Goal: Task Accomplishment & Management: Complete application form

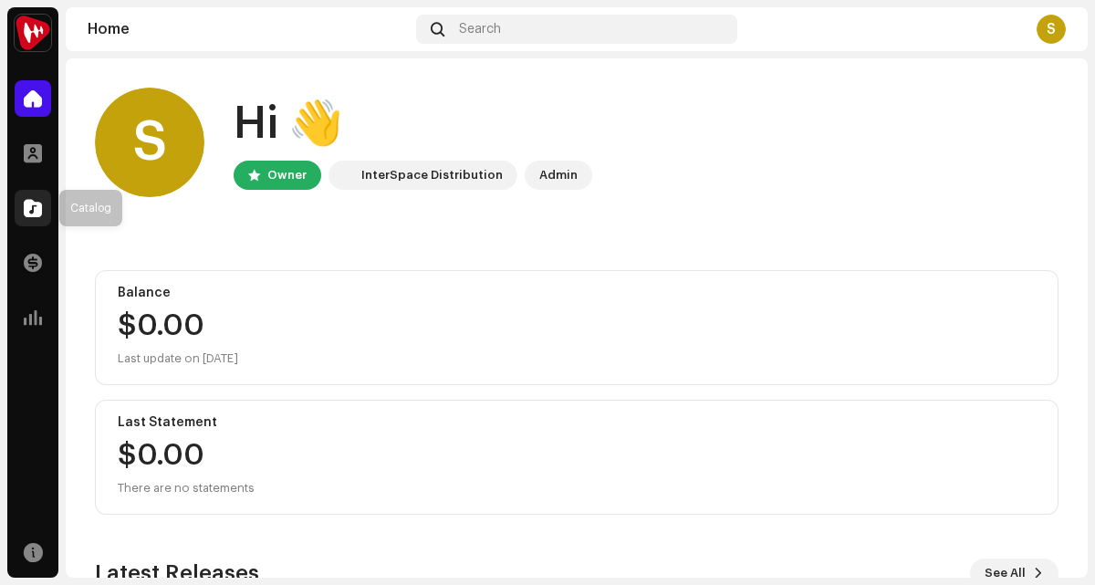
click at [19, 205] on div at bounding box center [33, 208] width 37 height 37
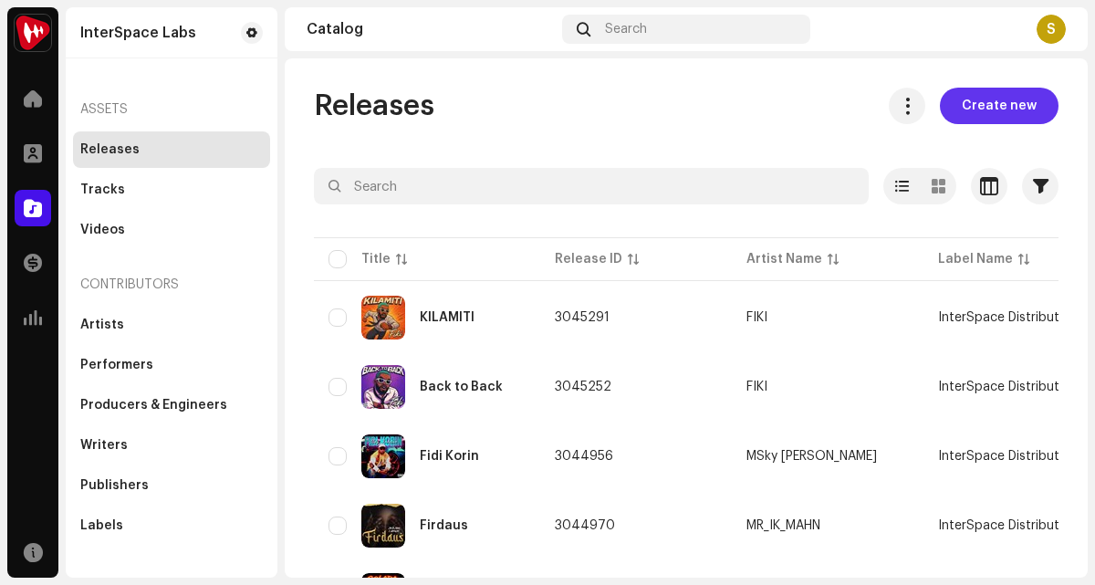
click at [977, 112] on span "Create new" at bounding box center [999, 106] width 75 height 37
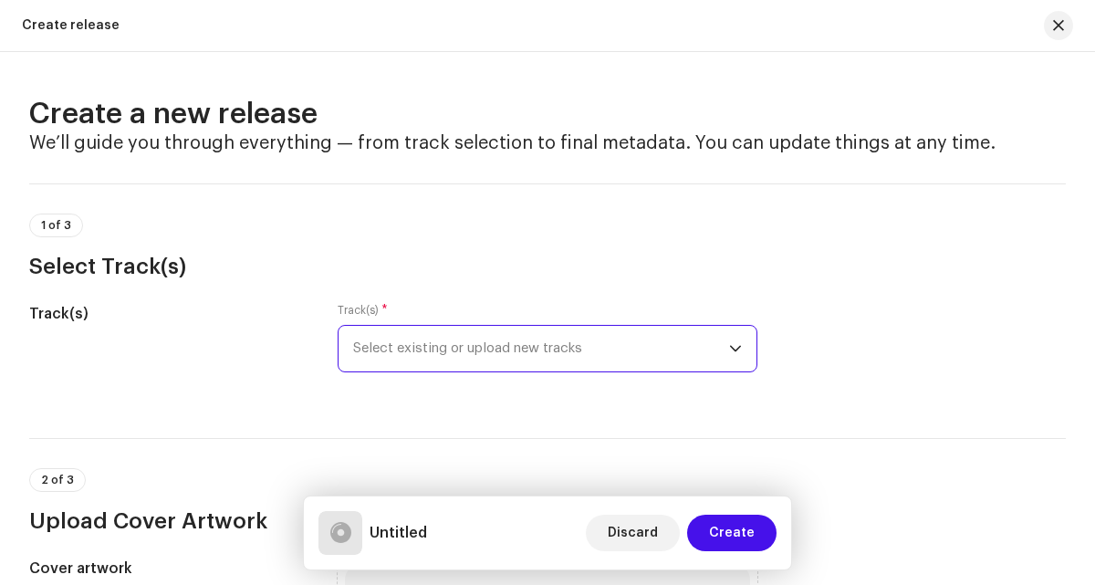
click at [527, 339] on span "Select existing or upload new tracks" at bounding box center [540, 349] width 375 height 46
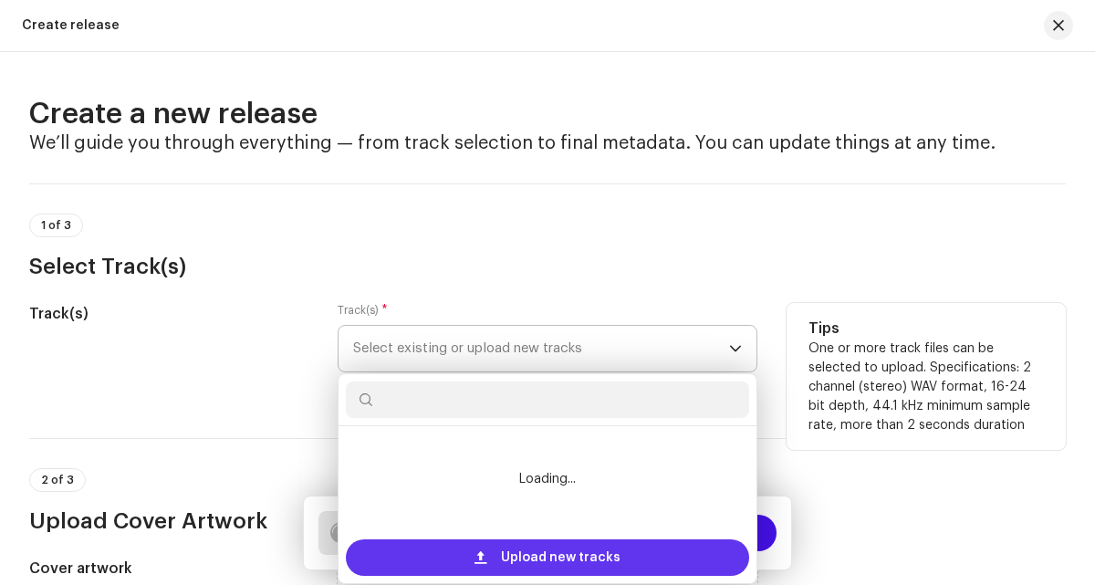
click at [482, 552] on span at bounding box center [481, 557] width 12 height 15
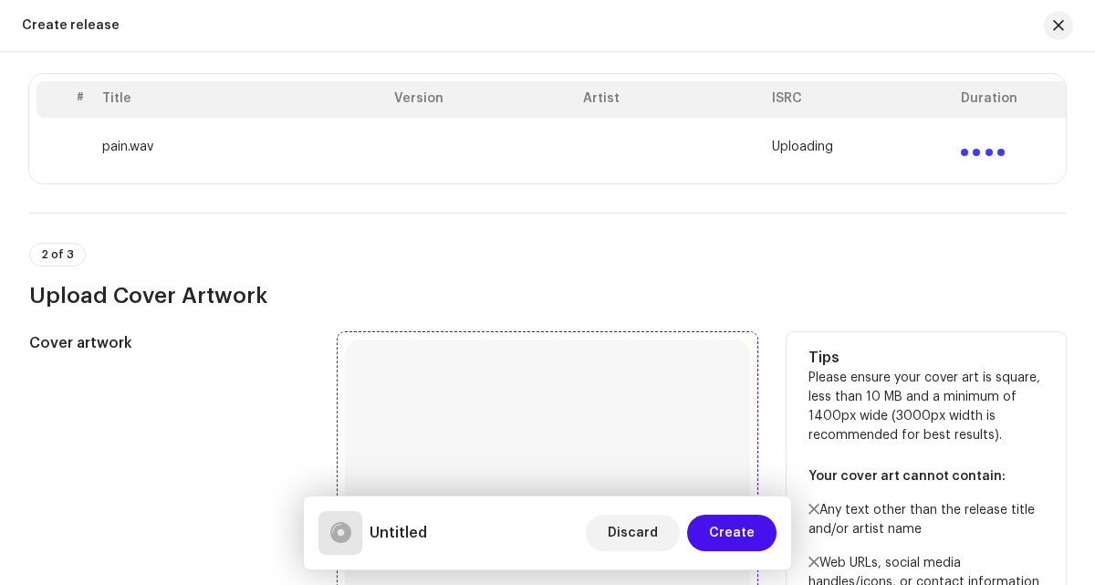
scroll to position [414, 0]
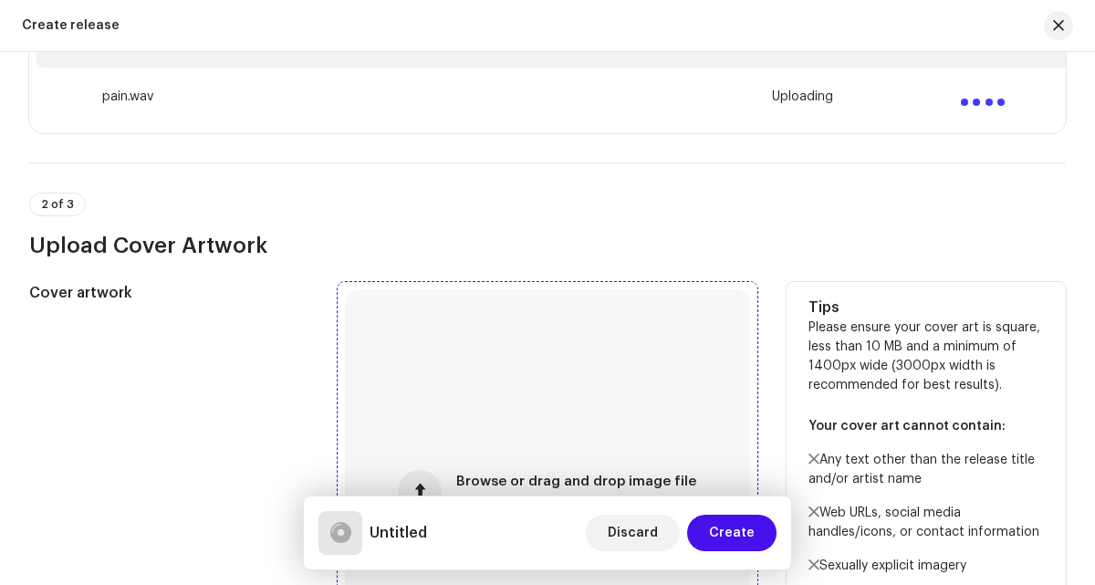
click at [433, 474] on div "Browse or drag and drop image file We support: JPG, JPEG, PNG, JFIF" at bounding box center [547, 491] width 404 height 404
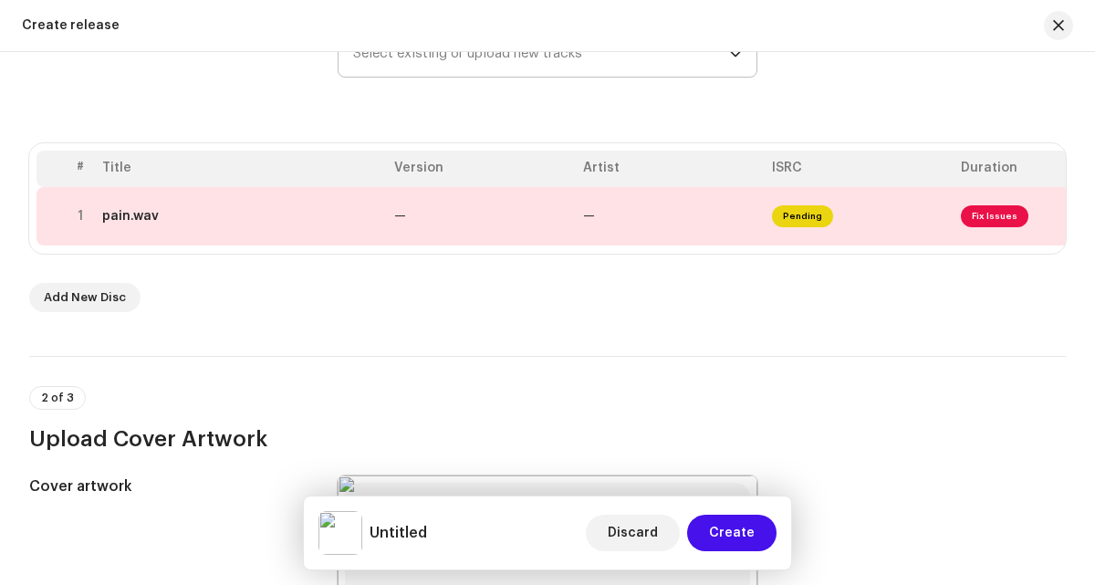
scroll to position [267, 0]
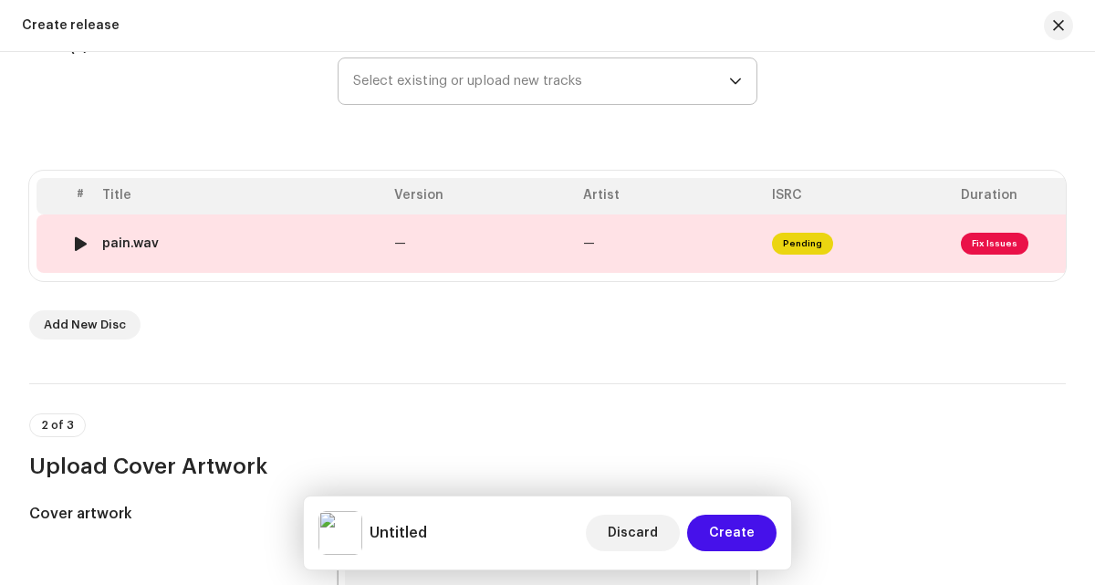
click at [370, 251] on td "pain.wav" at bounding box center [241, 243] width 292 height 58
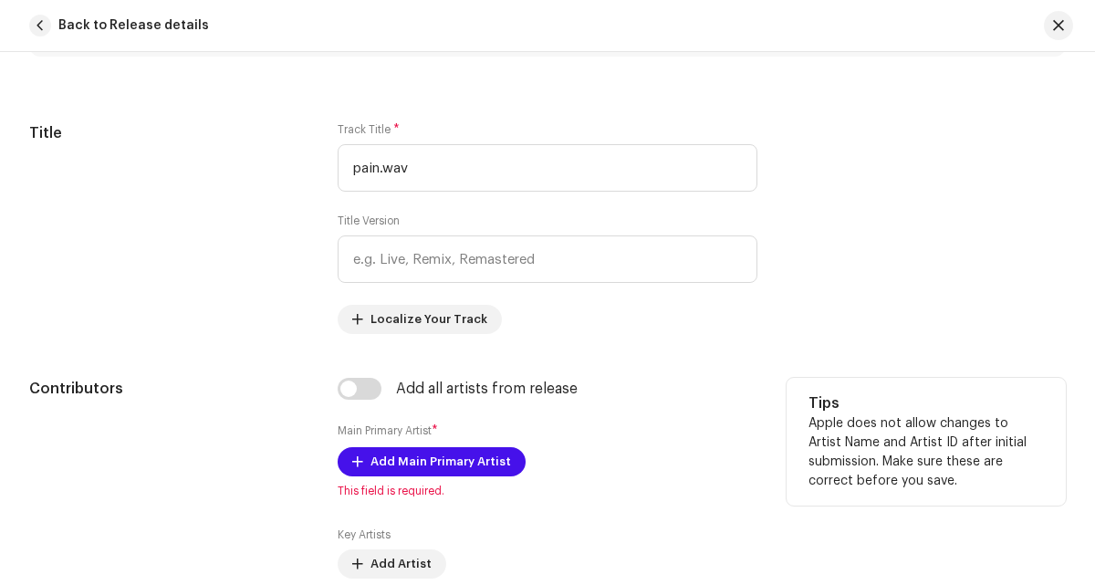
scroll to position [755, 0]
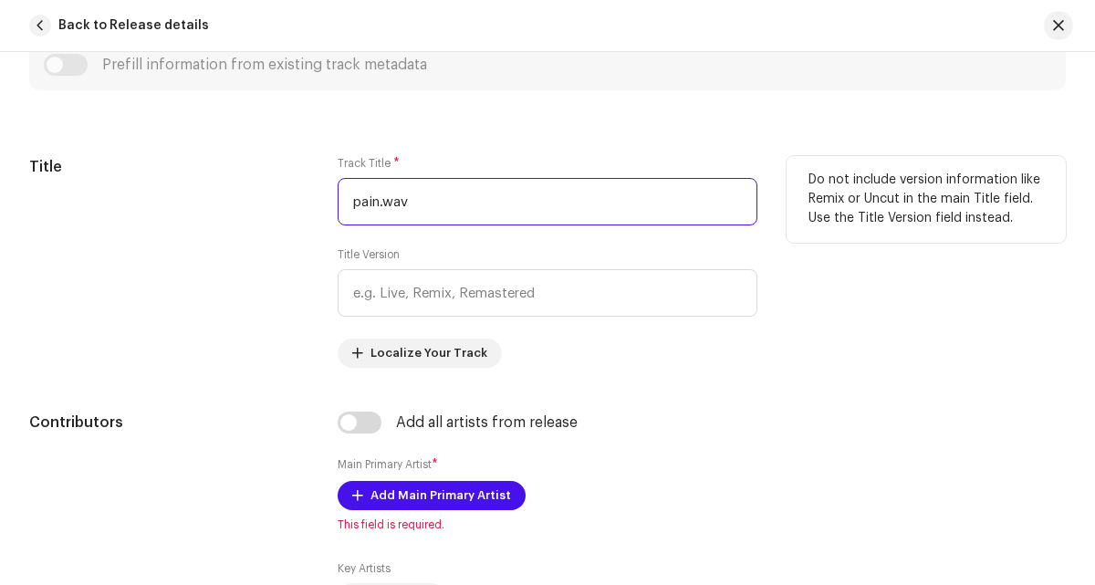
drag, startPoint x: 470, startPoint y: 198, endPoint x: 318, endPoint y: 174, distance: 153.3
click at [314, 174] on div "Title Track Title * pain.wav Title Version Localize Your Track Do not include v…" at bounding box center [547, 262] width 1037 height 212
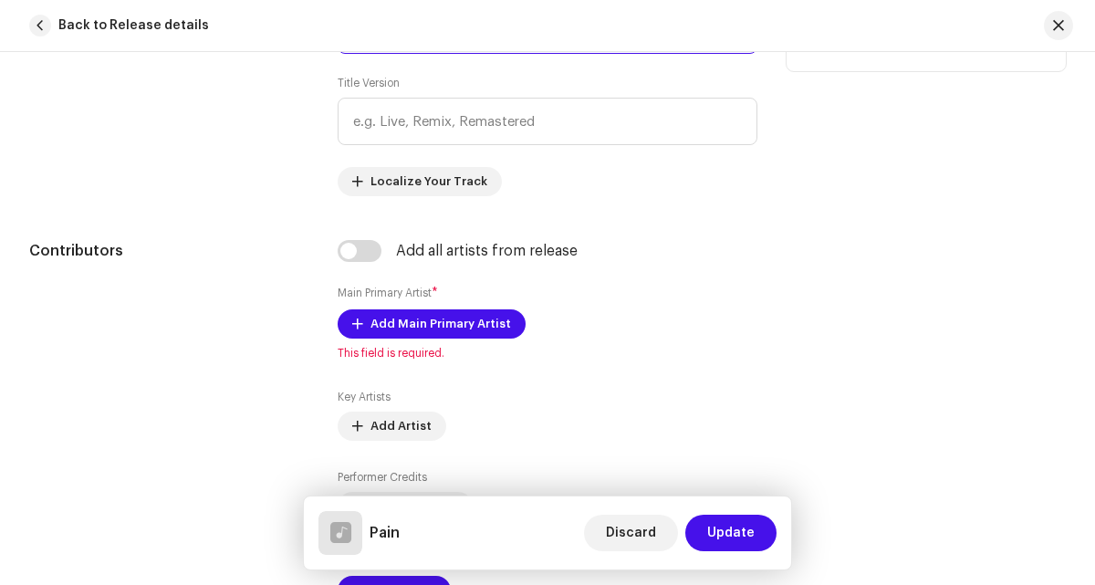
scroll to position [978, 0]
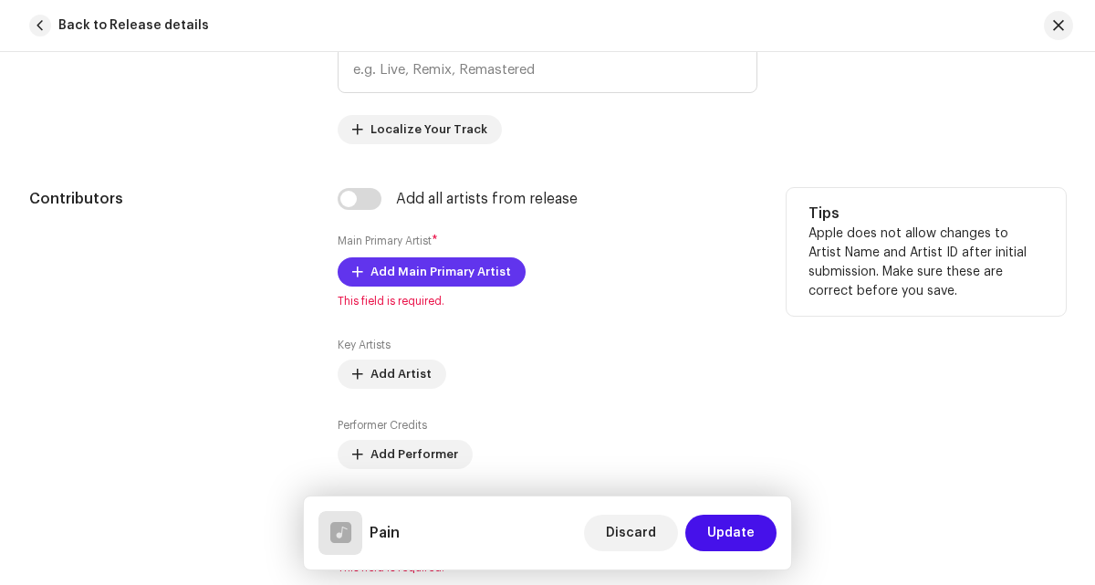
type input "Pain"
click at [406, 278] on span "Add Main Primary Artist" at bounding box center [440, 272] width 141 height 37
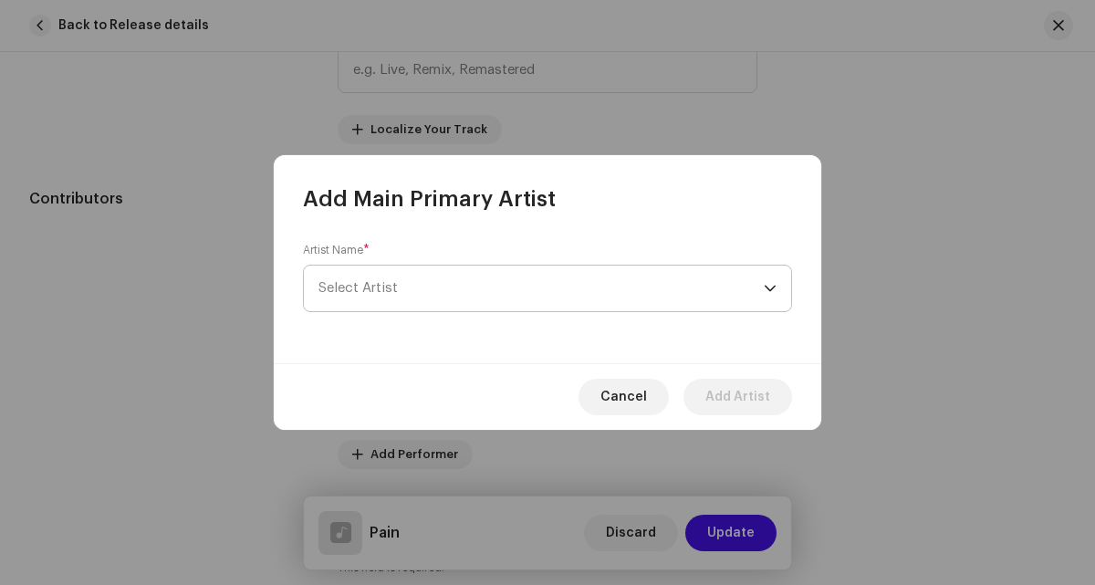
click at [430, 274] on span "Select Artist" at bounding box center [540, 289] width 445 height 46
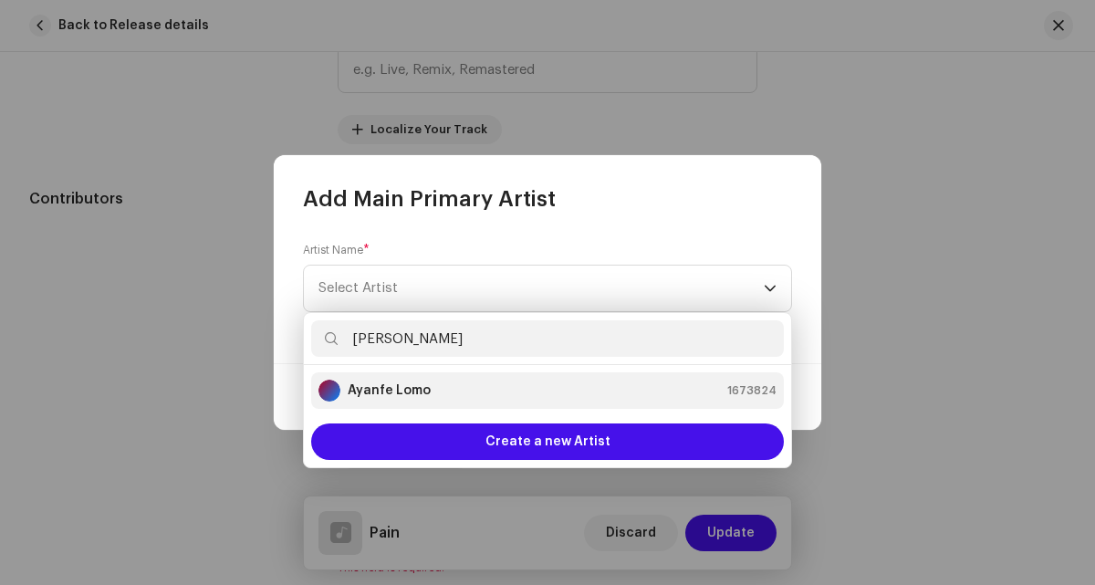
type input "[PERSON_NAME]"
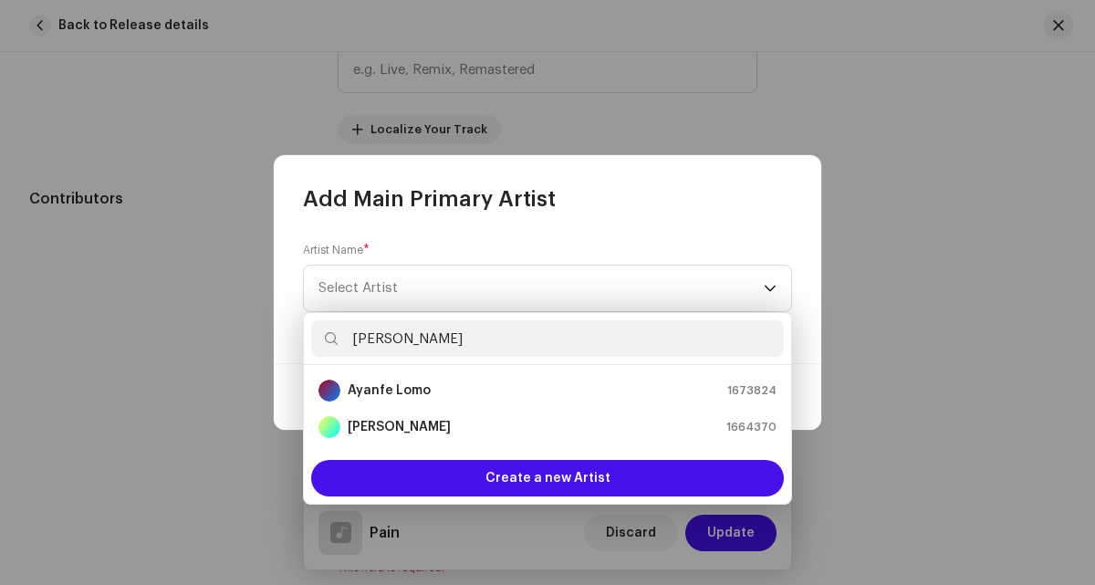
click at [436, 399] on div "Ayanfe Lomo 1673824" at bounding box center [547, 391] width 458 height 22
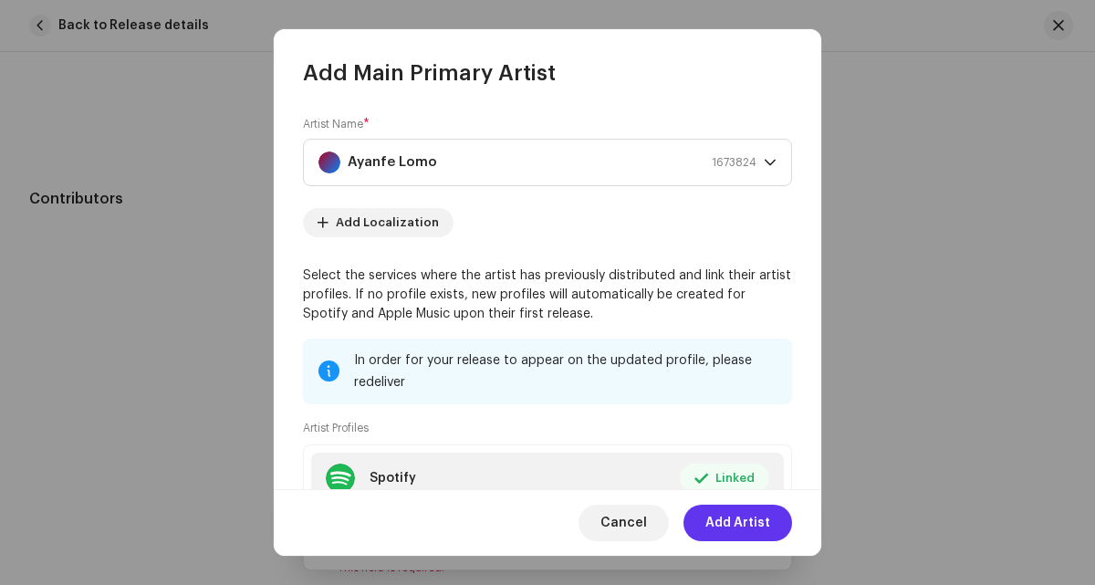
click at [698, 527] on button "Add Artist" at bounding box center [737, 523] width 109 height 37
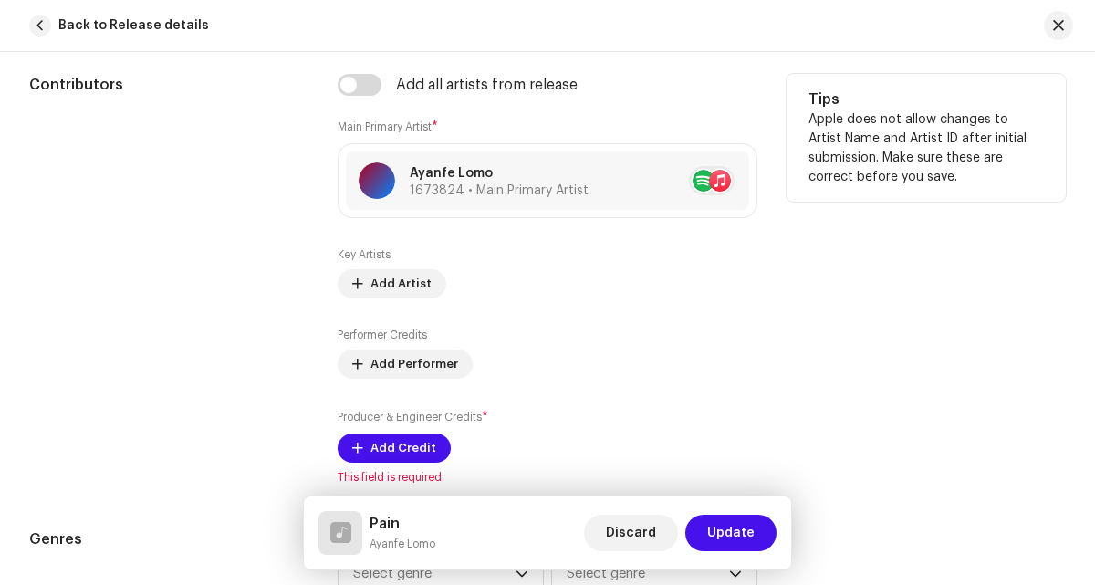
scroll to position [1126, 0]
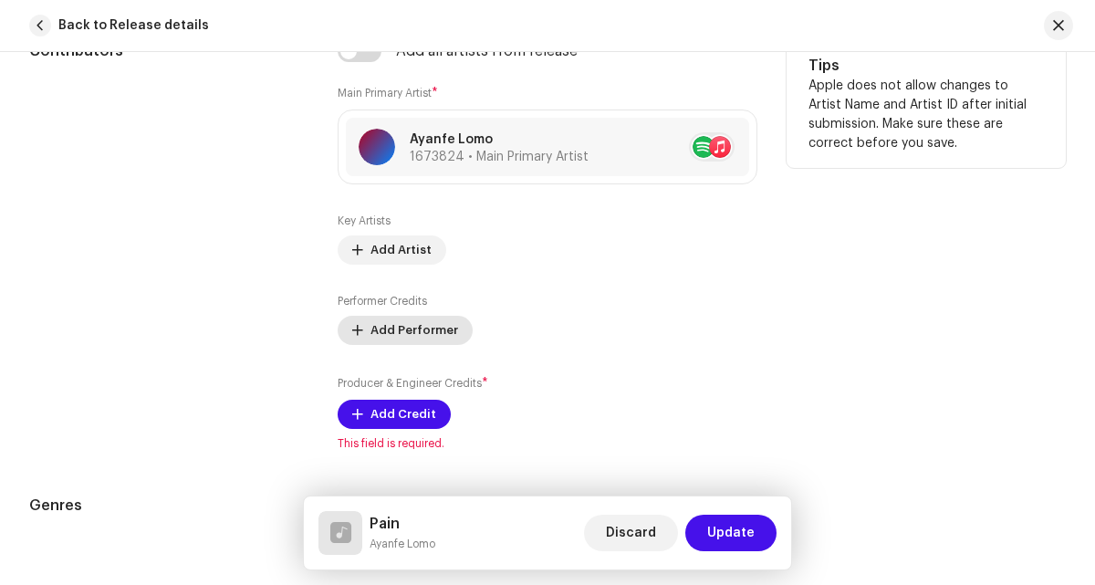
click at [422, 318] on span "Add Performer" at bounding box center [414, 330] width 88 height 37
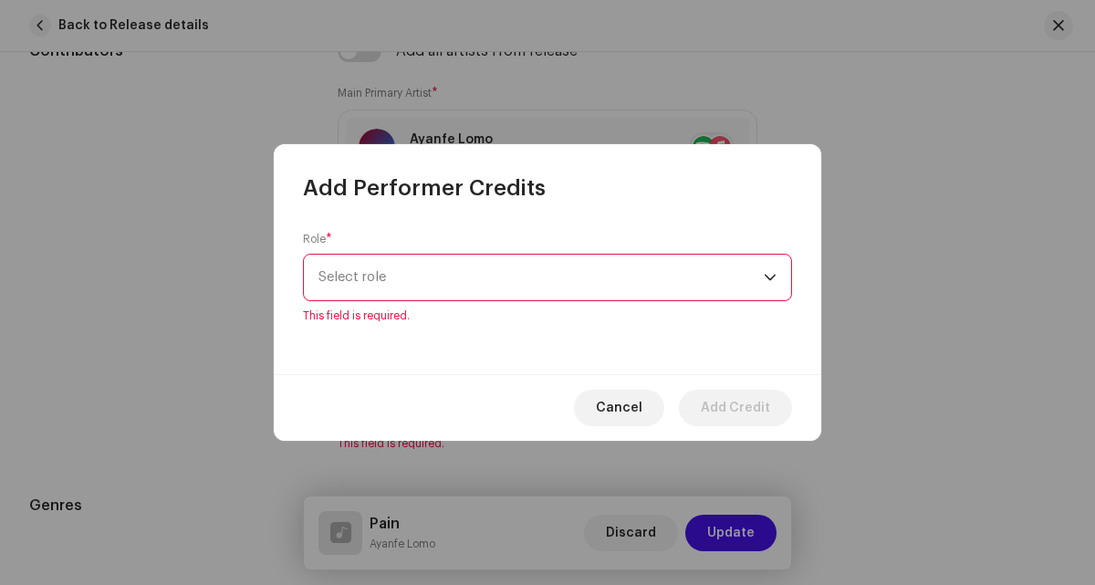
click at [462, 263] on div "Role * Select role This field is required." at bounding box center [547, 277] width 489 height 91
click at [452, 271] on span "Select role" at bounding box center [540, 278] width 445 height 46
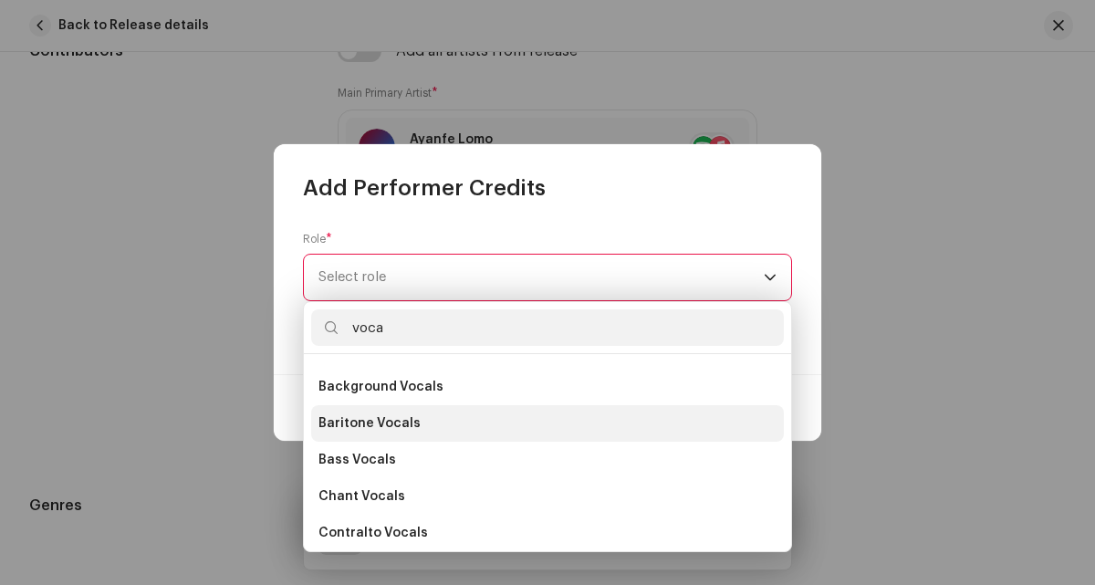
scroll to position [329, 0]
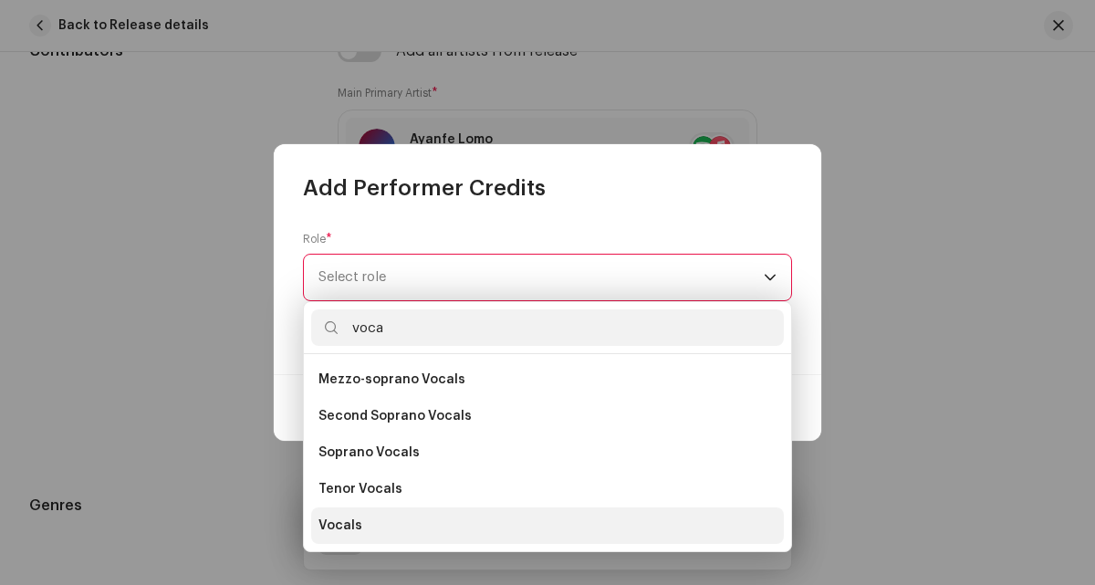
type input "voca"
click at [373, 521] on li "Vocals" at bounding box center [547, 525] width 473 height 37
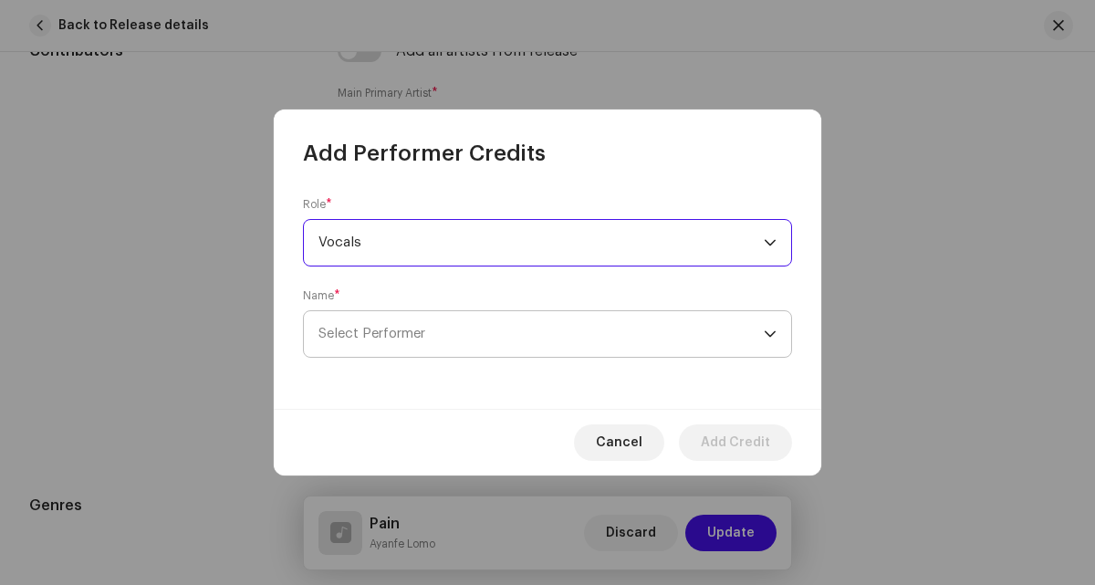
click at [391, 321] on span "Select Performer" at bounding box center [540, 334] width 445 height 46
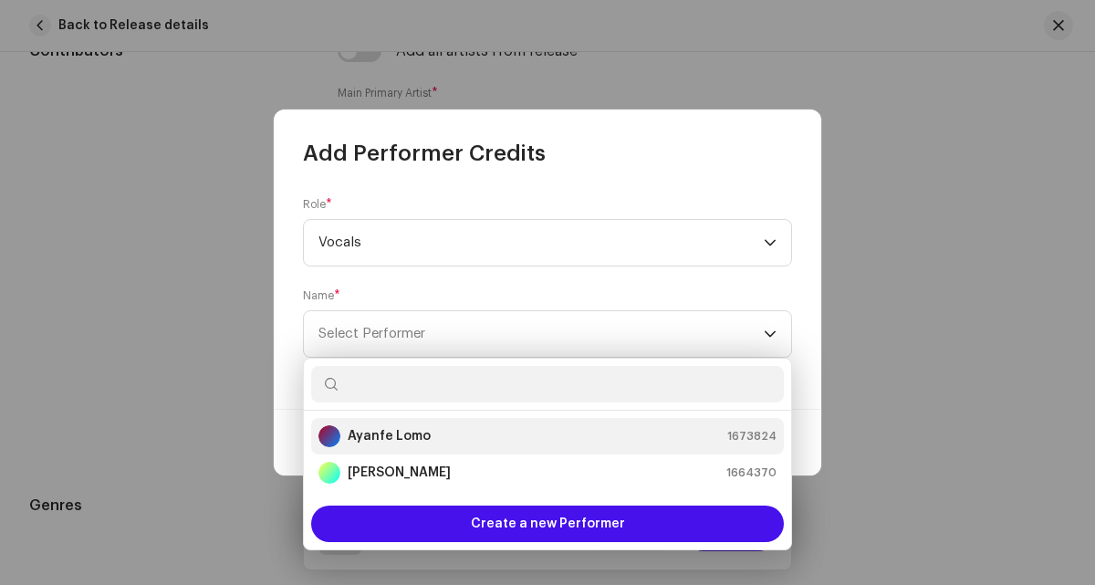
click at [391, 433] on strong "Ayanfe Lomo" at bounding box center [389, 436] width 83 height 18
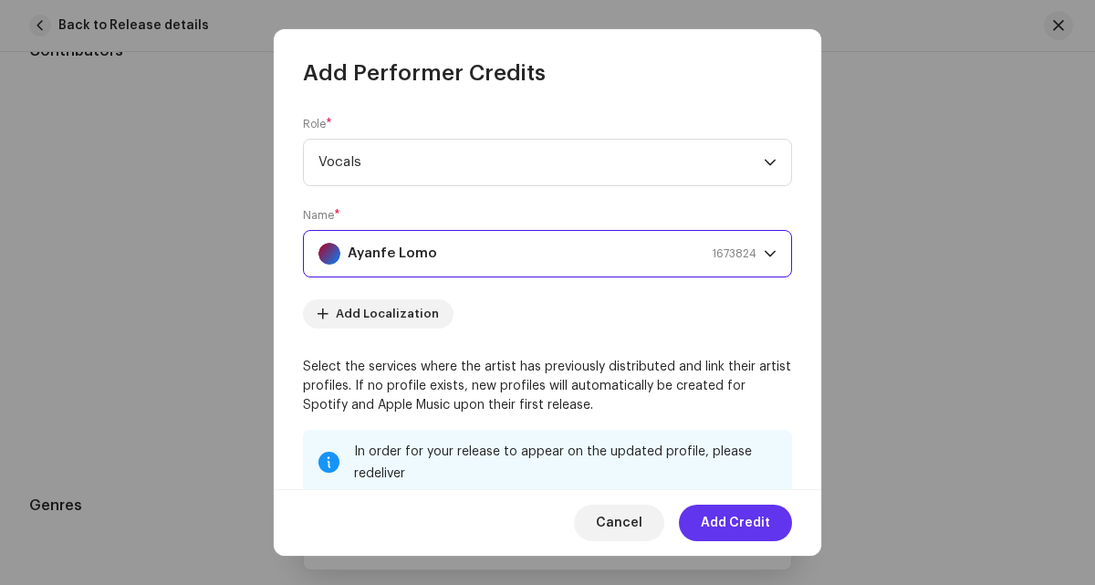
click at [758, 517] on span "Add Credit" at bounding box center [735, 523] width 69 height 37
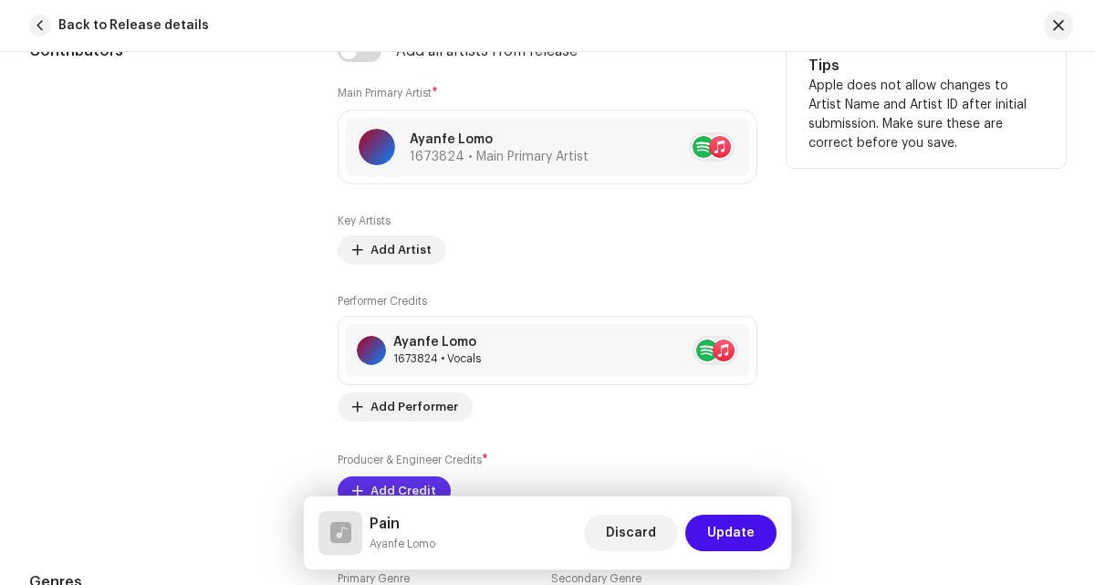
click at [418, 485] on span "Add Credit" at bounding box center [403, 491] width 66 height 37
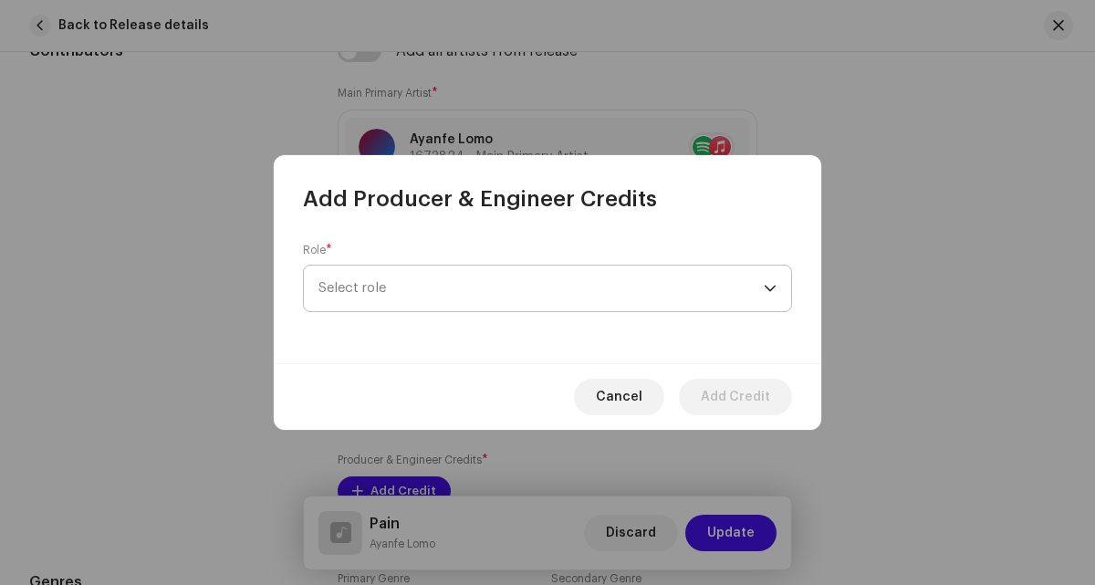
click at [480, 292] on span "Select role" at bounding box center [540, 289] width 445 height 46
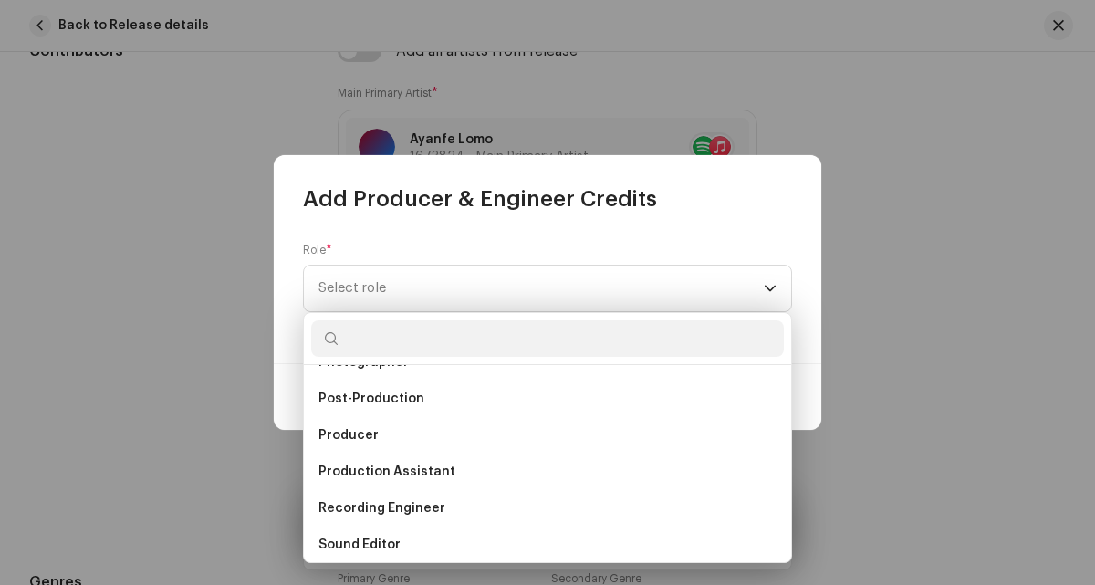
scroll to position [660, 0]
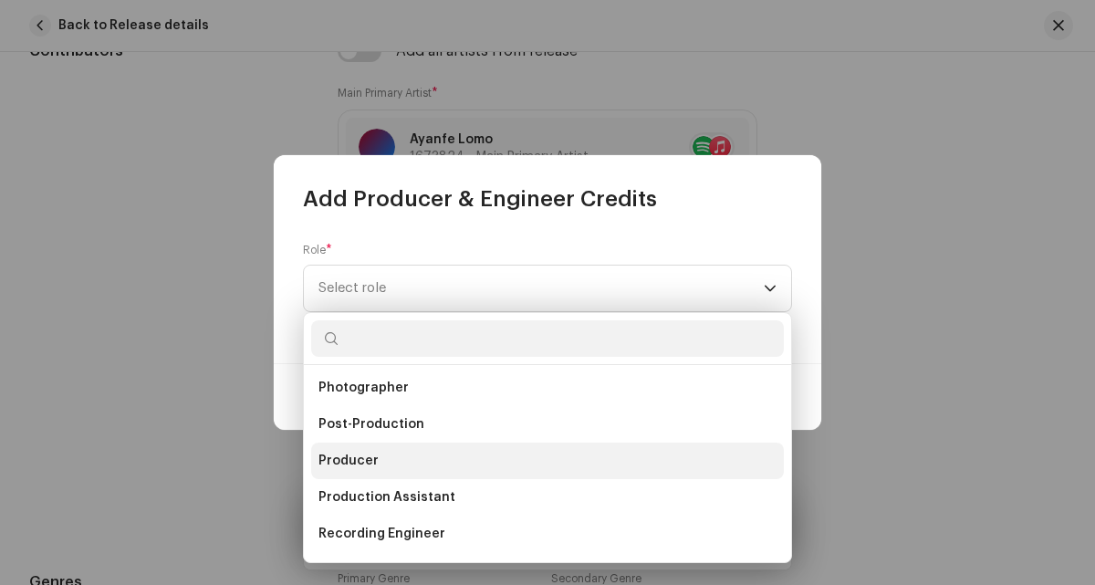
click at [396, 452] on li "Producer" at bounding box center [547, 461] width 473 height 37
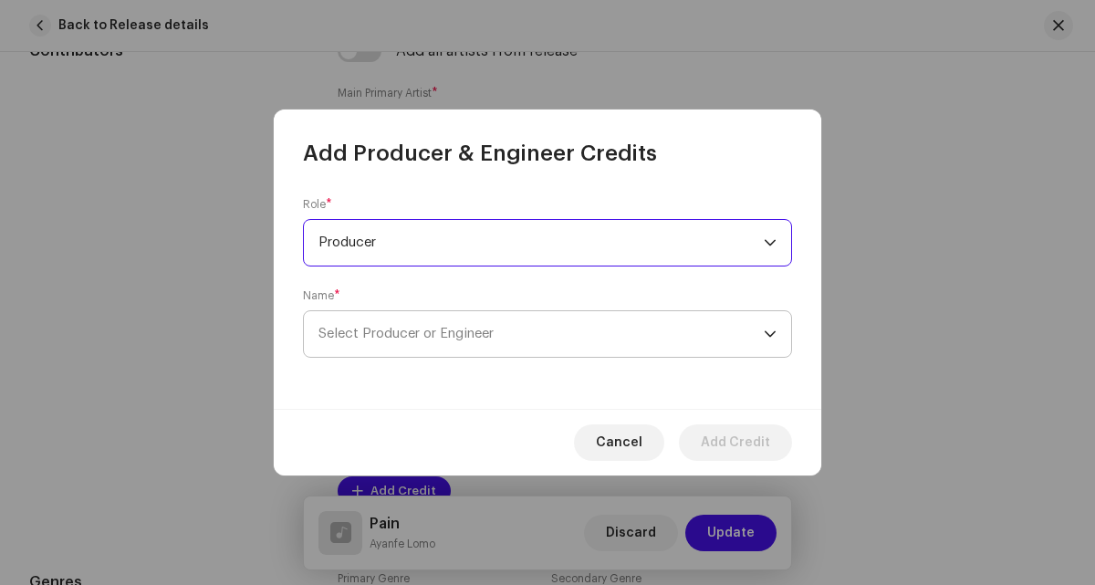
click at [537, 317] on span "Select Producer or Engineer" at bounding box center [540, 334] width 445 height 46
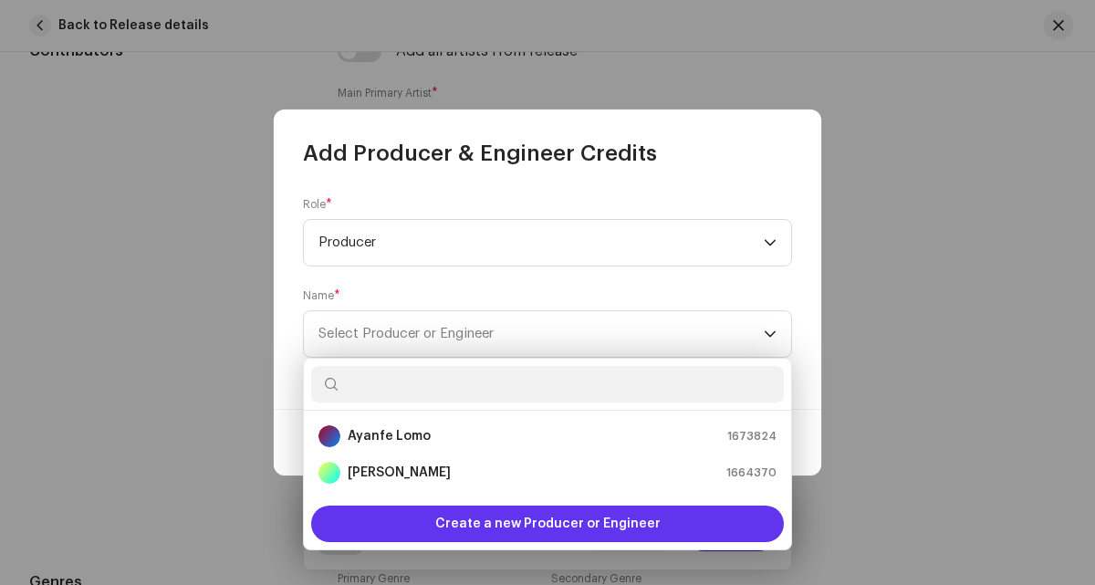
click at [430, 514] on div "Create a new Producer or Engineer" at bounding box center [547, 524] width 473 height 37
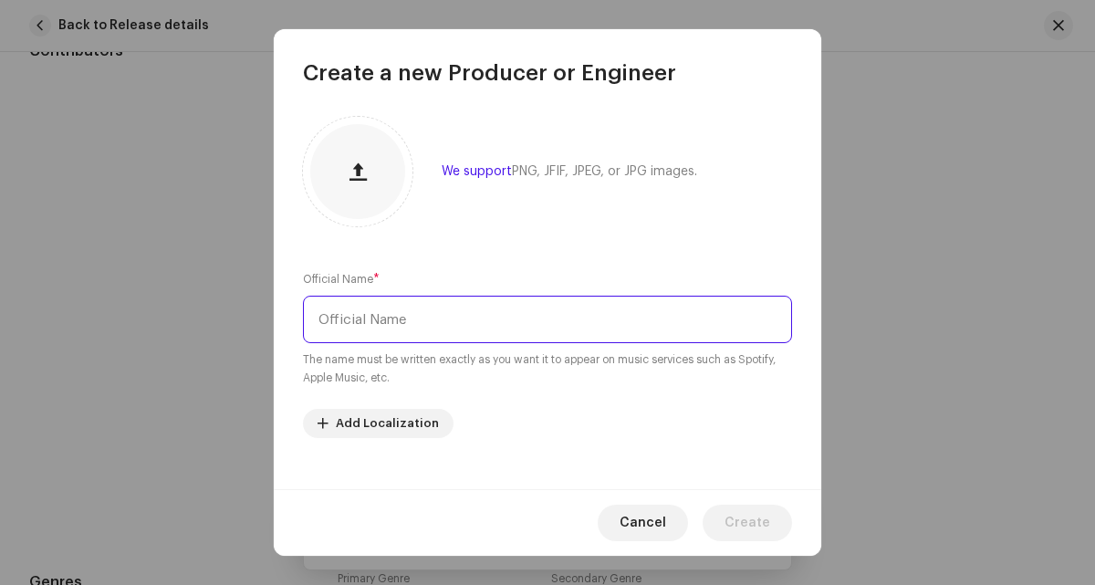
click at [423, 331] on input "text" at bounding box center [547, 319] width 489 height 47
paste input "S Coded"
type input "S Coded"
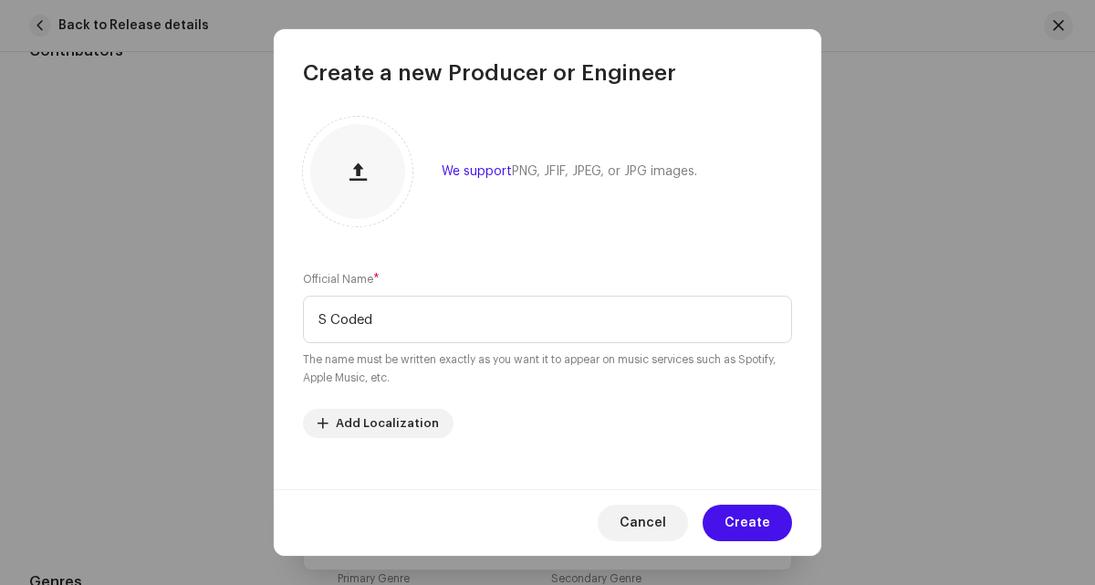
click at [742, 502] on div "Cancel Create" at bounding box center [548, 522] width 548 height 67
click at [714, 510] on button "Create" at bounding box center [747, 523] width 89 height 37
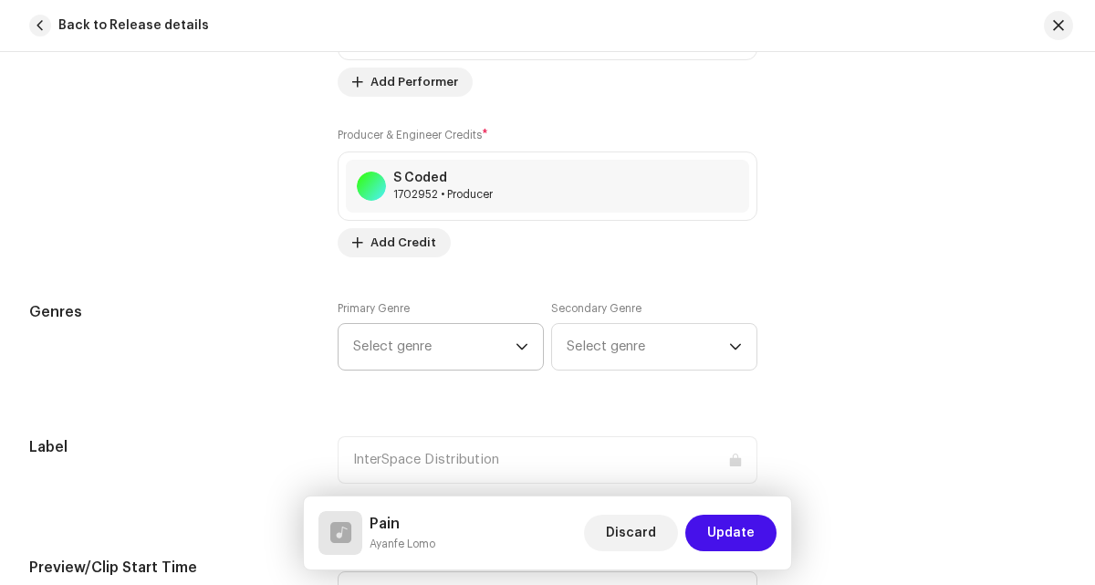
scroll to position [1502, 0]
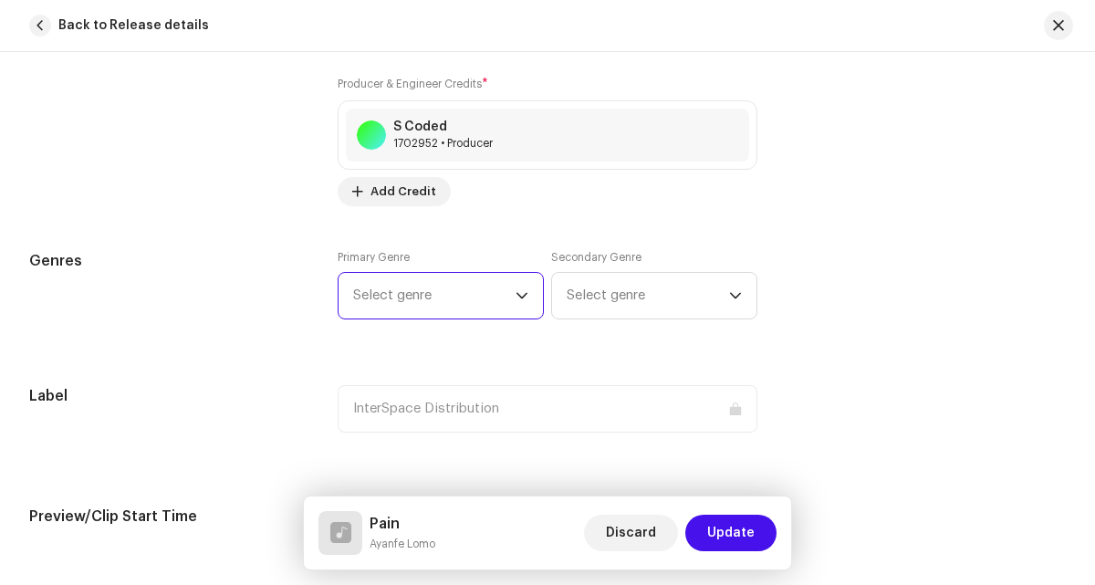
click at [392, 299] on span "Select genre" at bounding box center [434, 296] width 162 height 46
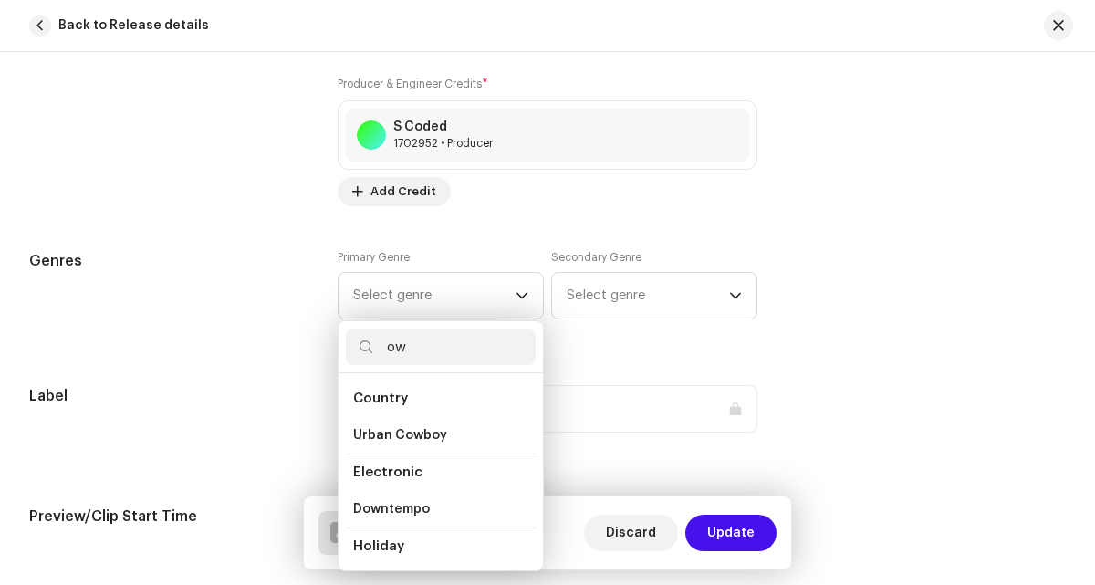
type input "o"
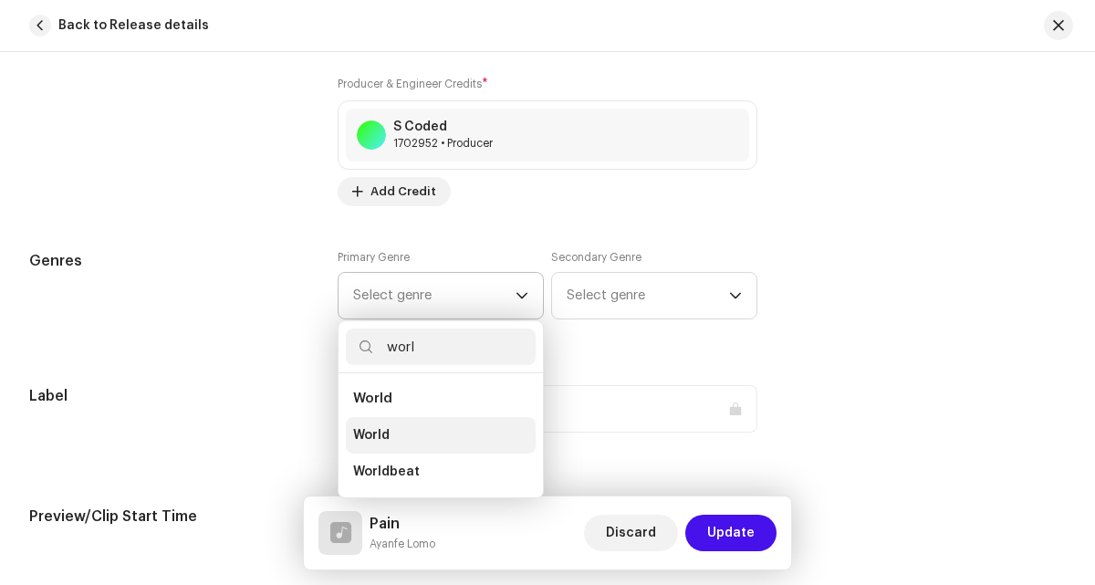
type input "worl"
click at [468, 426] on li "World" at bounding box center [441, 435] width 190 height 37
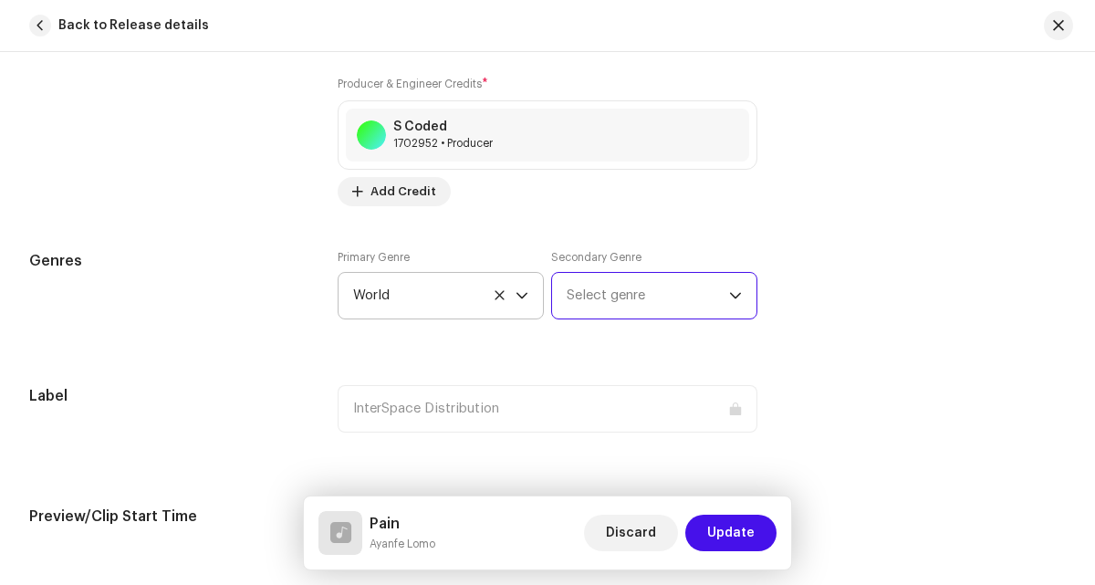
click at [626, 277] on span "Select genre" at bounding box center [648, 296] width 162 height 46
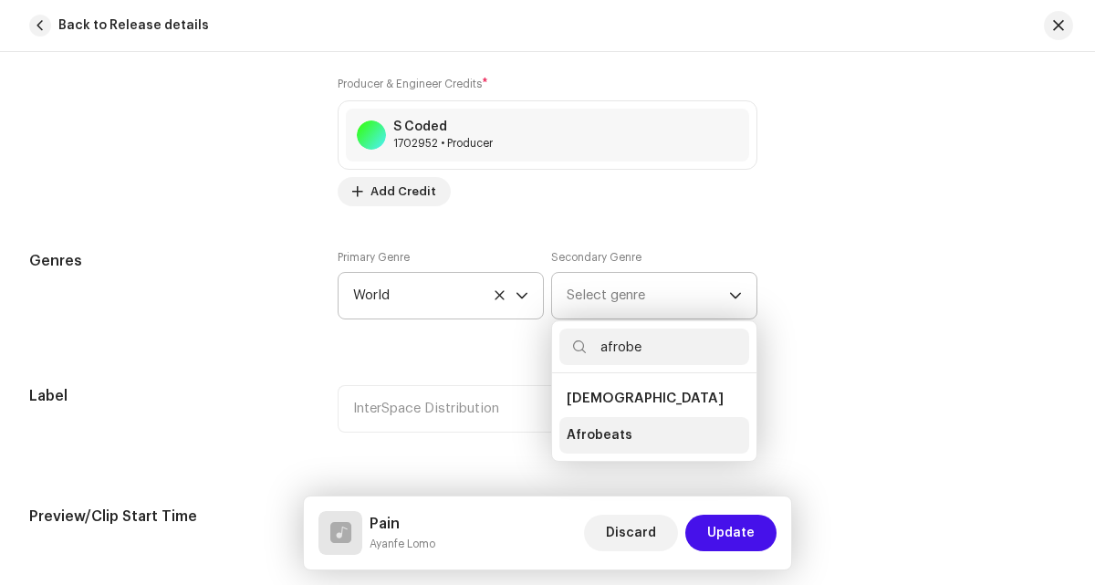
type input "afrobe"
click at [641, 440] on li "Afrobeats" at bounding box center [654, 435] width 190 height 37
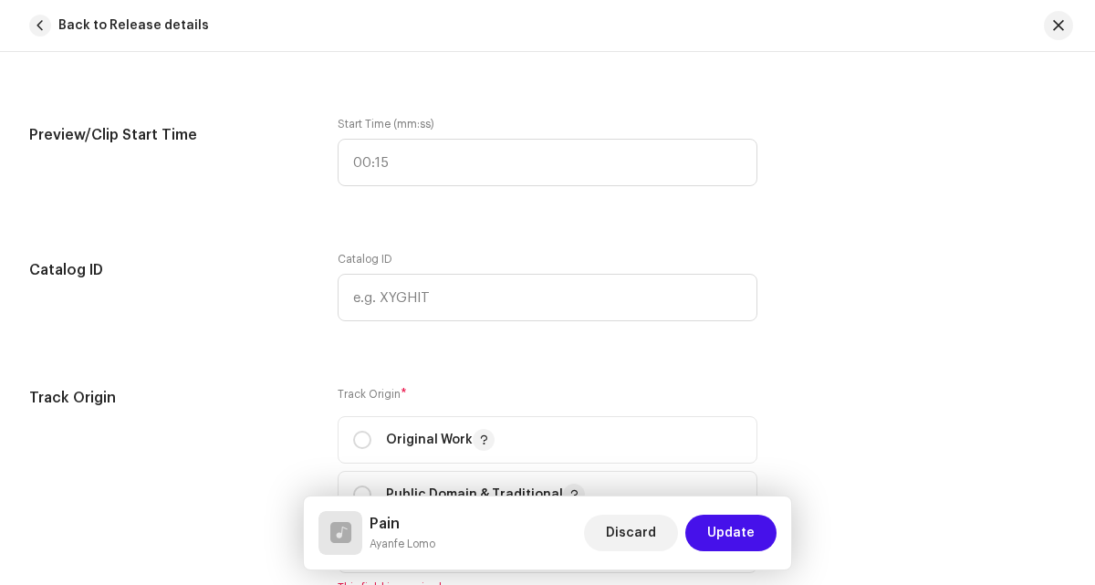
scroll to position [1885, 0]
click at [377, 433] on div "Original Work" at bounding box center [423, 438] width 141 height 22
radio input "true"
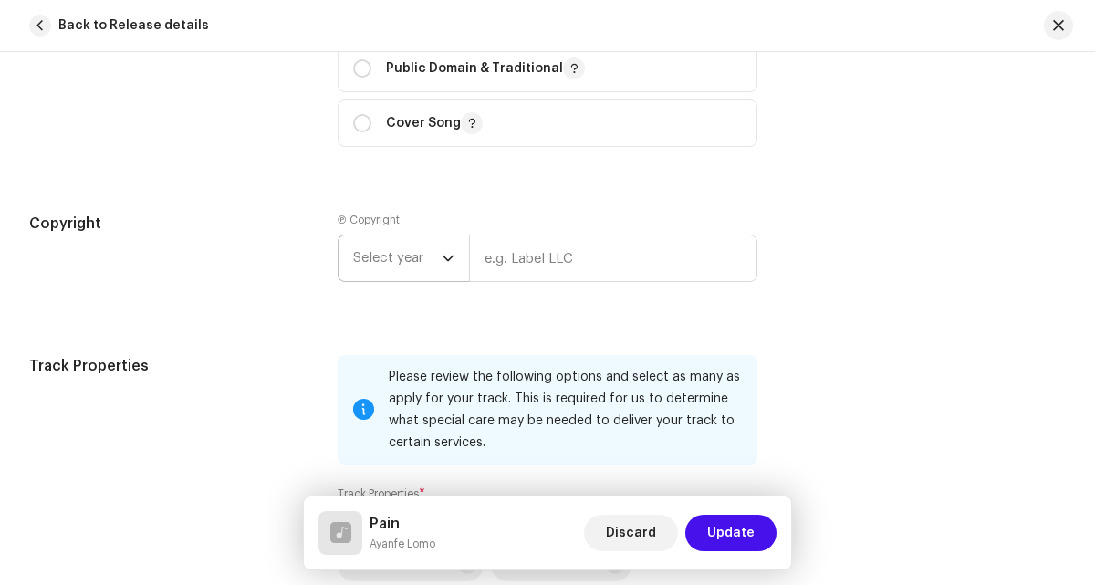
scroll to position [2349, 0]
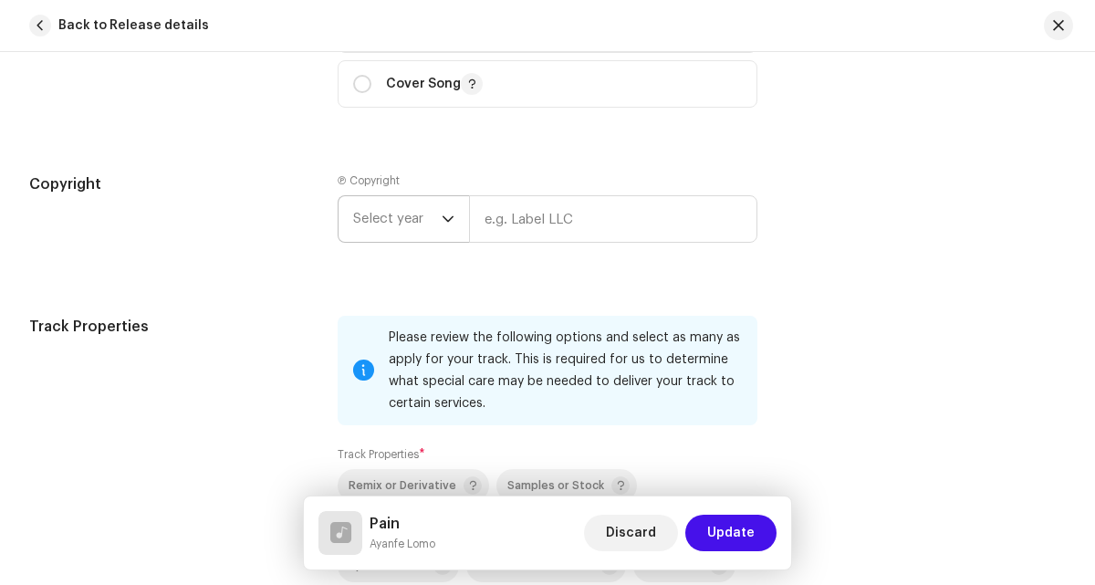
click at [454, 221] on p-select "Select year" at bounding box center [403, 218] width 131 height 47
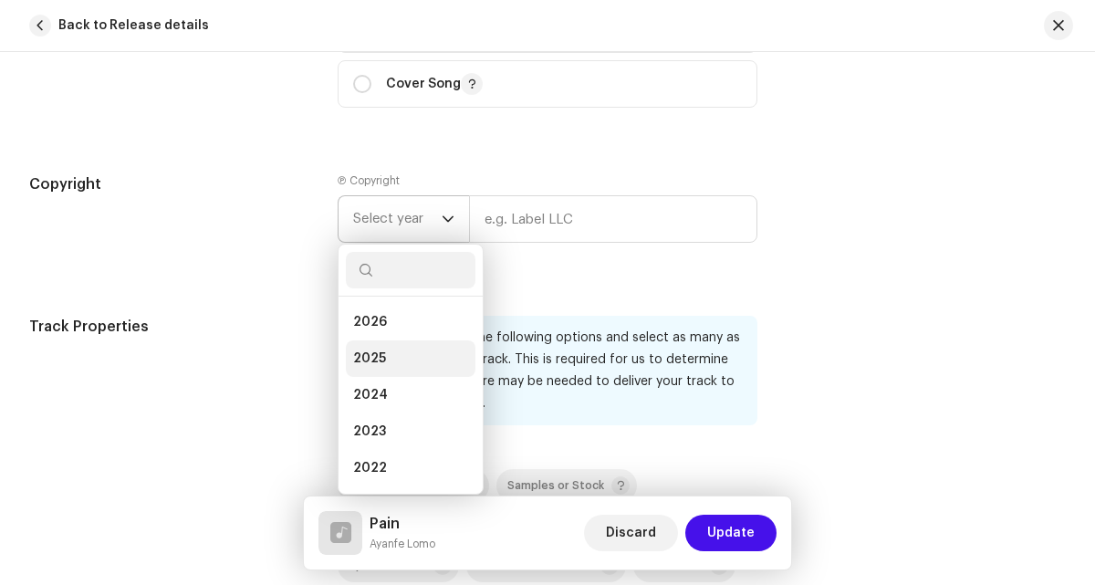
click at [408, 357] on li "2025" at bounding box center [411, 358] width 130 height 37
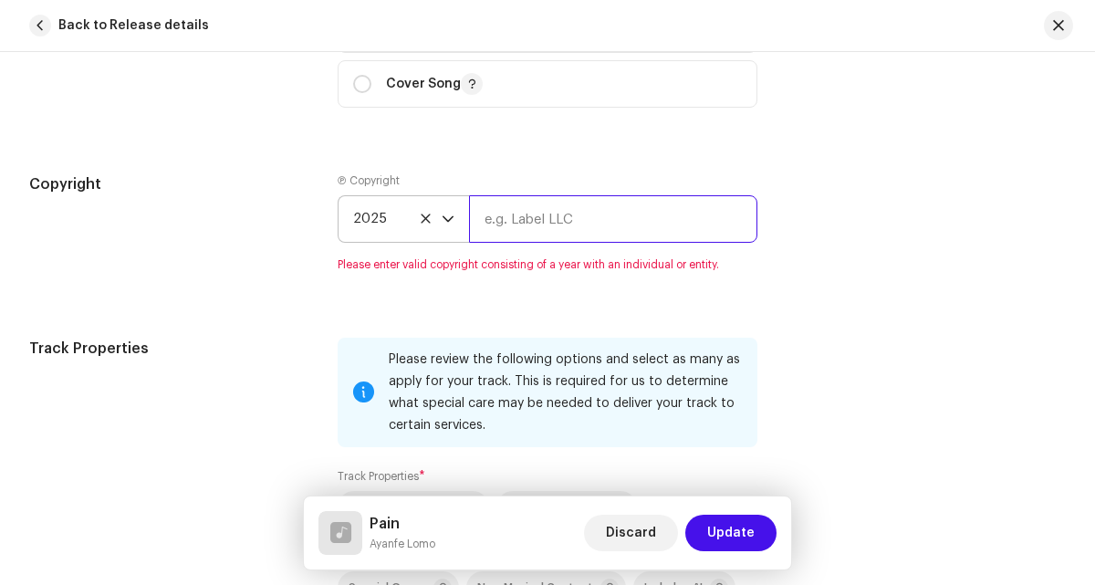
click at [502, 206] on input "text" at bounding box center [612, 218] width 287 height 47
click at [567, 203] on div "Ⓟ Copyright 2025 Please enter valid copyright consisting of a year with an indi…" at bounding box center [547, 222] width 419 height 99
click at [567, 208] on input "text" at bounding box center [612, 218] width 287 height 47
paste input "Ayanfe Lomo"
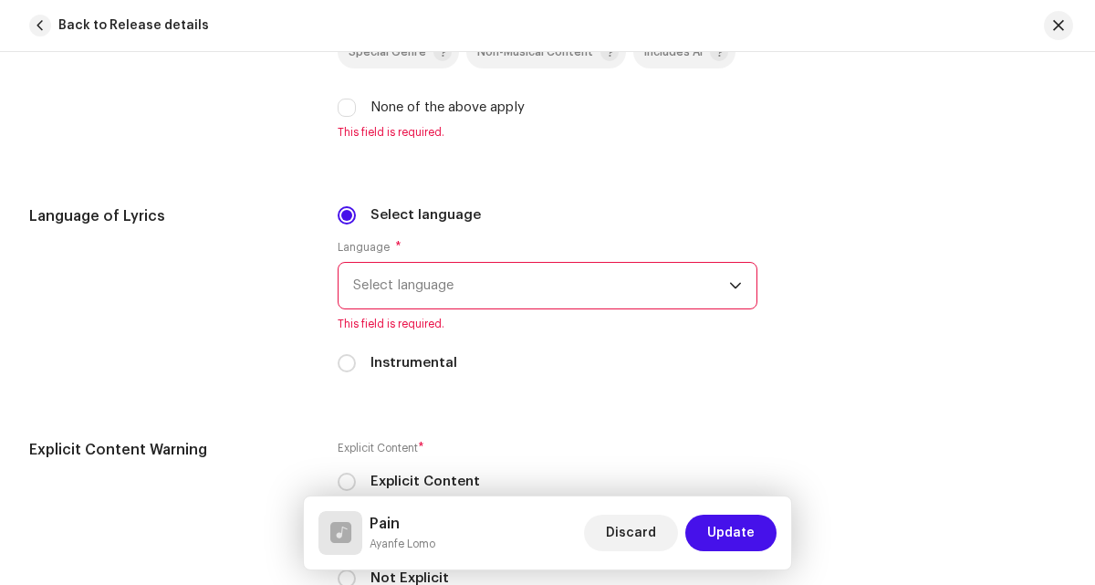
scroll to position [2888, 0]
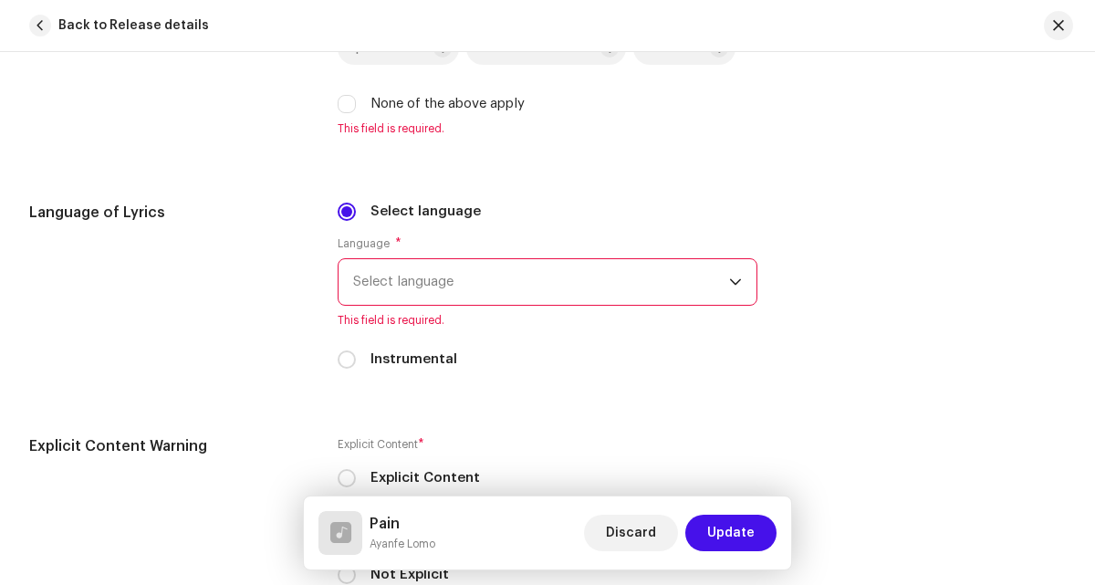
type input "Ayanfe Lomo"
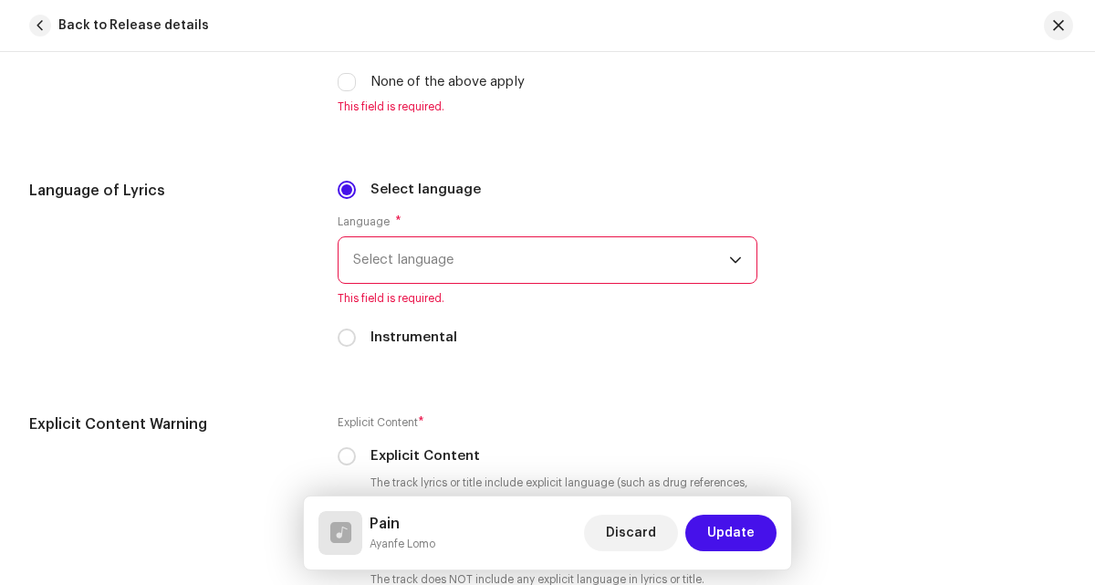
scroll to position [2866, 0]
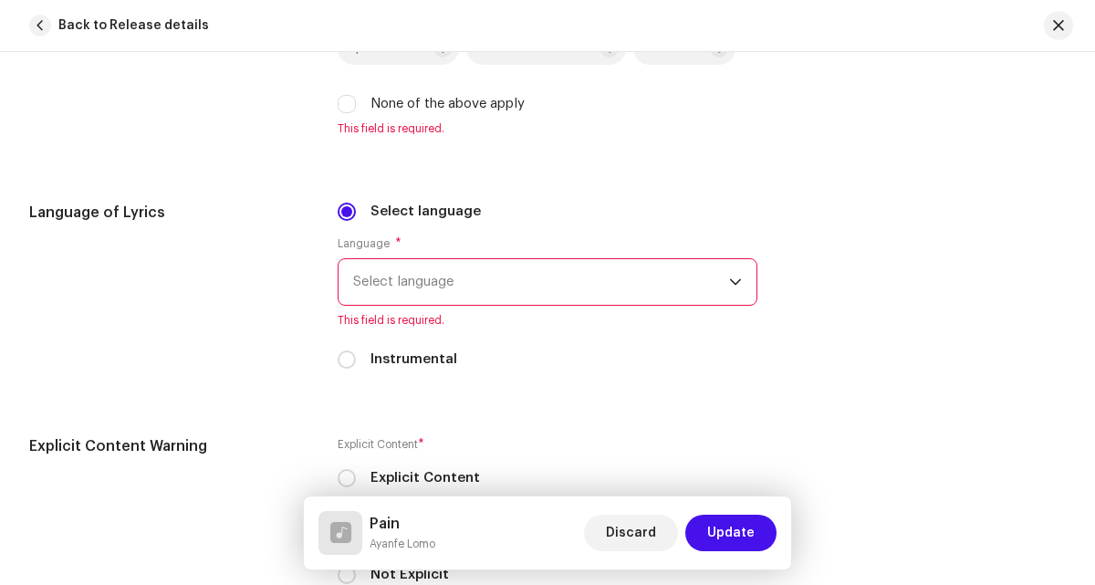
click at [351, 103] on input "None of the above apply" at bounding box center [347, 104] width 18 height 18
checkbox input "true"
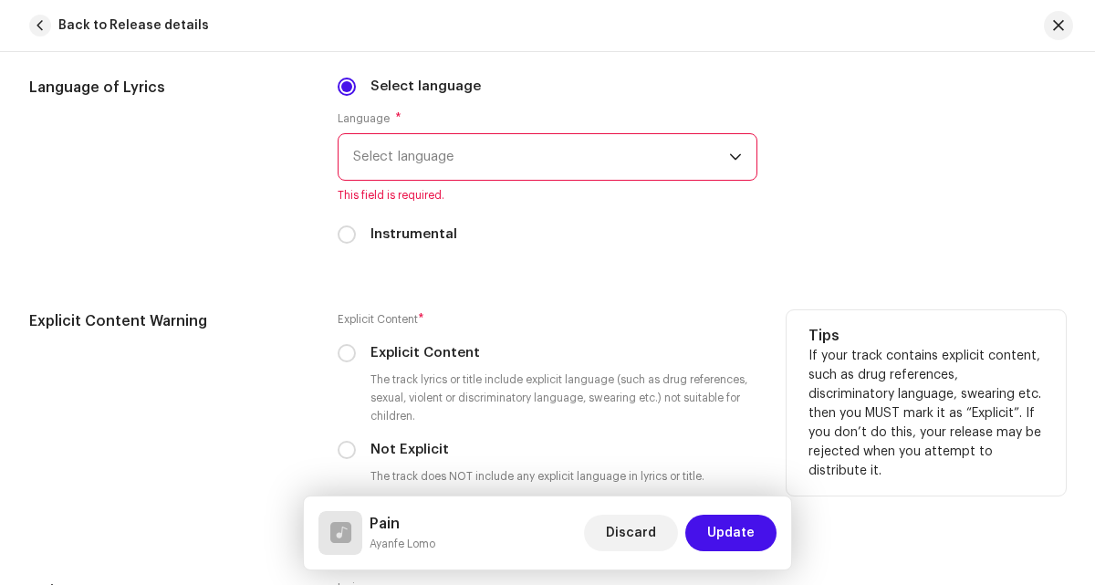
scroll to position [3013, 0]
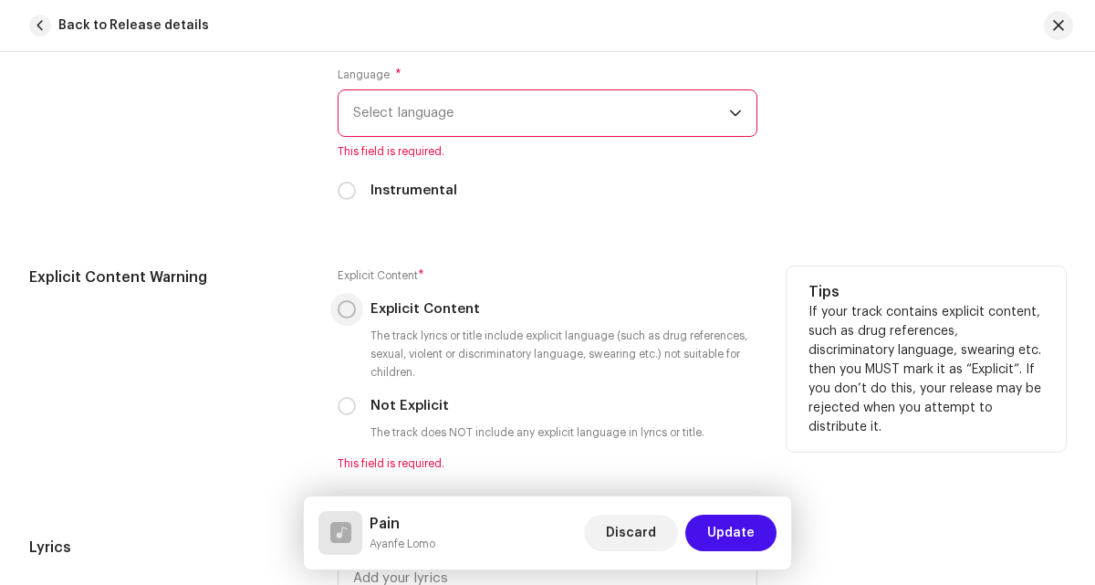
click at [341, 307] on input "Explicit Content" at bounding box center [347, 309] width 18 height 18
radio input "true"
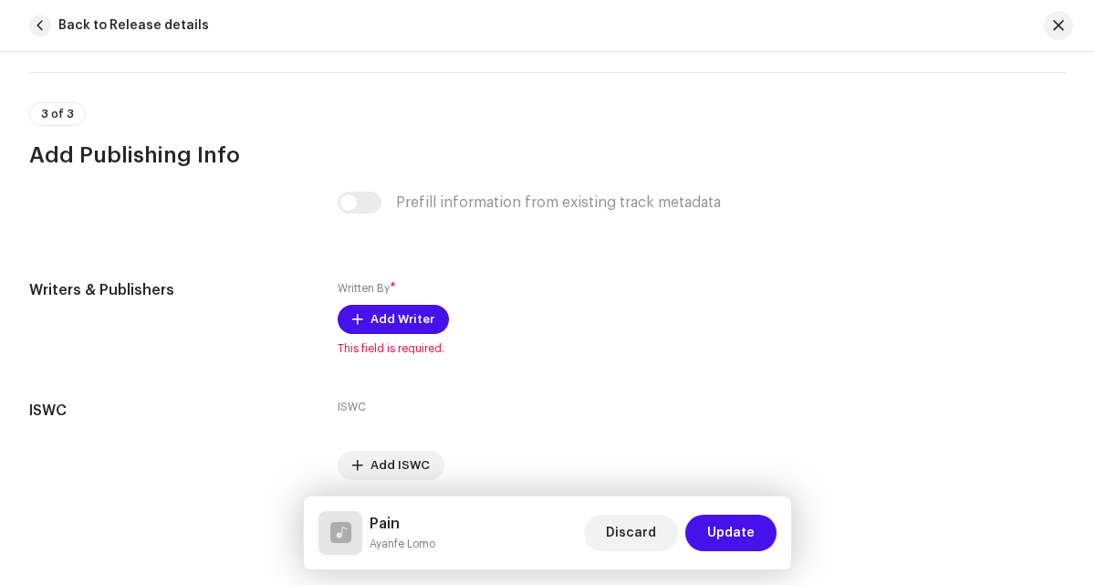
scroll to position [3683, 0]
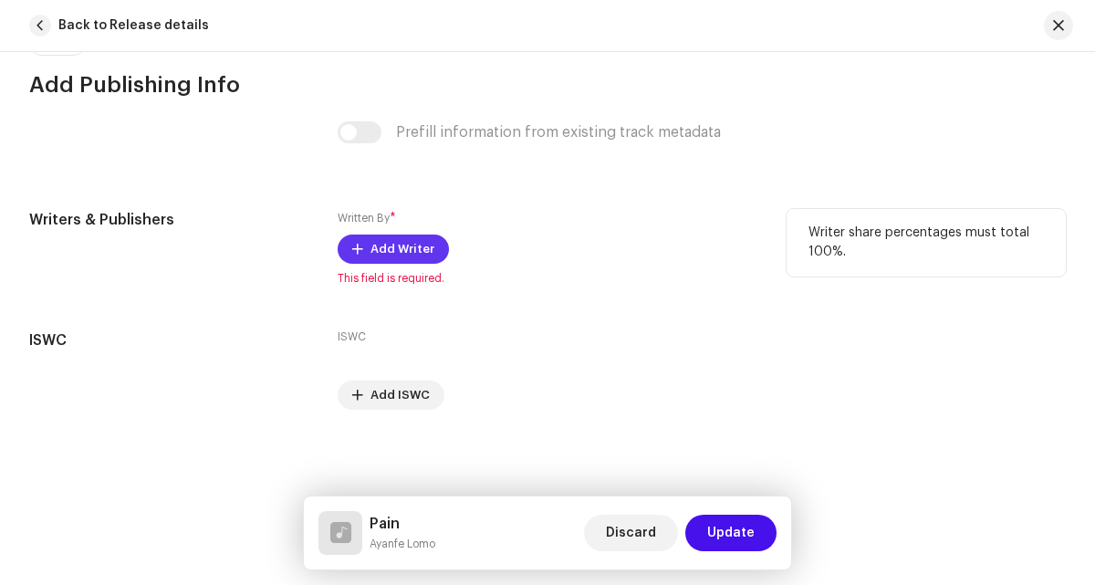
click at [408, 261] on span "Add Writer" at bounding box center [402, 249] width 64 height 37
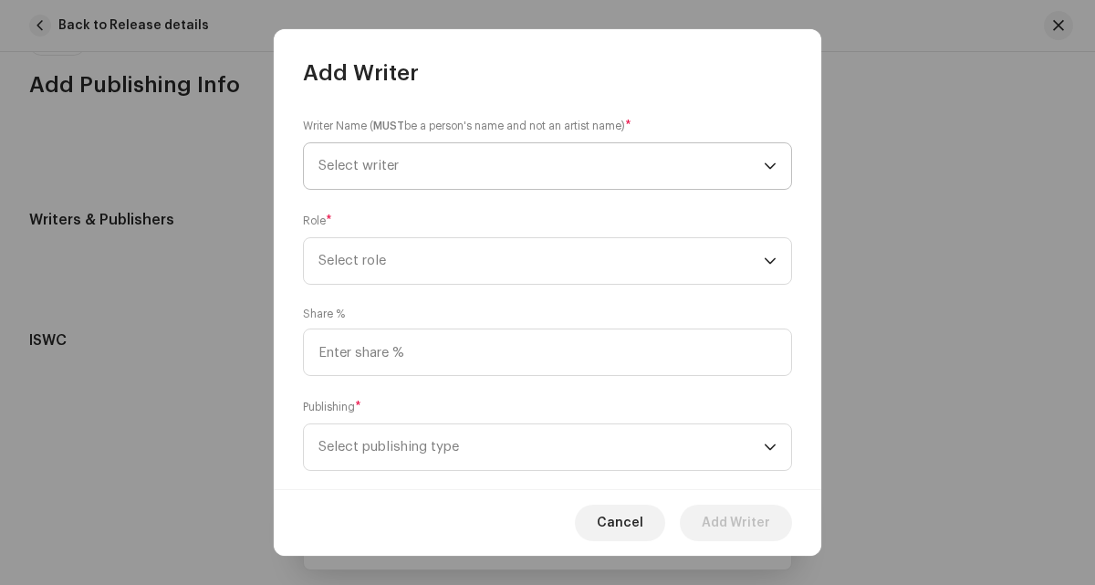
click at [512, 176] on span "Select writer" at bounding box center [540, 166] width 445 height 46
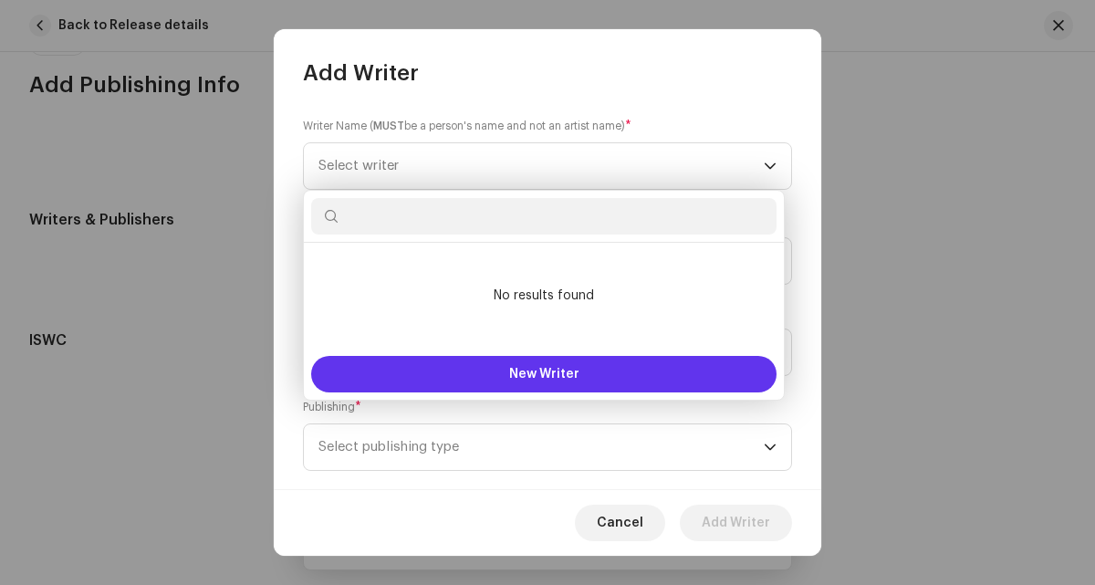
click at [563, 374] on span "New Writer" at bounding box center [544, 374] width 70 height 13
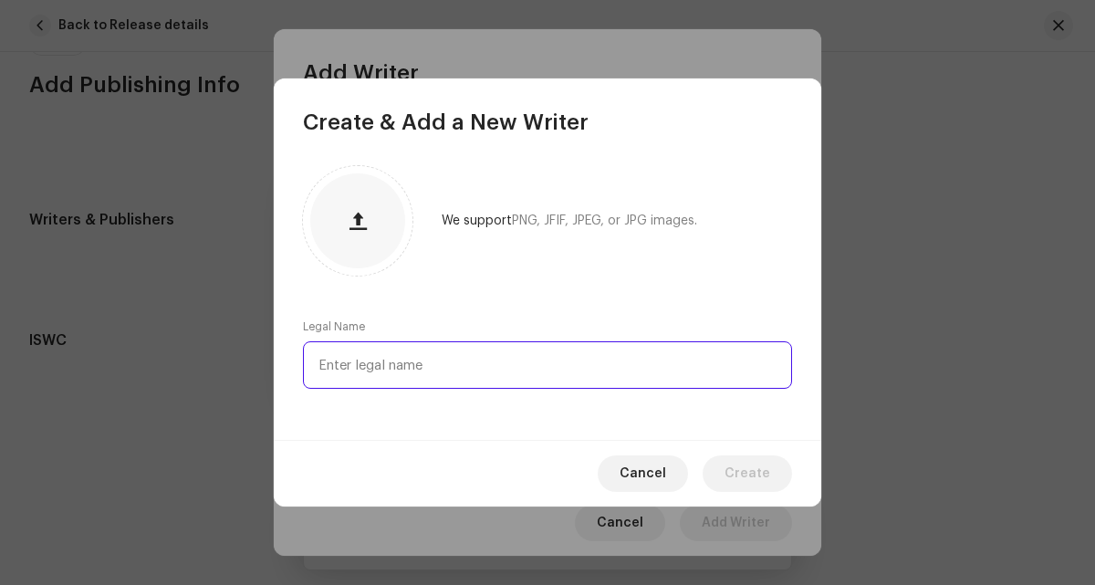
click at [590, 349] on input "text" at bounding box center [547, 364] width 489 height 47
paste input "Olatunde Timileyin"
type input "Olatunde Timileyin"
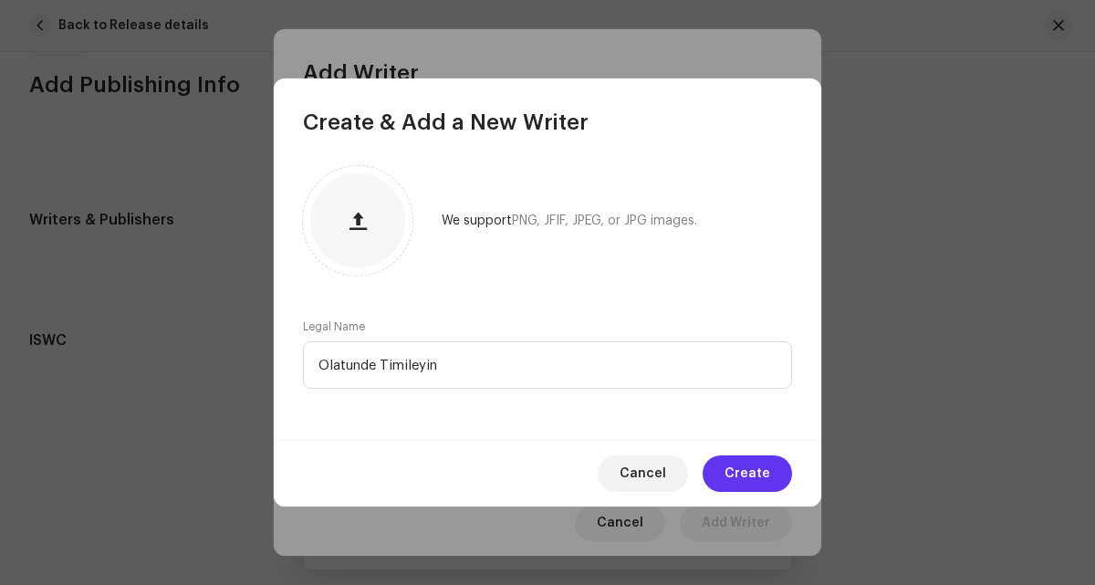
click at [747, 469] on span "Create" at bounding box center [748, 473] width 46 height 37
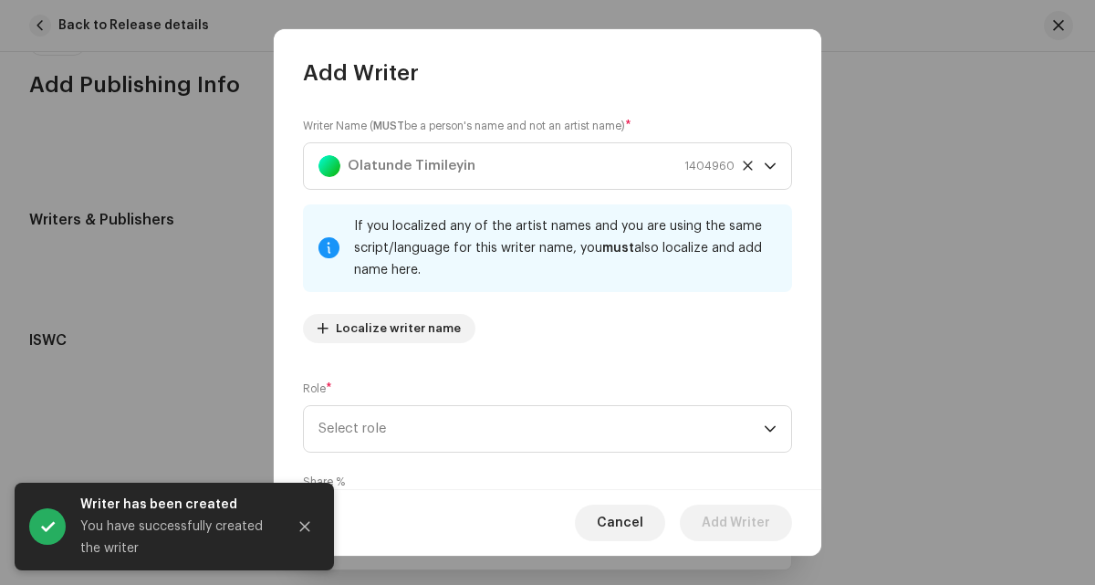
click at [546, 258] on div "If you localized any of the artist names and you are using the same script/lang…" at bounding box center [565, 248] width 423 height 66
click at [552, 387] on div "Role * Select role" at bounding box center [547, 416] width 489 height 73
click at [560, 410] on span "Select role" at bounding box center [540, 429] width 445 height 46
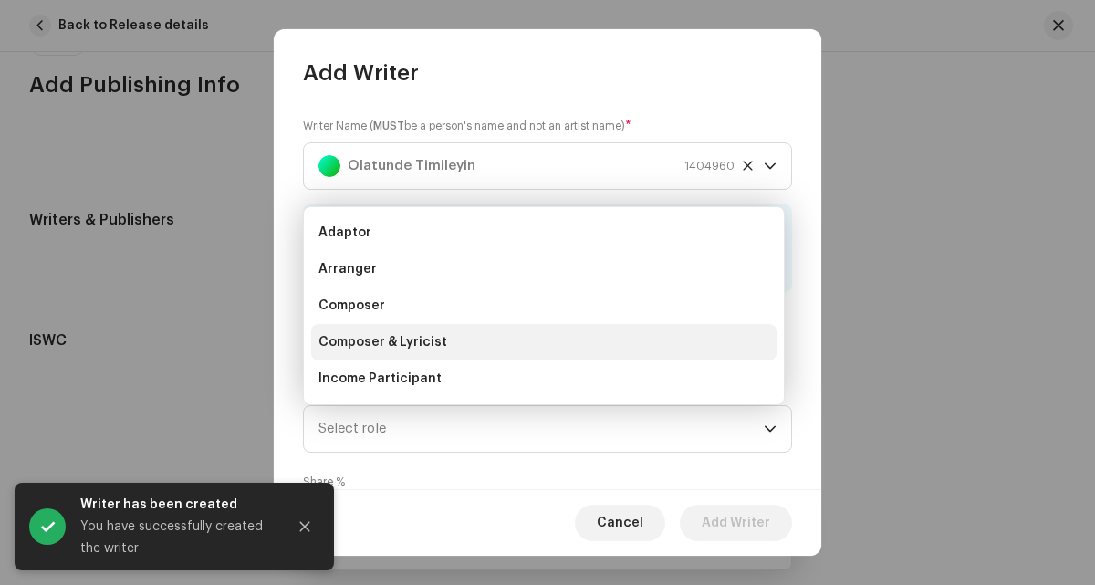
scroll to position [29, 0]
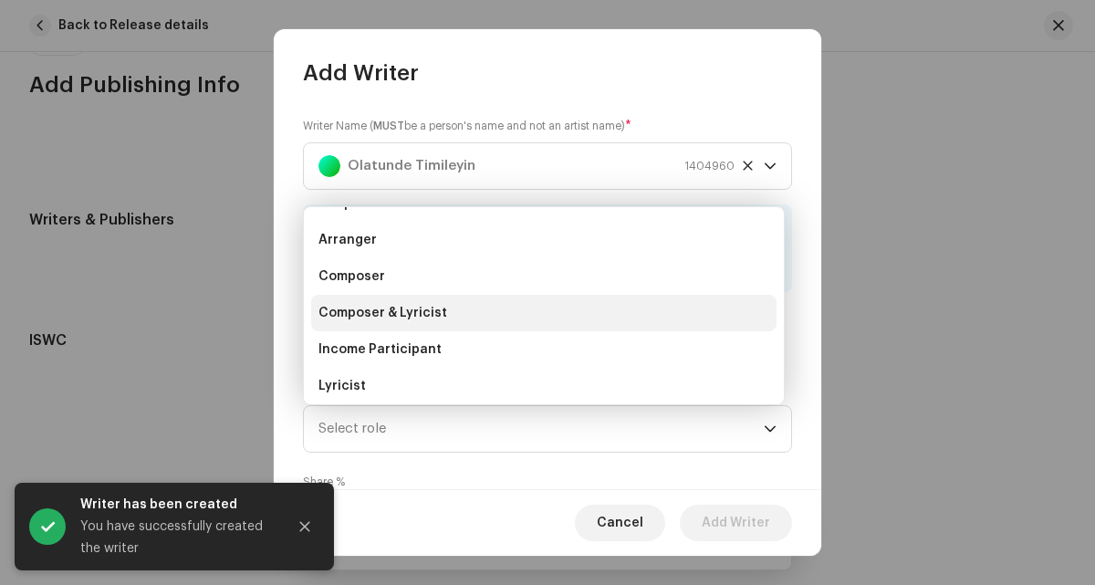
click at [480, 327] on li "Composer & Lyricist" at bounding box center [543, 313] width 465 height 37
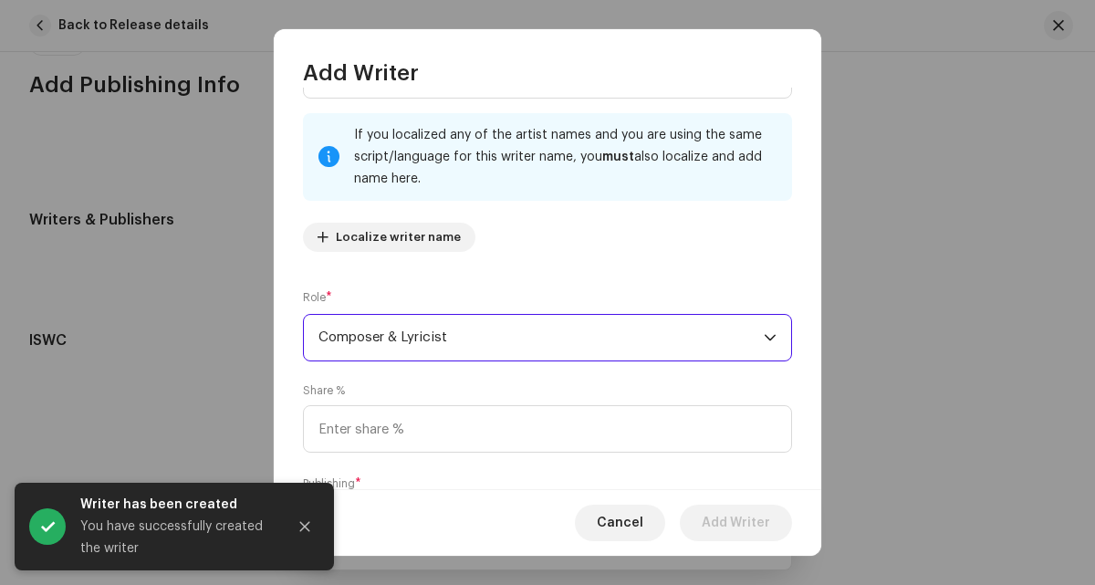
scroll to position [134, 0]
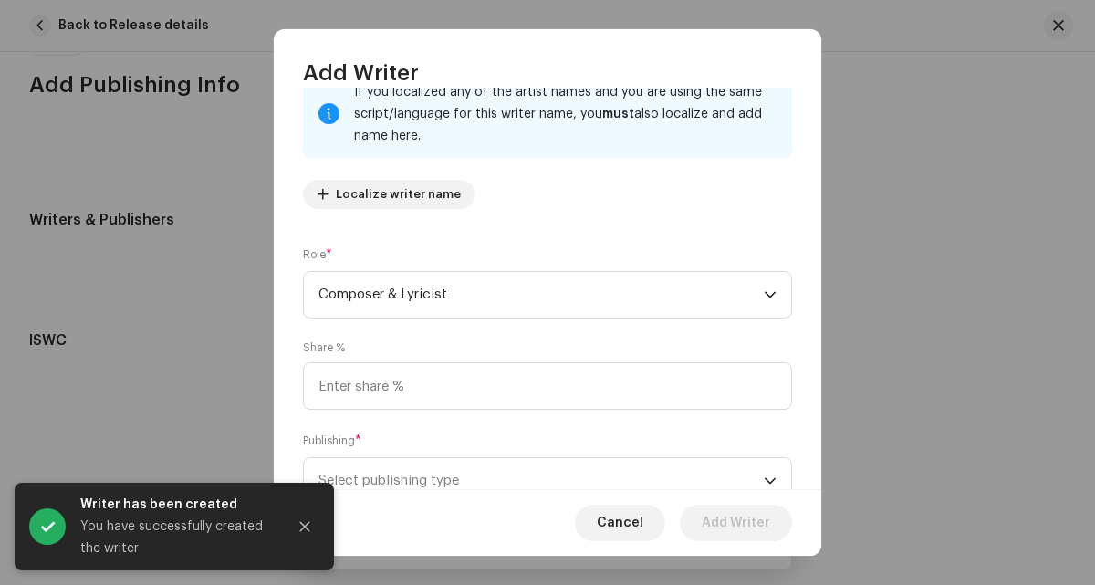
click at [502, 410] on div "Writer Name ( MUST be a person's name and not an artist name) * [PERSON_NAME] 1…" at bounding box center [548, 289] width 548 height 402
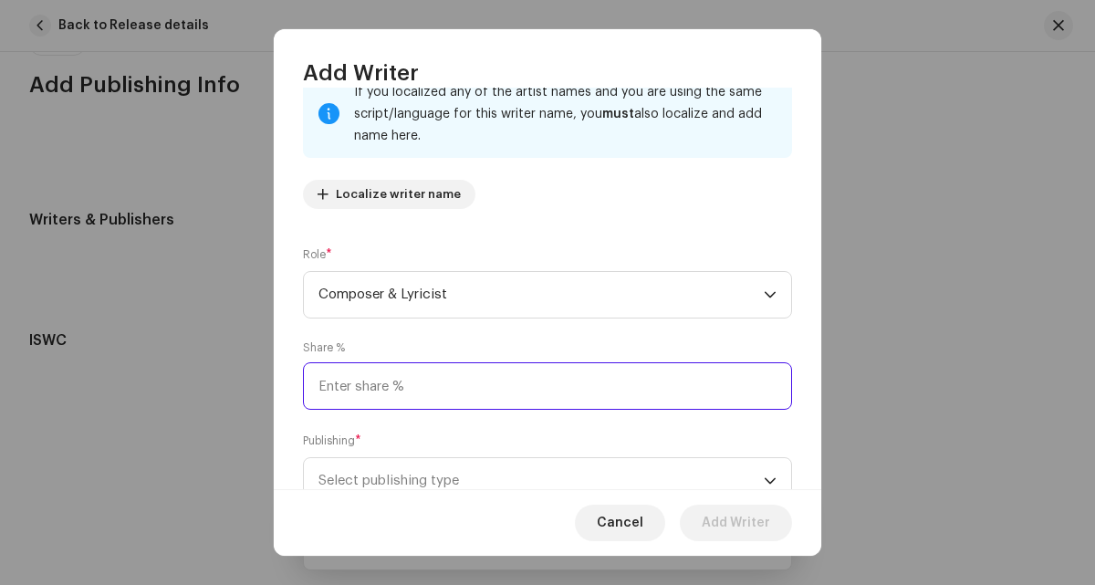
click at [442, 390] on input at bounding box center [547, 385] width 489 height 47
click at [361, 382] on input at bounding box center [547, 385] width 489 height 47
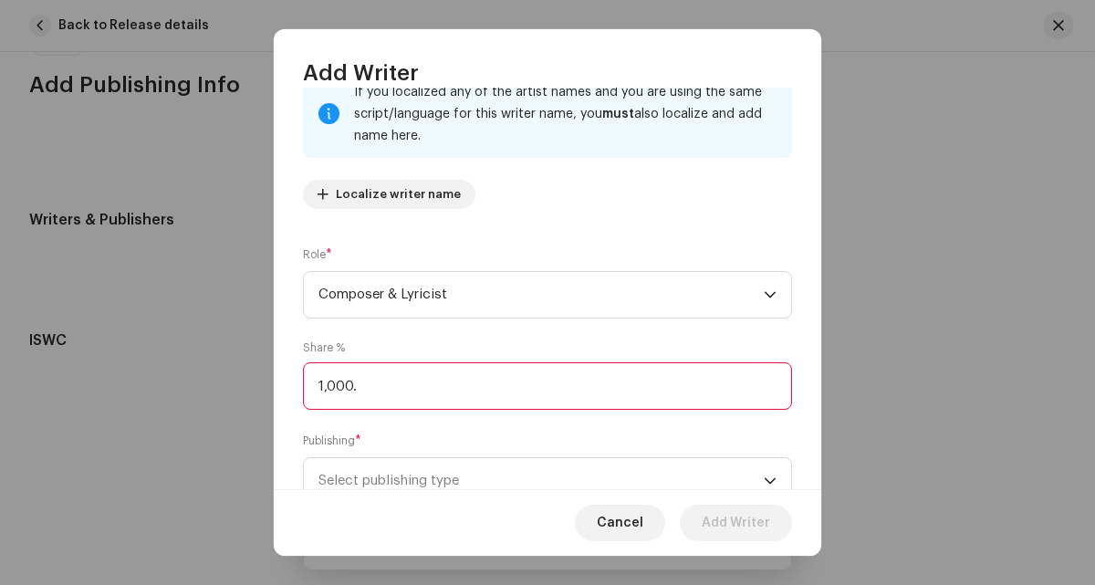
scroll to position [201, 0]
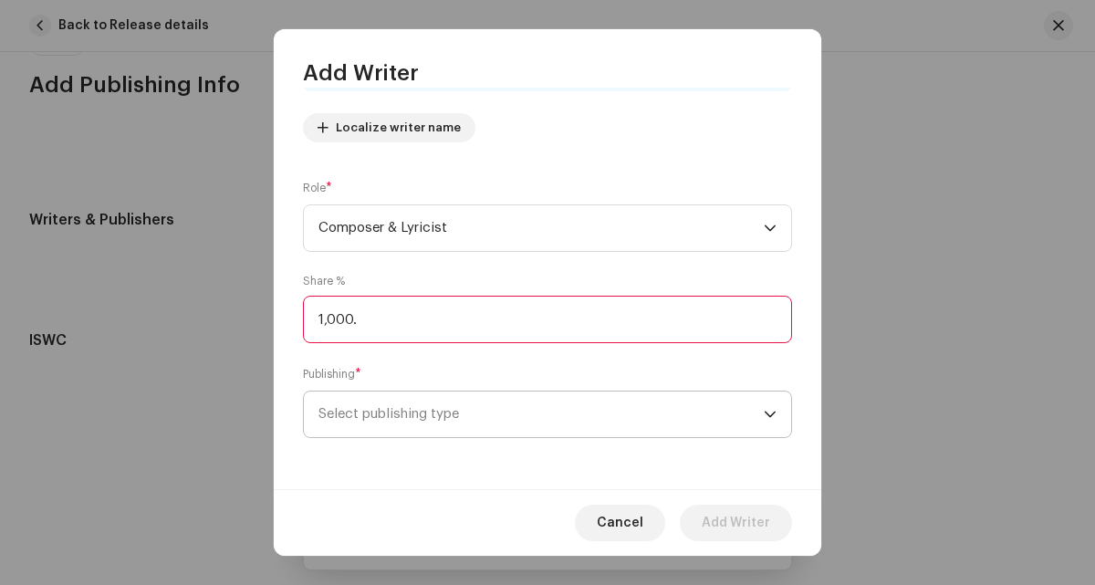
type input "100.00"
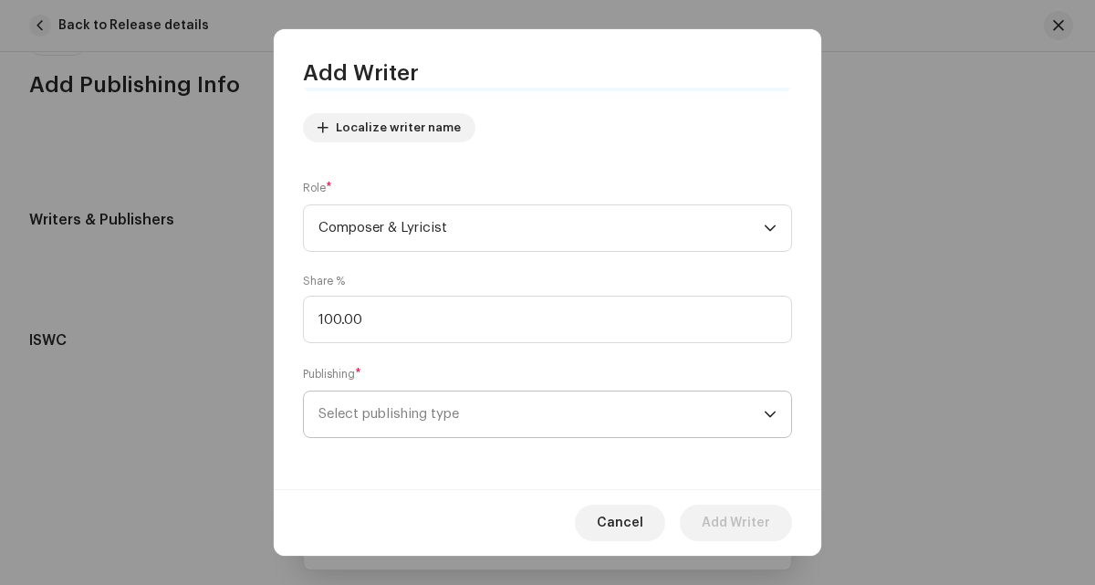
click at [348, 416] on span "Select publishing type" at bounding box center [540, 414] width 445 height 46
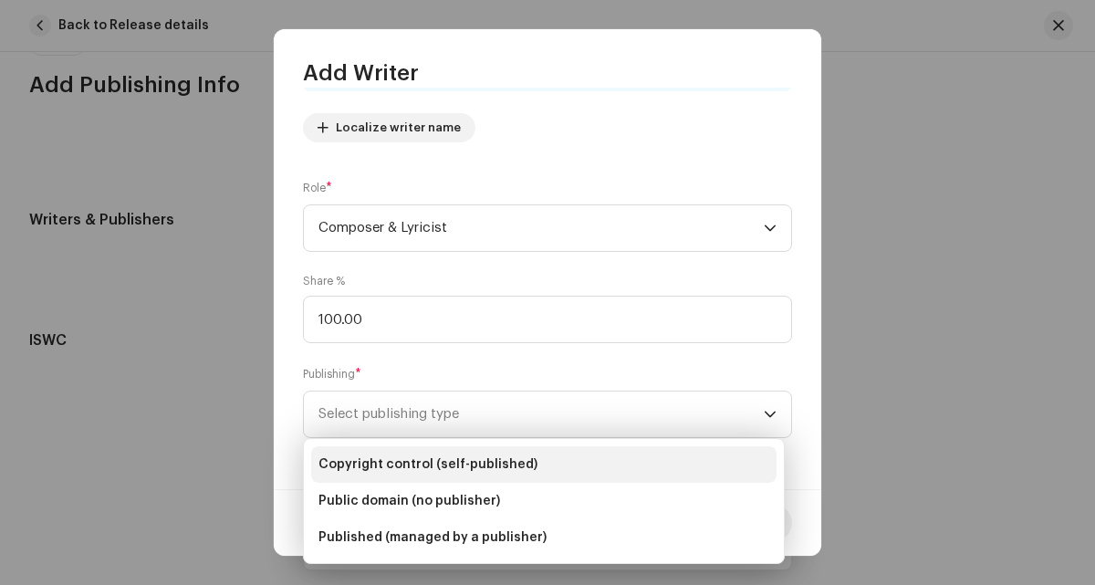
click at [388, 479] on li "Copyright control (self-published)" at bounding box center [543, 464] width 465 height 37
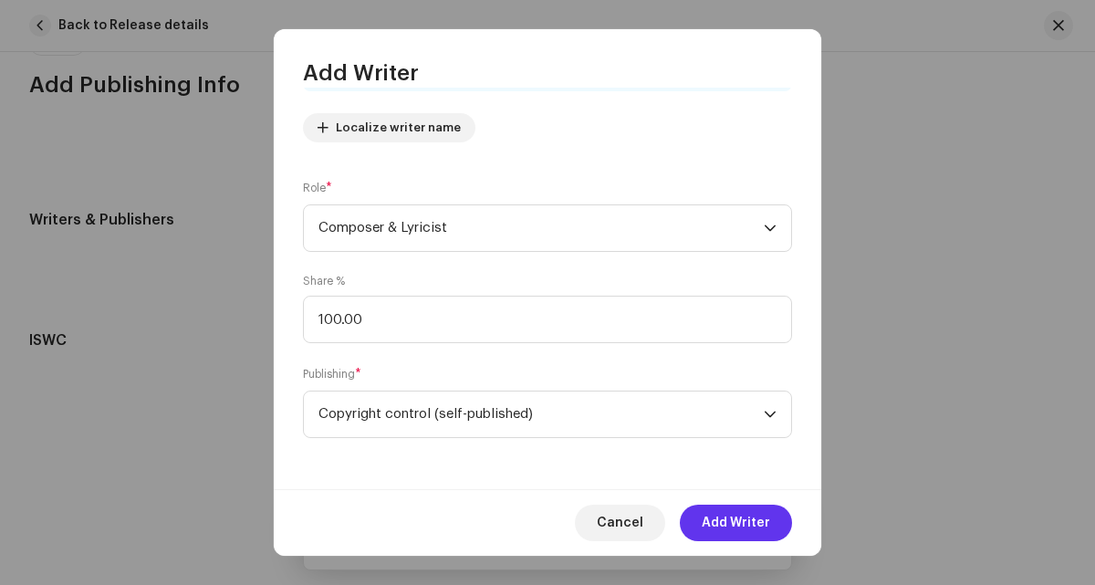
click at [778, 530] on button "Add Writer" at bounding box center [736, 523] width 112 height 37
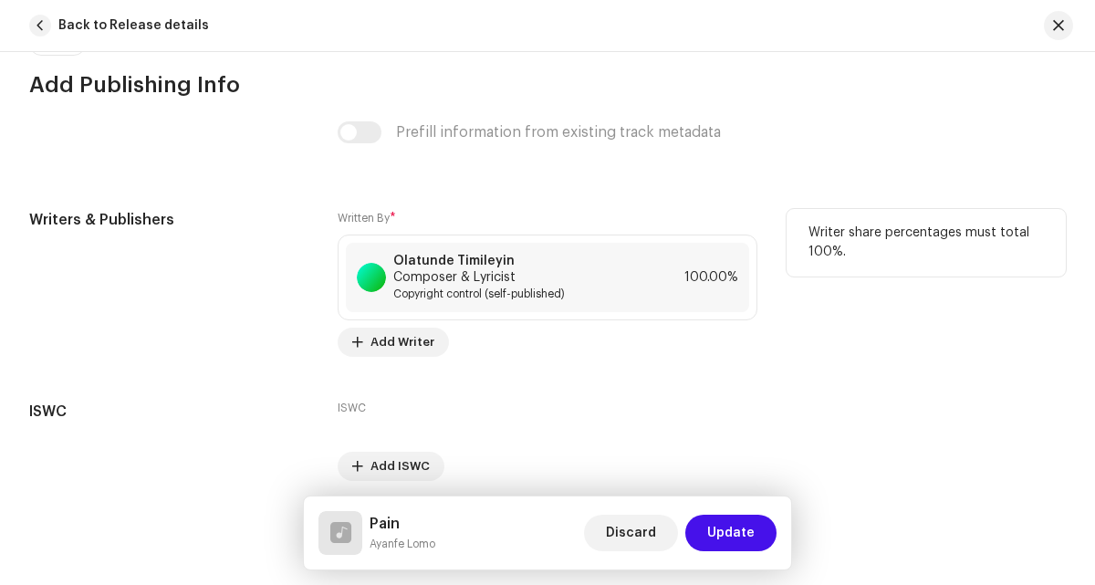
scroll to position [3738, 0]
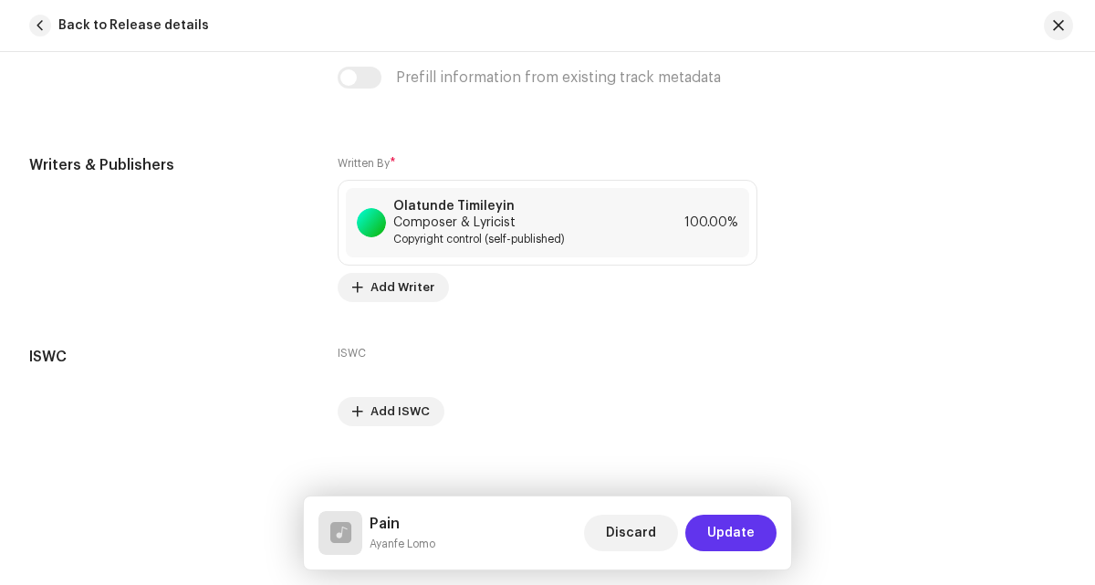
click at [754, 527] on span "Update" at bounding box center [730, 533] width 47 height 37
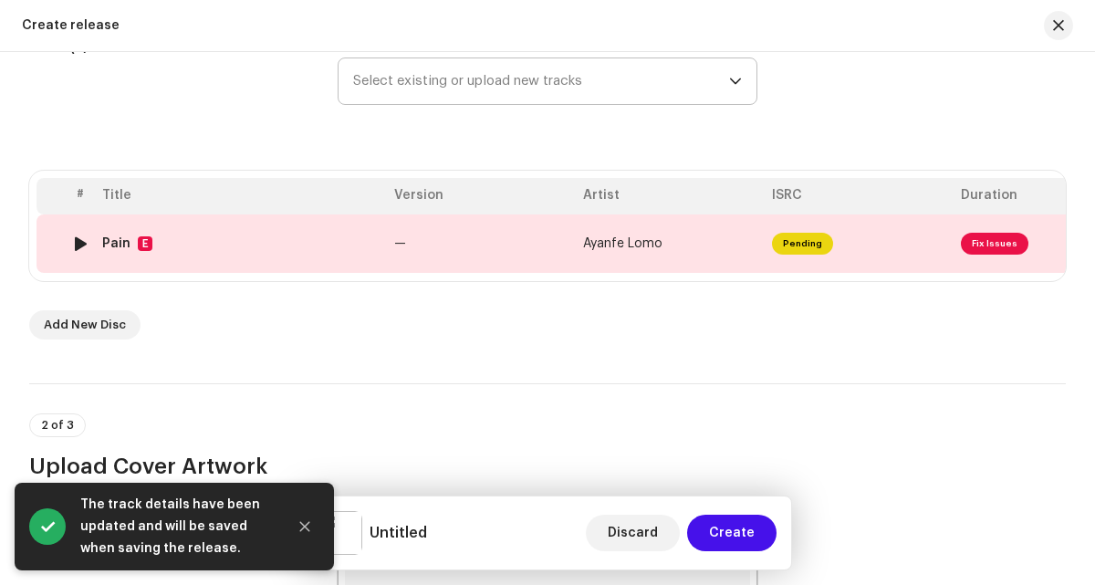
click at [446, 254] on td "—" at bounding box center [481, 243] width 189 height 58
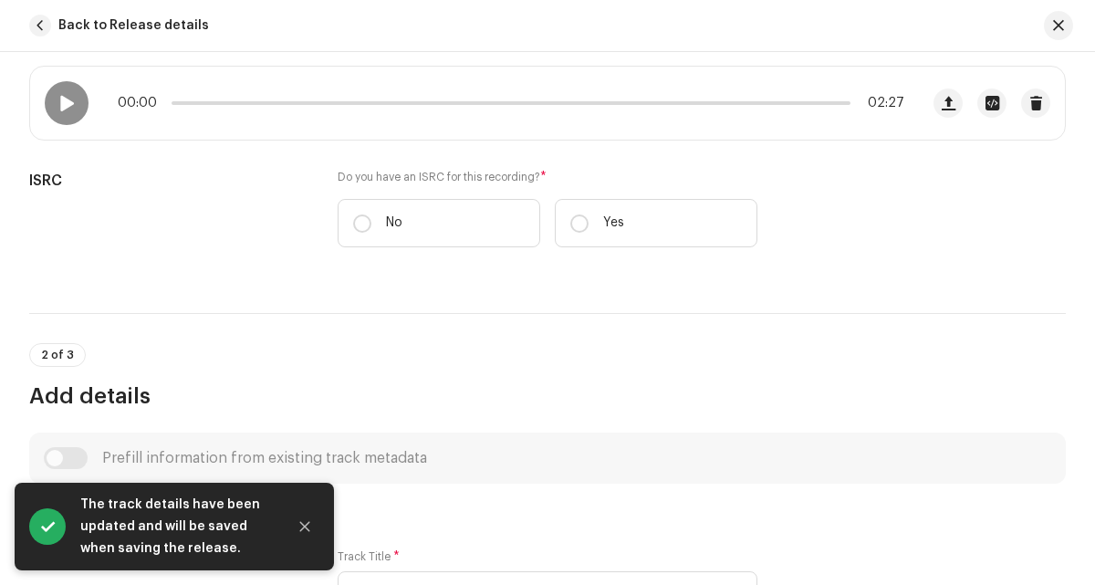
scroll to position [344, 0]
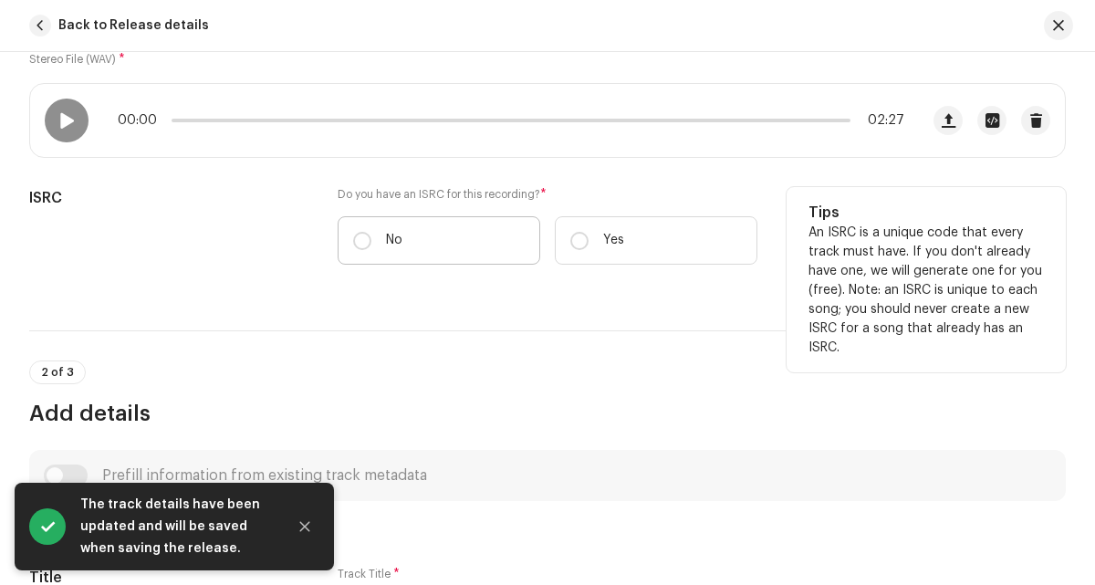
click at [387, 249] on p "No" at bounding box center [394, 240] width 16 height 19
click at [371, 249] on input "No" at bounding box center [362, 241] width 18 height 18
radio input "true"
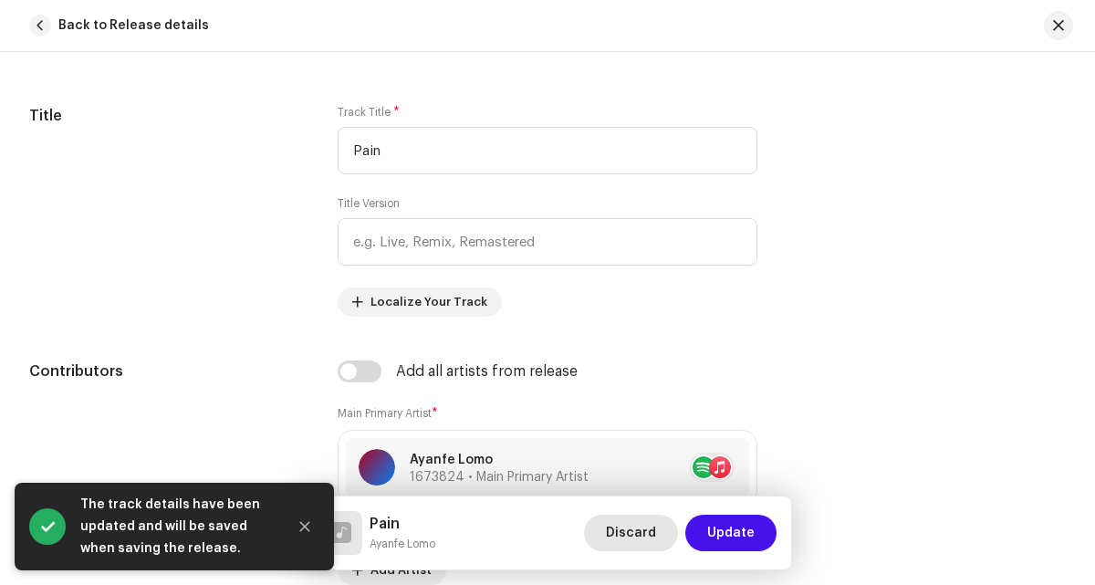
scroll to position [861, 0]
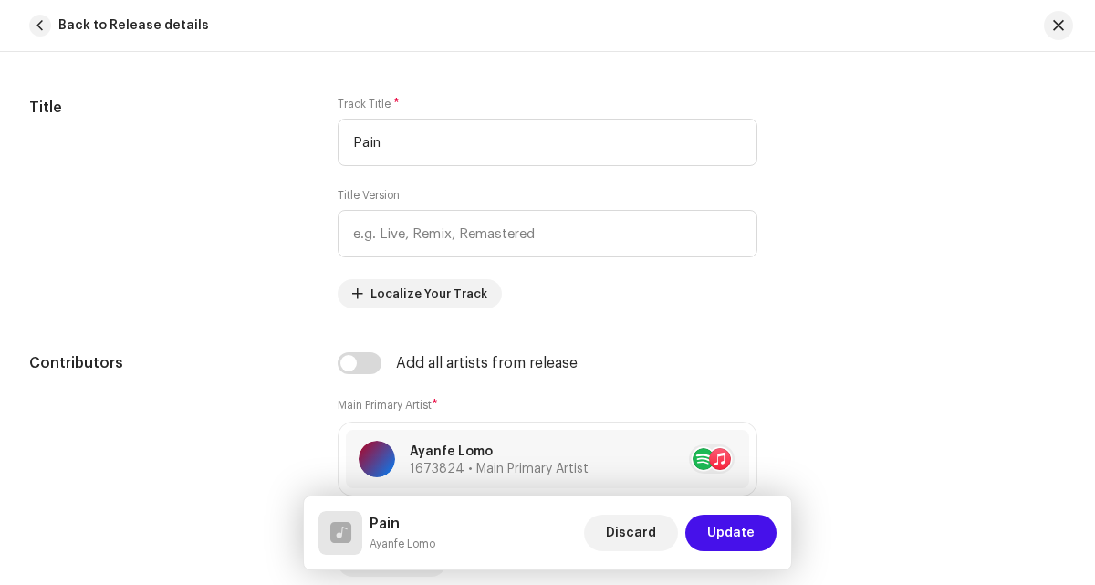
click at [746, 560] on div "Pain Ayanfe Lomo Discard Update" at bounding box center [547, 532] width 487 height 73
click at [742, 532] on span "Update" at bounding box center [730, 533] width 47 height 37
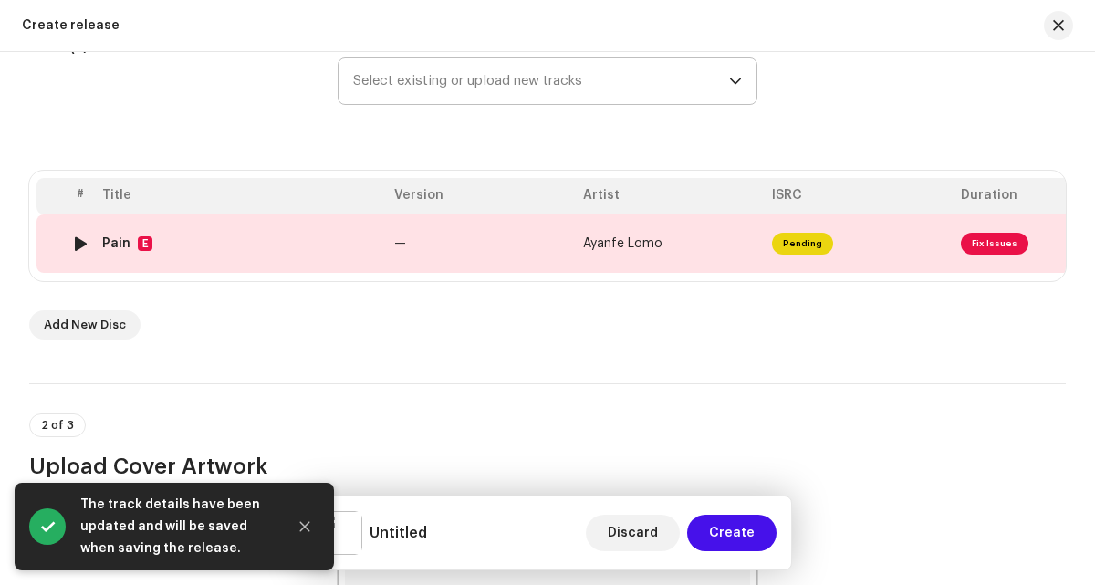
click at [505, 234] on td "—" at bounding box center [481, 243] width 189 height 58
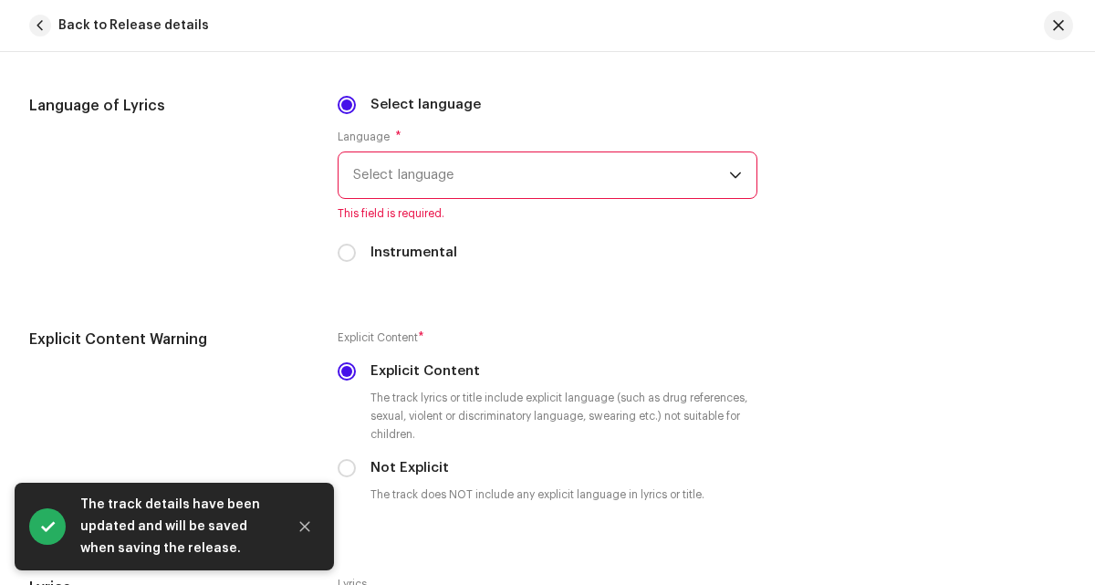
scroll to position [3076, 0]
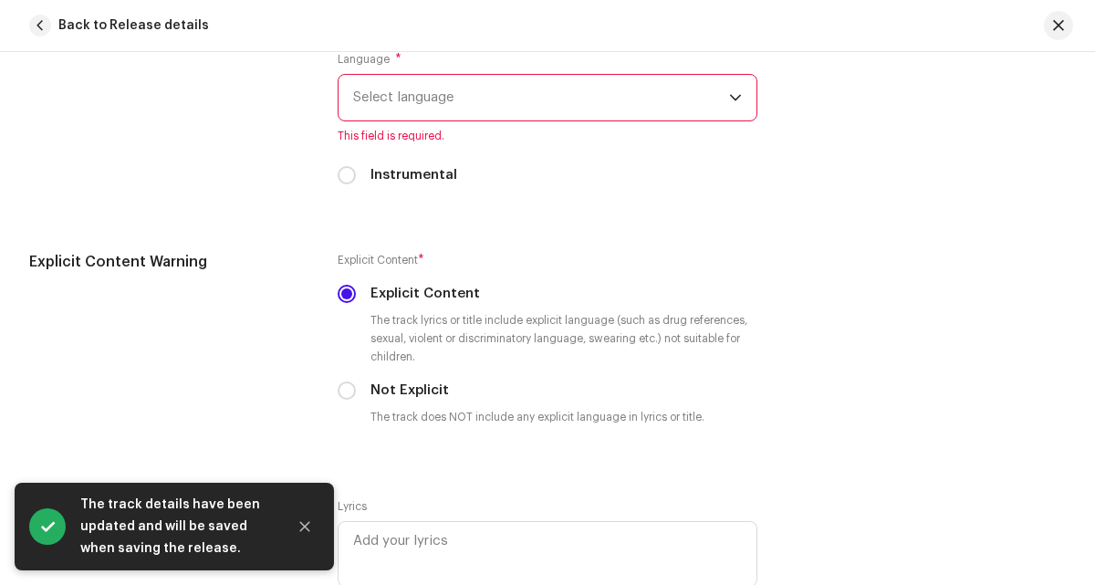
click at [477, 102] on span "Select language" at bounding box center [540, 98] width 375 height 46
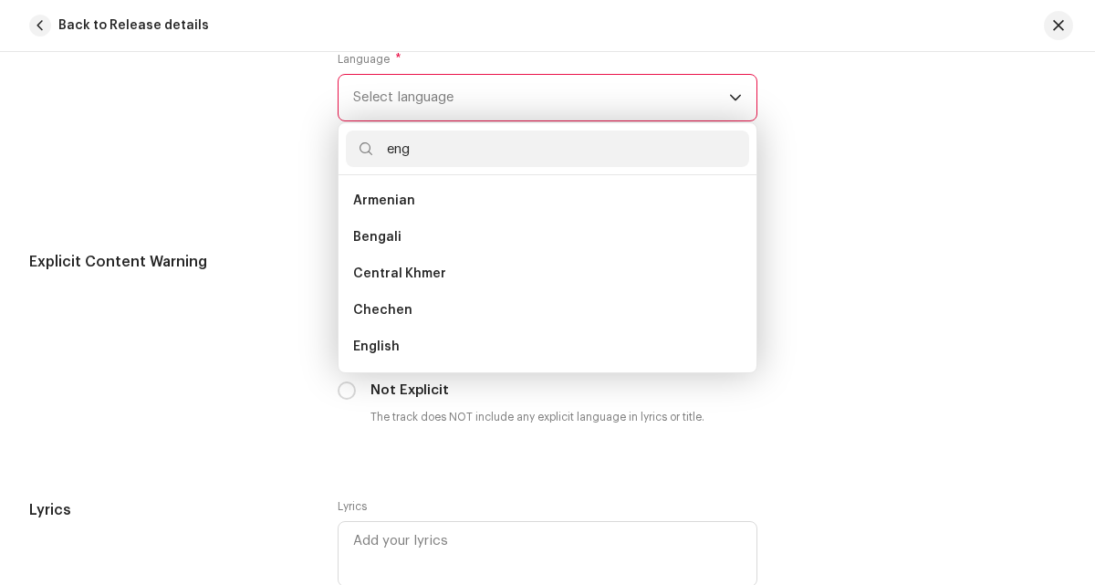
scroll to position [0, 0]
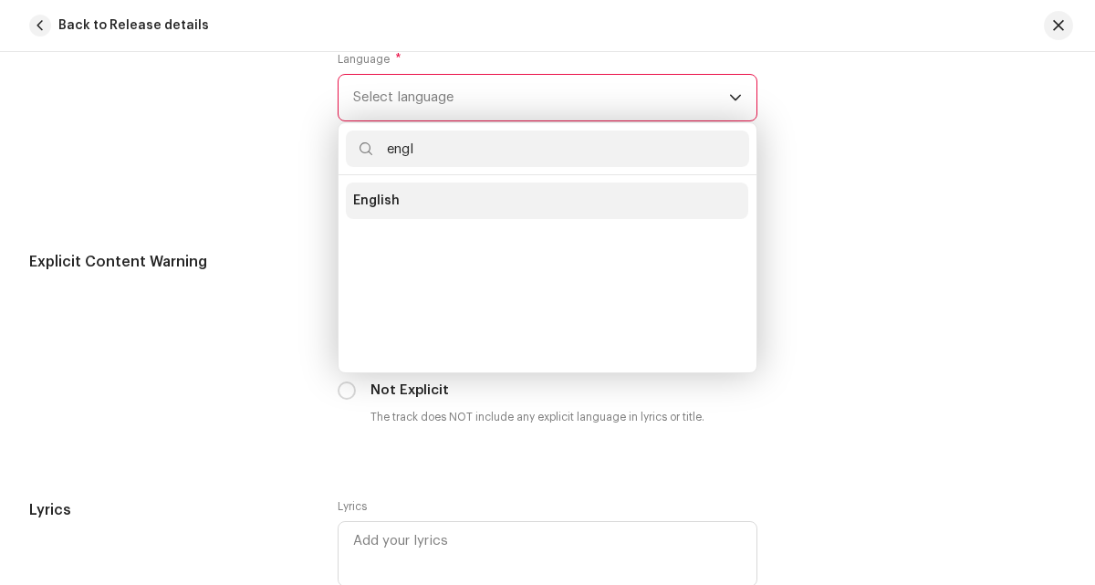
type input "engl"
click at [488, 214] on li "English" at bounding box center [547, 201] width 402 height 37
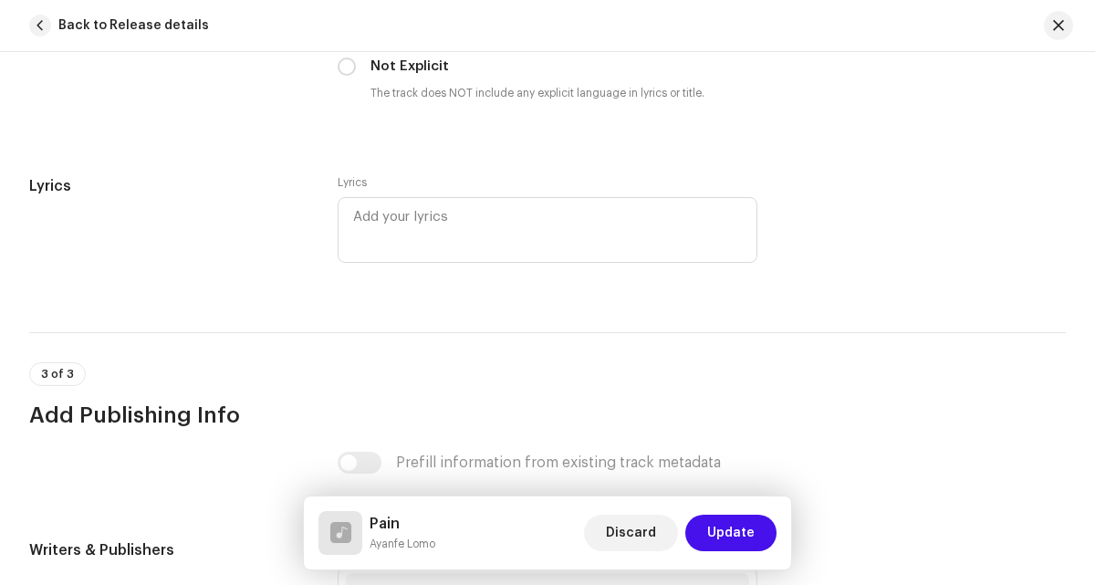
scroll to position [3550, 0]
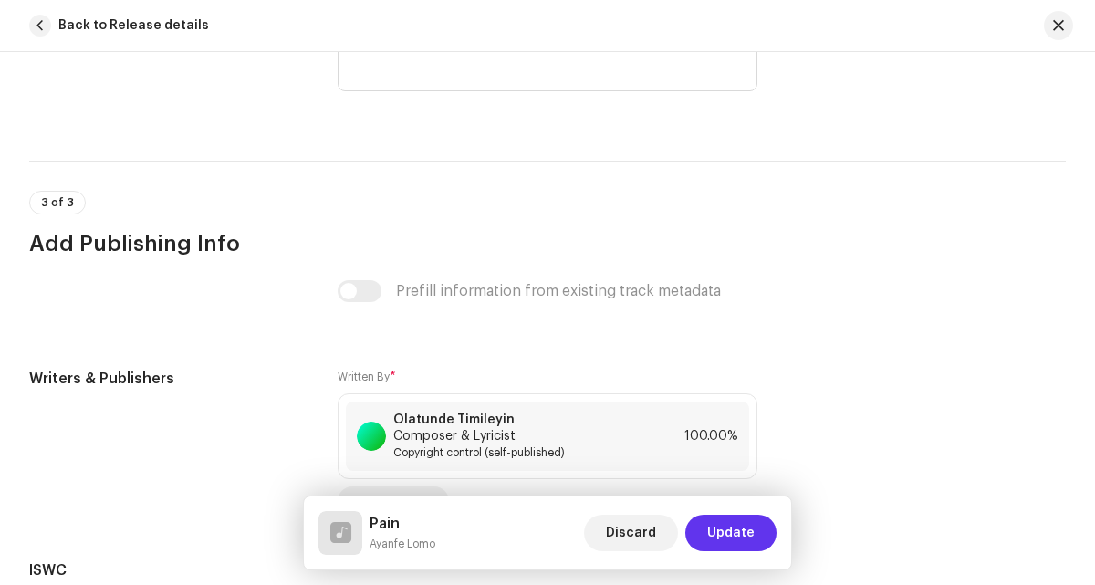
click at [755, 518] on button "Update" at bounding box center [730, 533] width 91 height 37
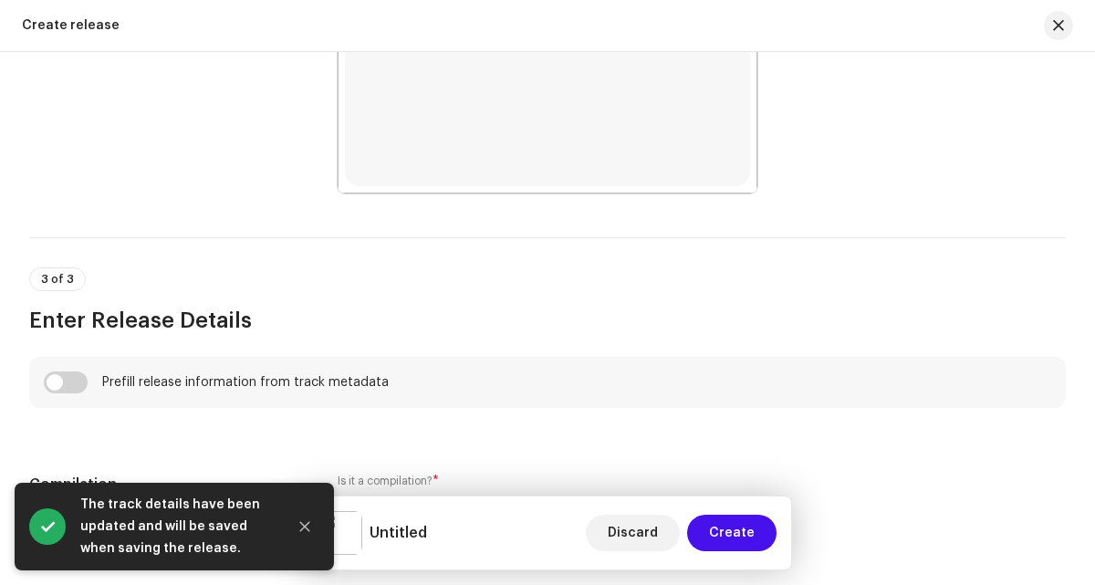
scroll to position [1028, 0]
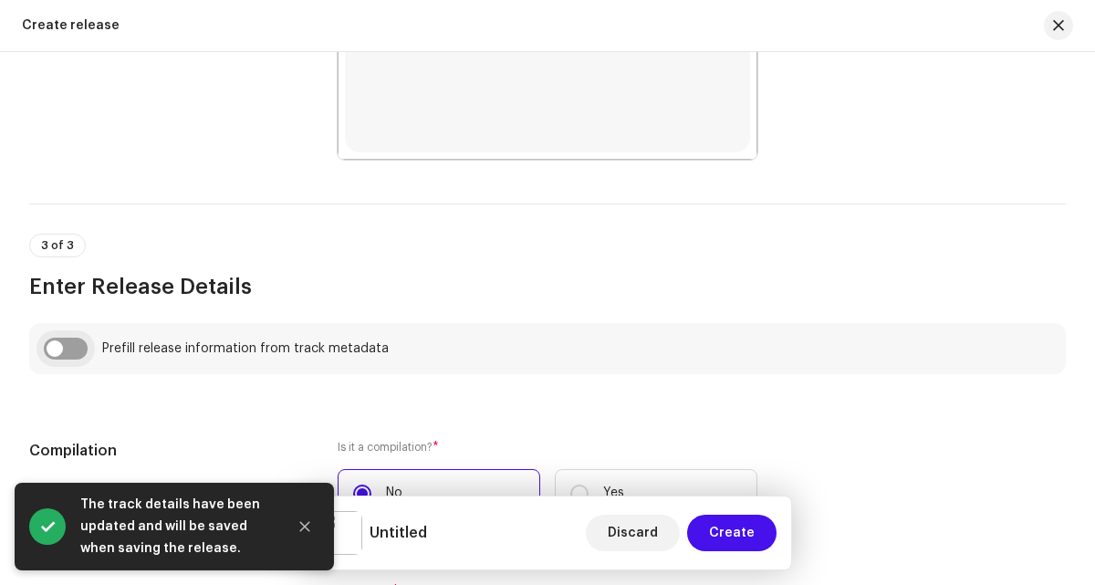
click at [71, 359] on input "checkbox" at bounding box center [66, 349] width 44 height 22
checkbox input "true"
type input "Pain"
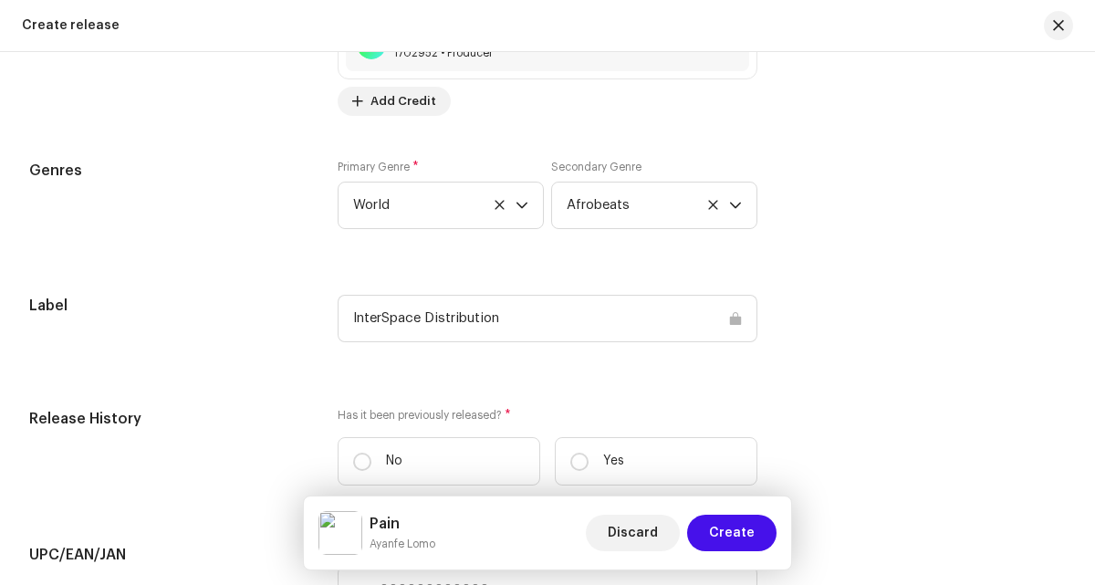
scroll to position [2676, 0]
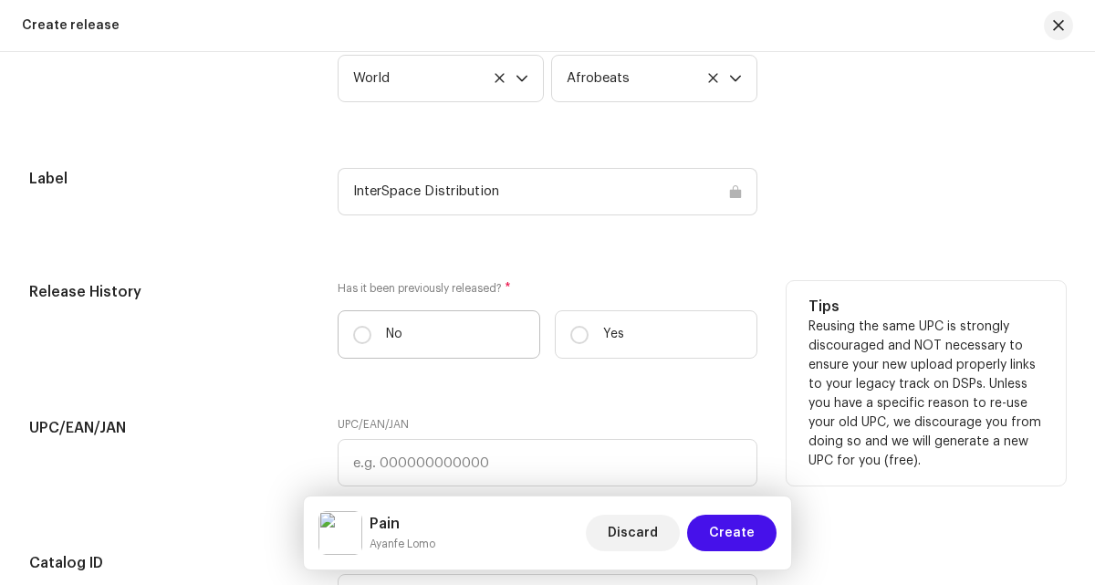
click at [392, 358] on label "No" at bounding box center [439, 334] width 203 height 48
click at [371, 344] on input "No" at bounding box center [362, 335] width 18 height 18
radio input "true"
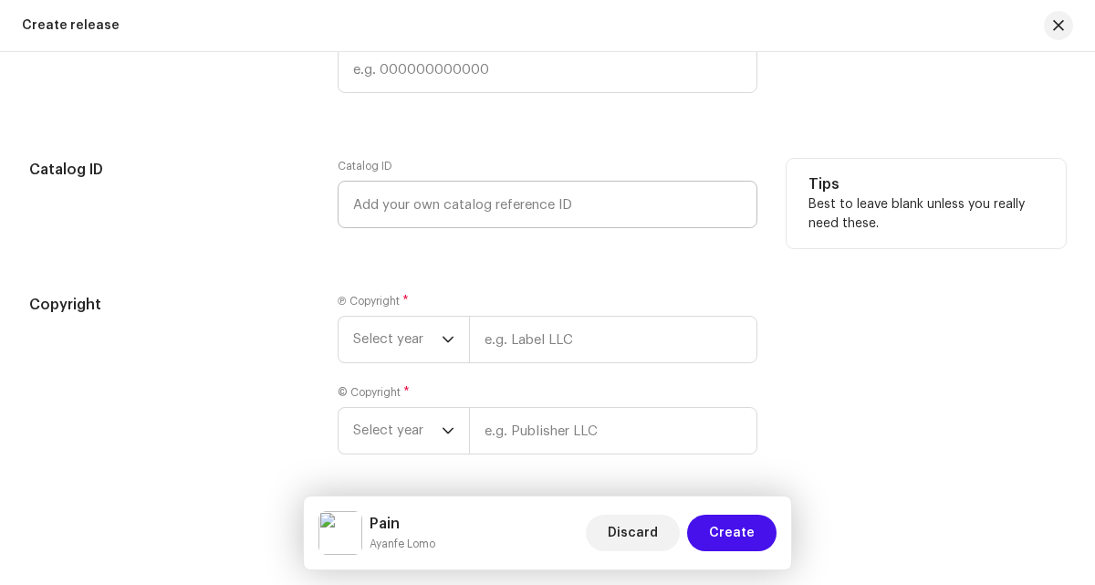
scroll to position [3096, 0]
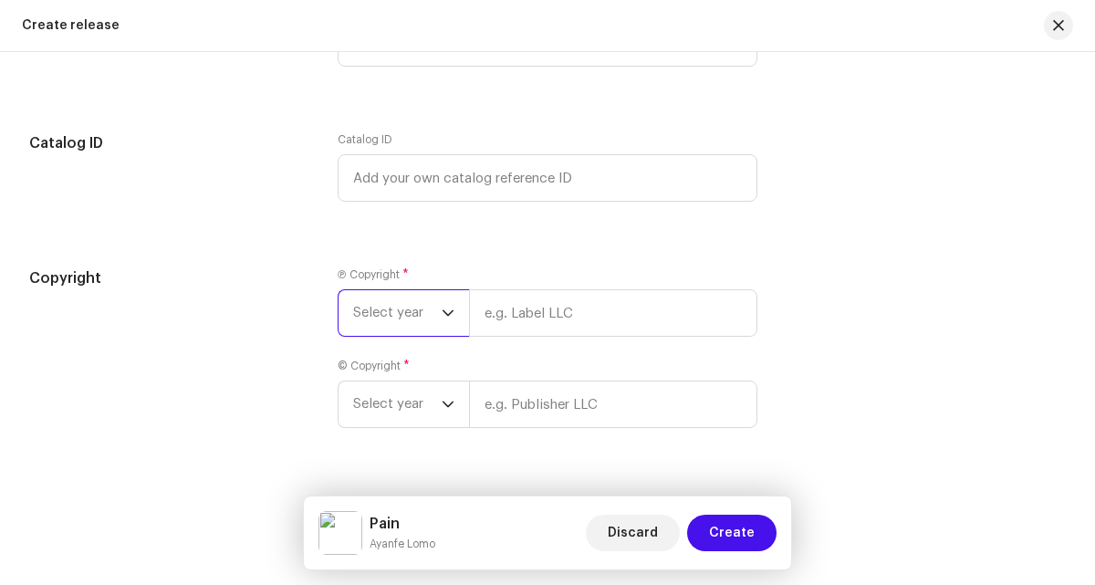
click at [360, 294] on span "Select year" at bounding box center [397, 313] width 89 height 46
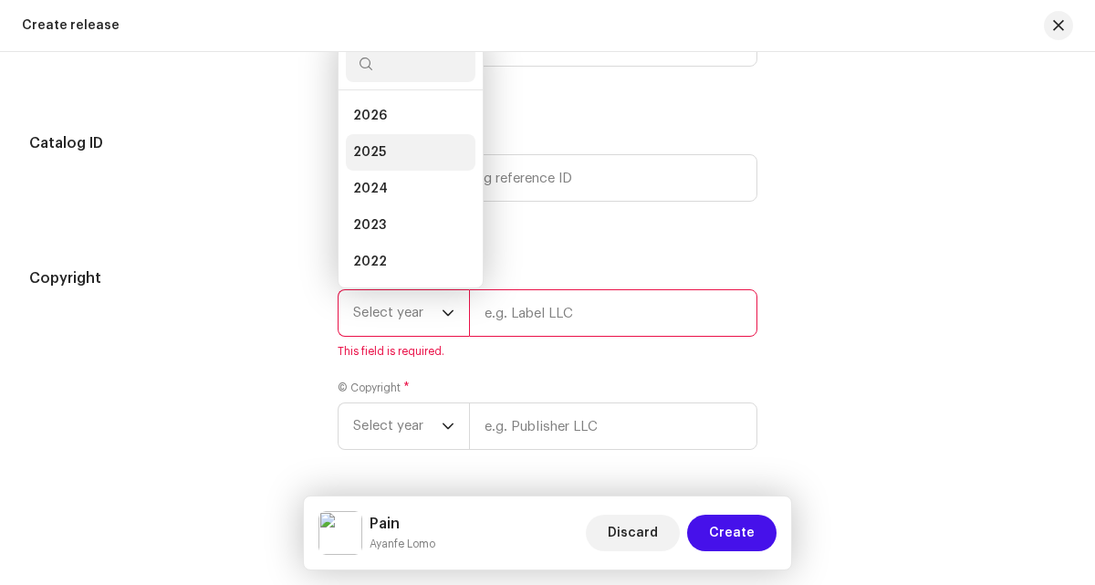
click at [367, 171] on li "2025" at bounding box center [411, 152] width 130 height 37
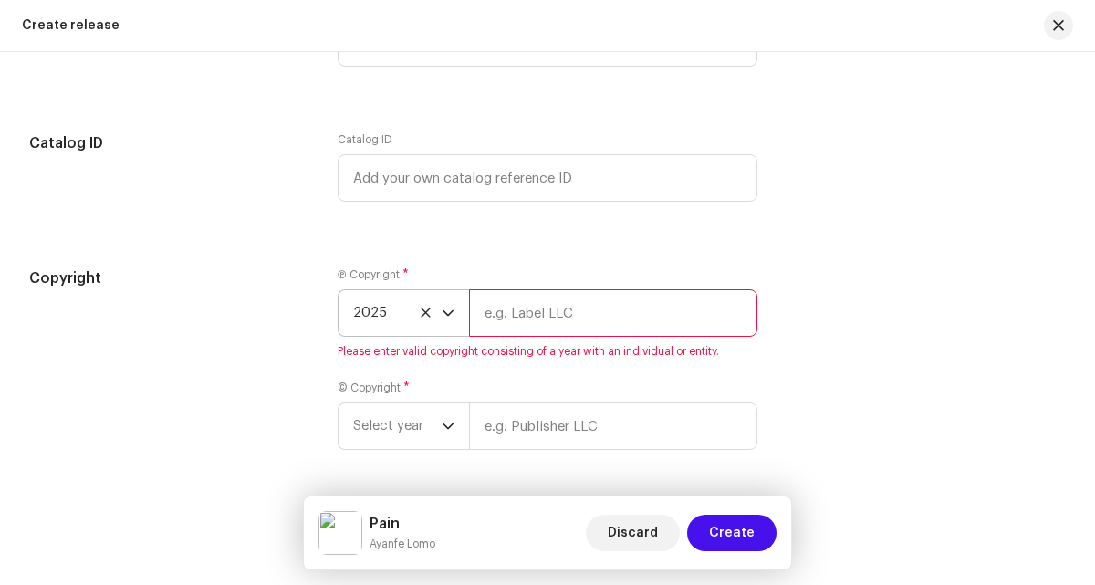
click at [521, 336] on input "text" at bounding box center [612, 312] width 287 height 47
type input "Ayanfe Lomo"
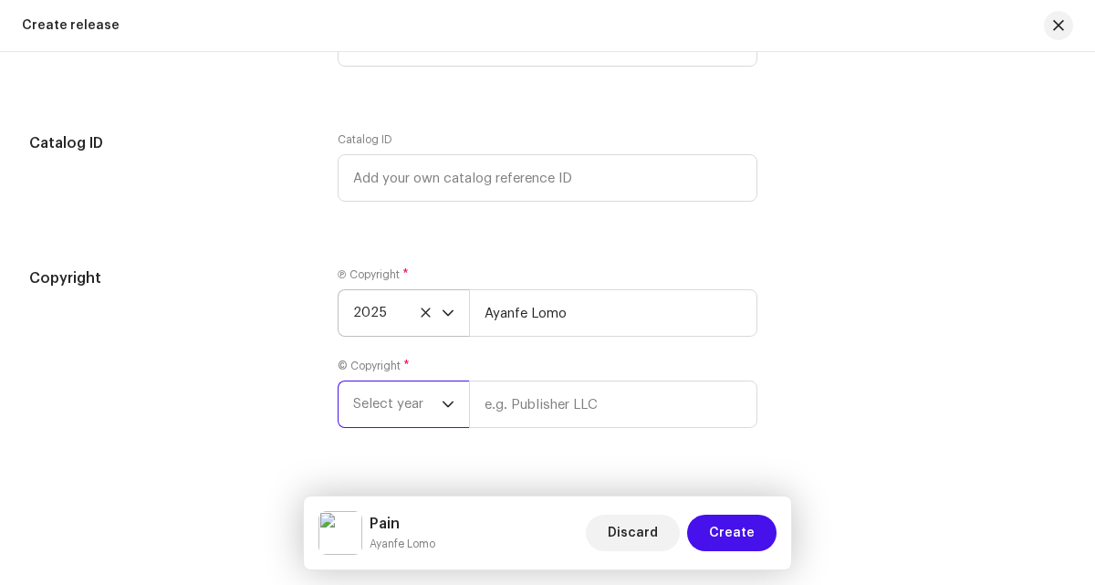
click at [400, 427] on span "Select year" at bounding box center [397, 404] width 89 height 46
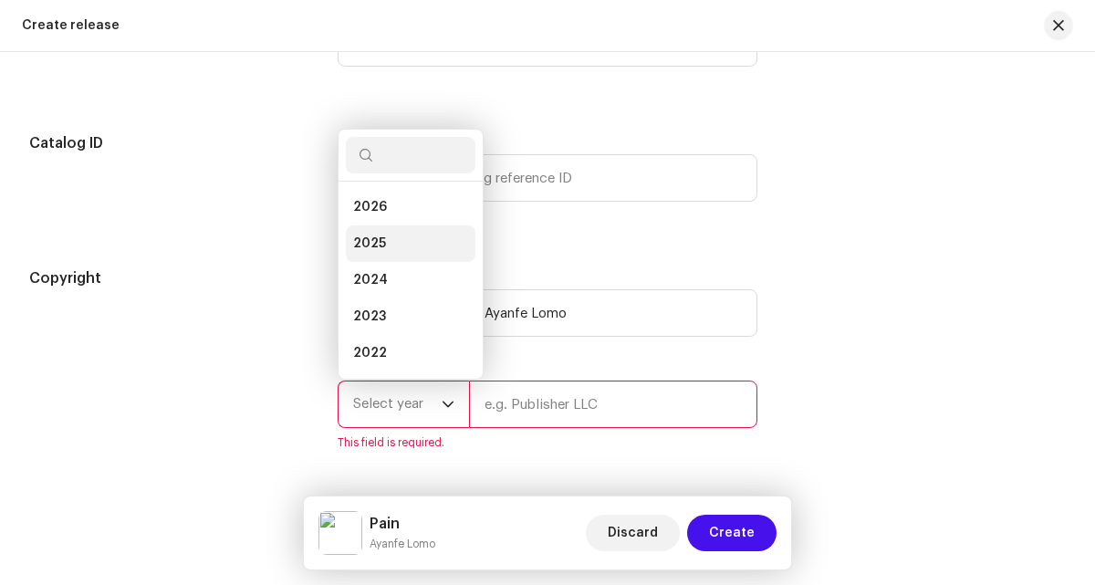
click at [377, 245] on span "2025" at bounding box center [369, 244] width 33 height 18
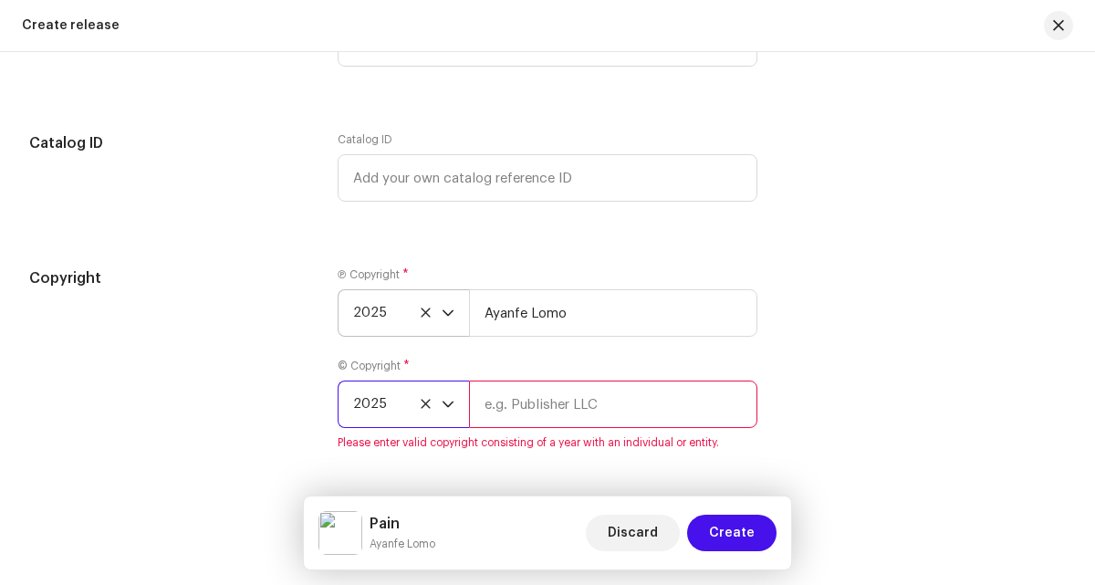
click at [569, 423] on input "text" at bounding box center [612, 404] width 287 height 47
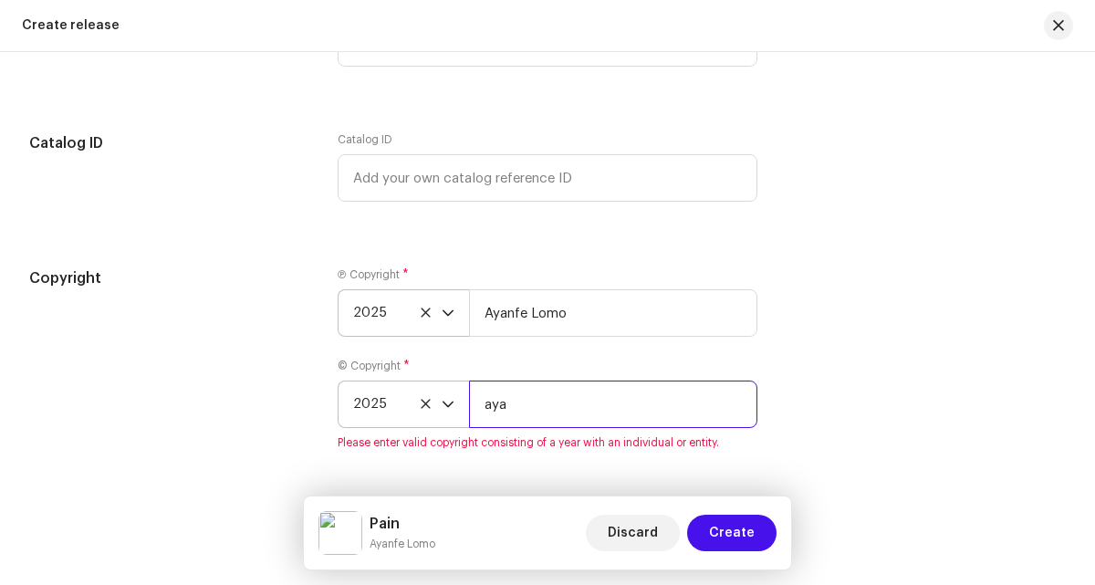
type input "Ayanfe Lomo"
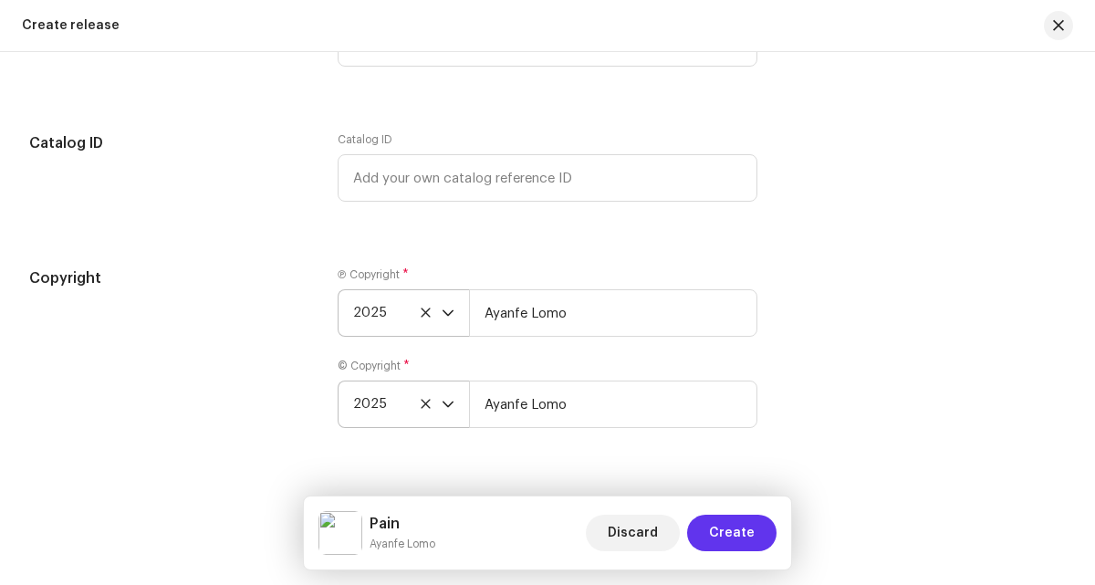
click at [749, 542] on span "Create" at bounding box center [732, 533] width 46 height 37
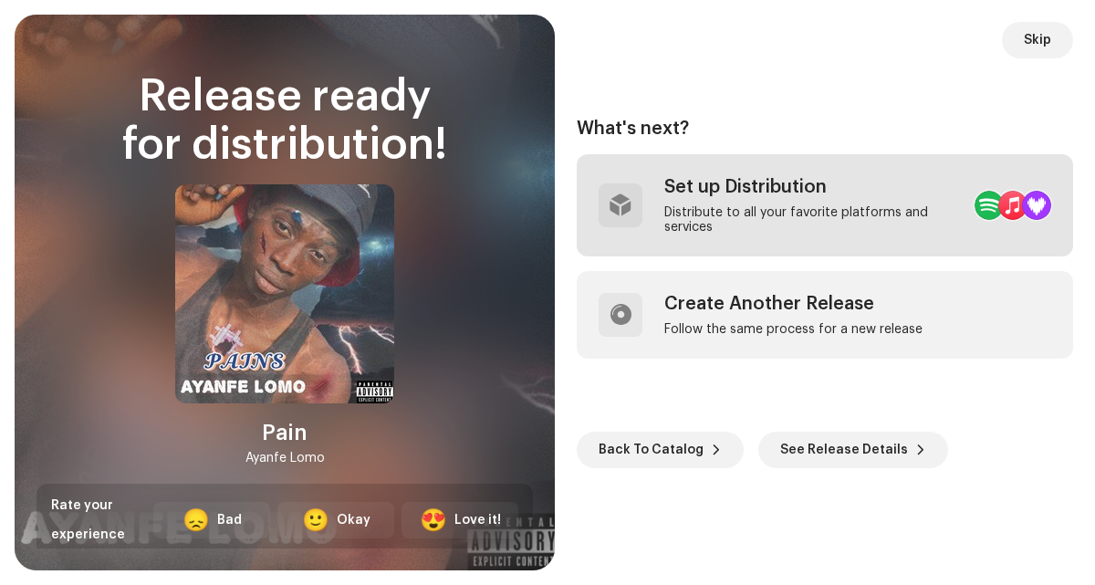
click at [768, 176] on div "Set up Distribution" at bounding box center [812, 187] width 296 height 22
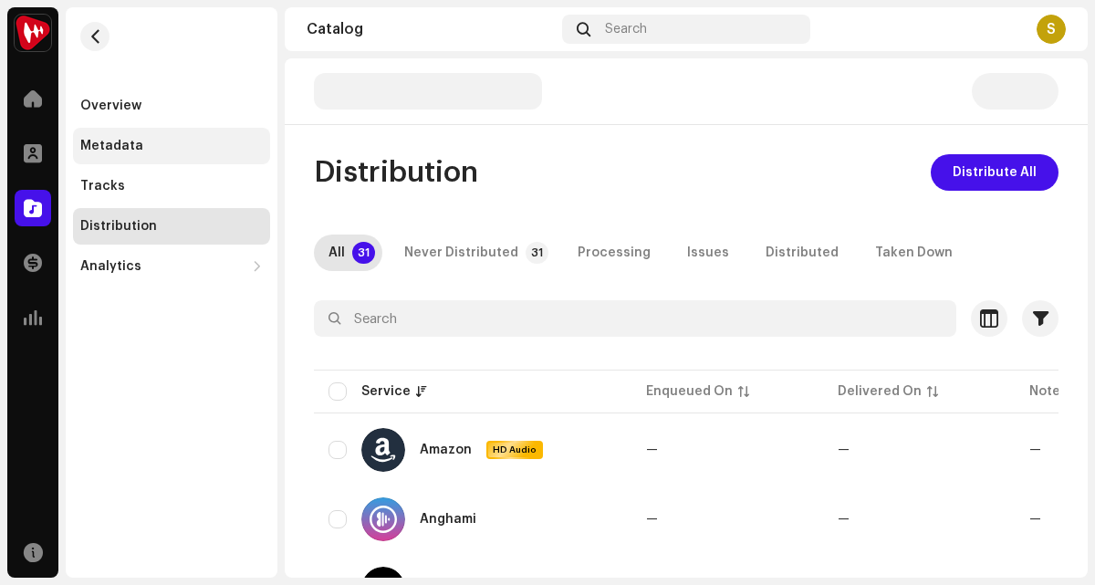
click at [156, 159] on div "Metadata" at bounding box center [171, 146] width 197 height 37
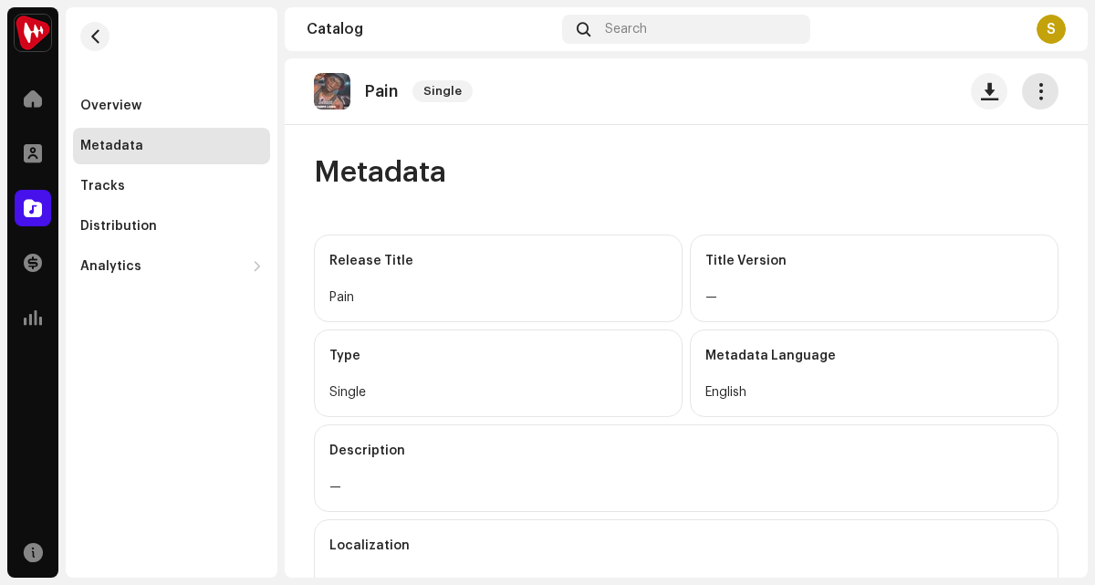
click at [1032, 99] on span "button" at bounding box center [1040, 91] width 17 height 15
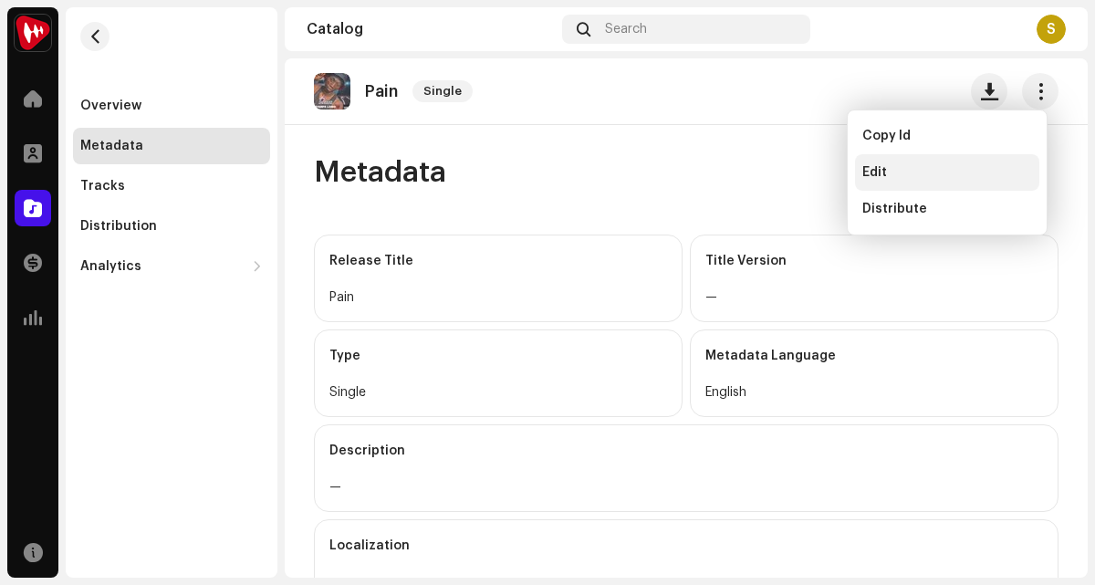
click at [968, 180] on div "Edit" at bounding box center [947, 172] width 184 height 37
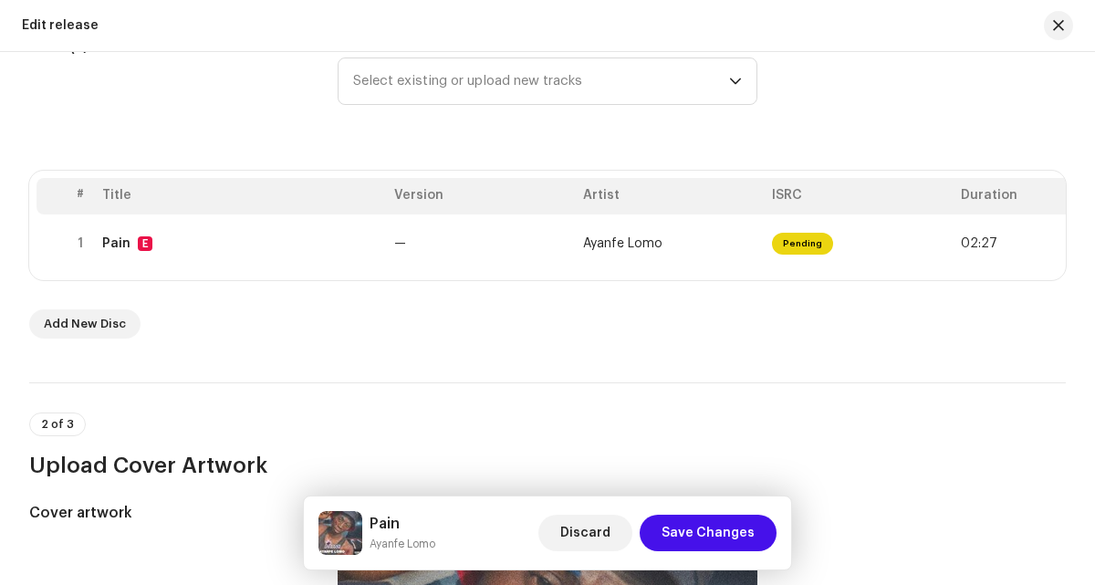
scroll to position [271, 0]
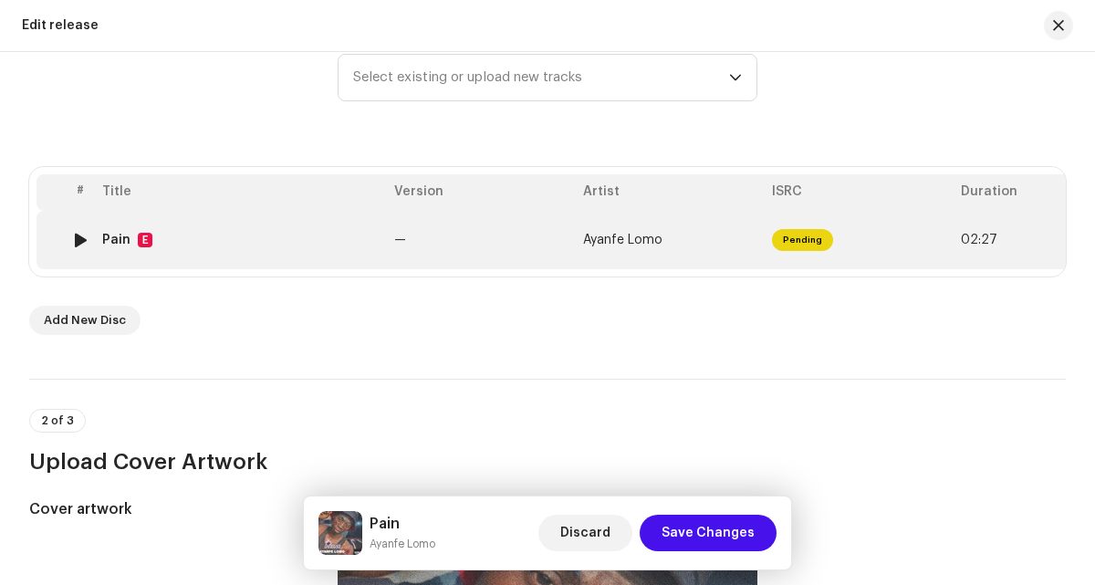
click at [700, 247] on td "Ayanfe Lomo" at bounding box center [670, 240] width 189 height 58
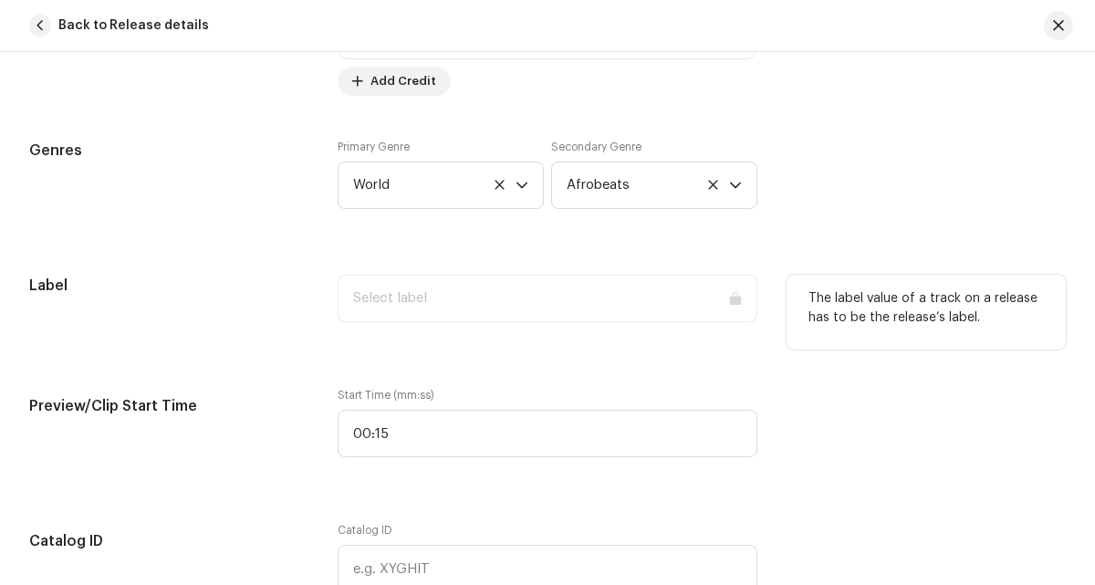
scroll to position [1686, 0]
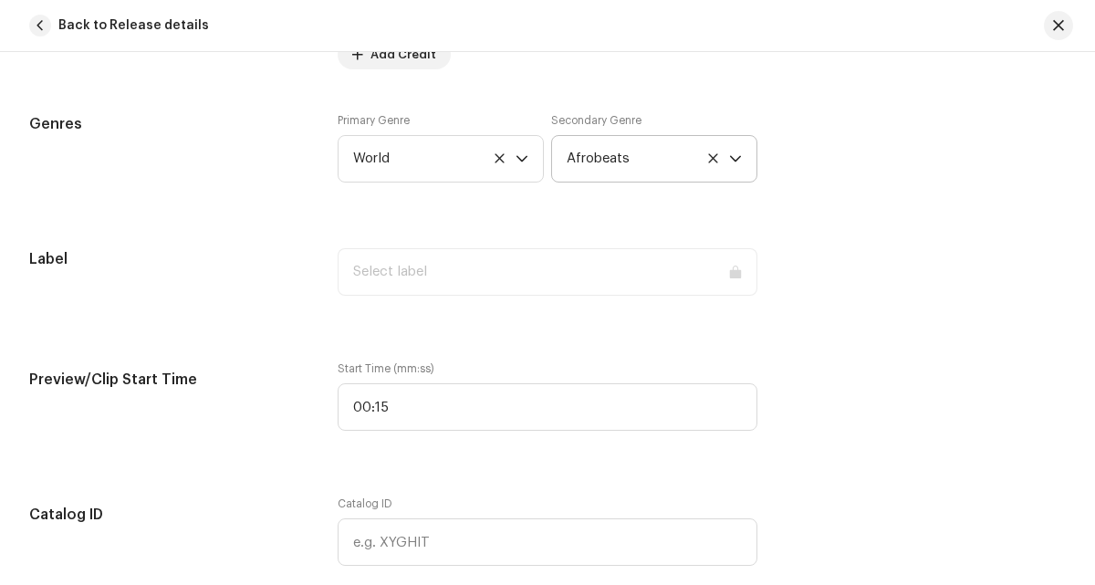
click at [619, 160] on span "Afrobeats" at bounding box center [648, 159] width 162 height 46
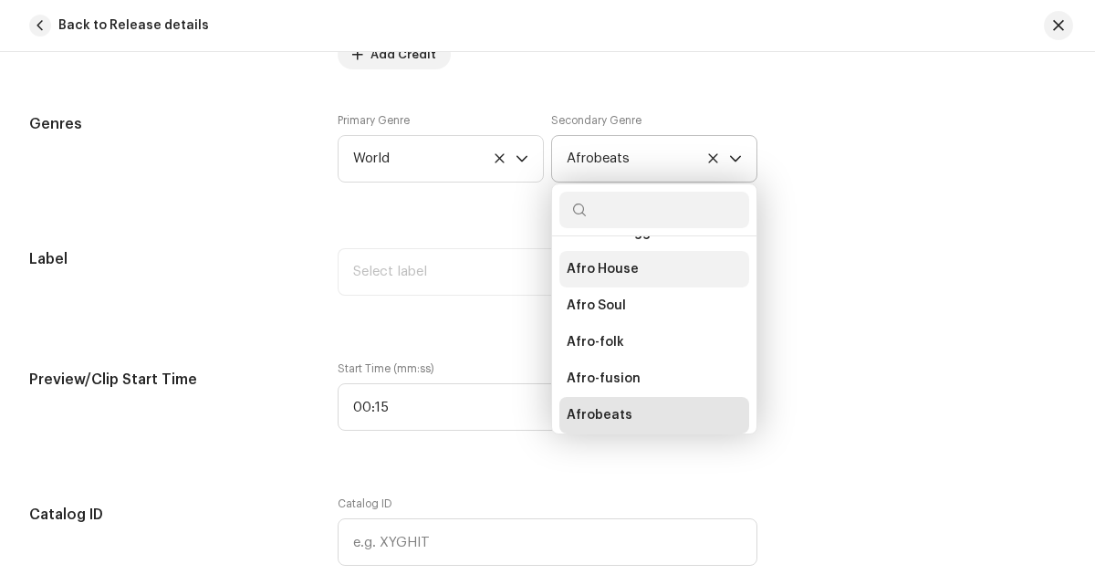
scroll to position [117, 0]
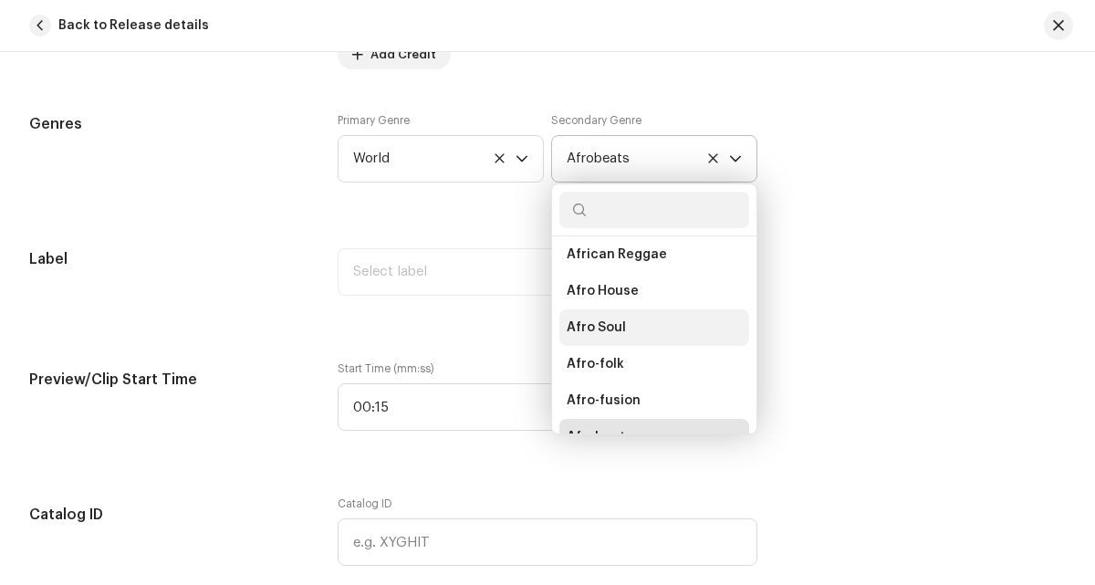
click at [602, 338] on li "Afro Soul" at bounding box center [654, 327] width 190 height 37
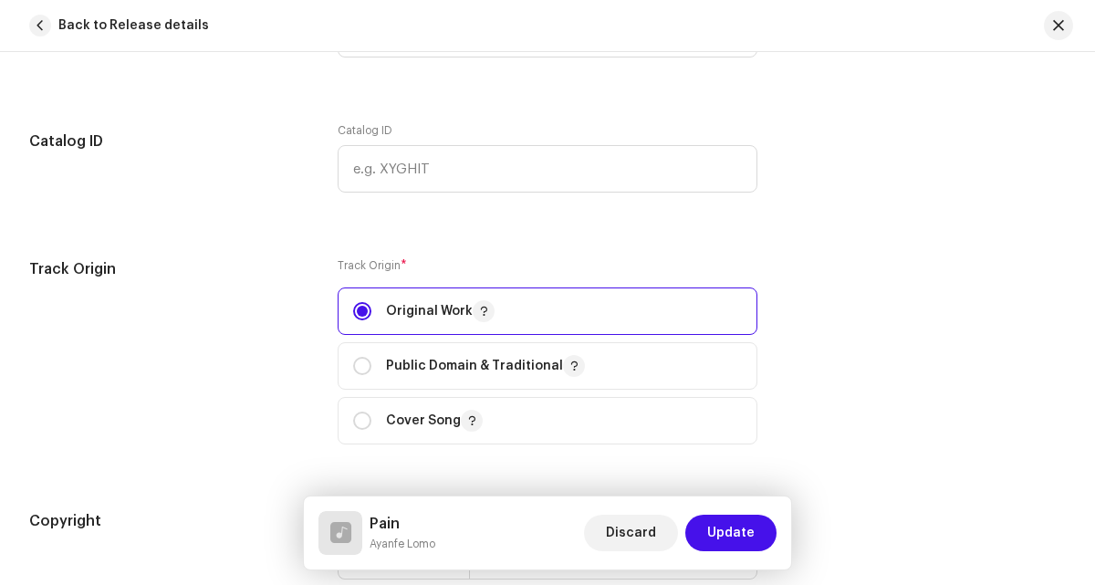
scroll to position [2318, 0]
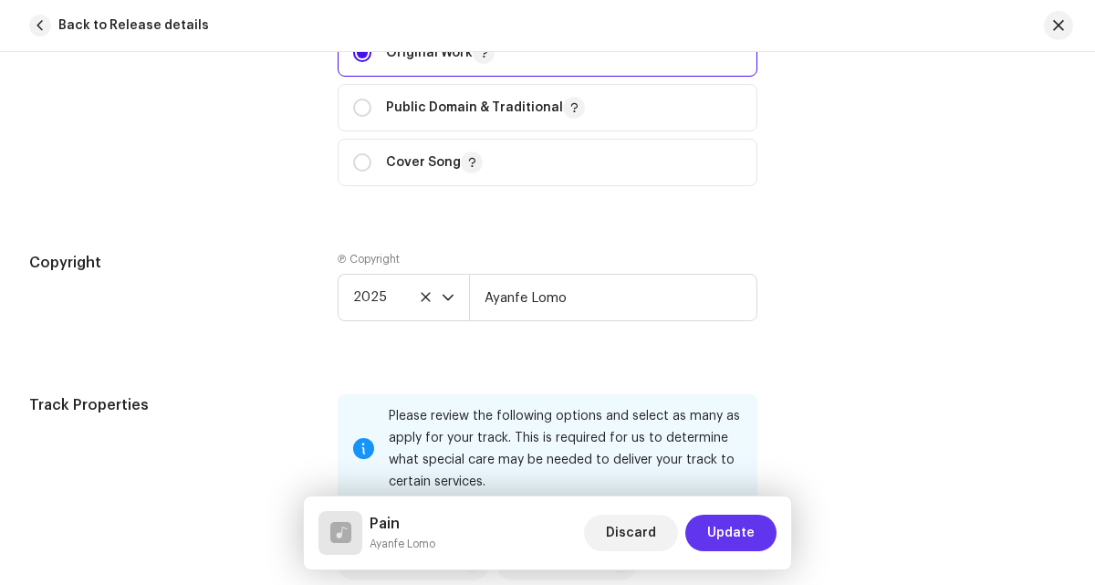
click at [708, 538] on button "Update" at bounding box center [730, 533] width 91 height 37
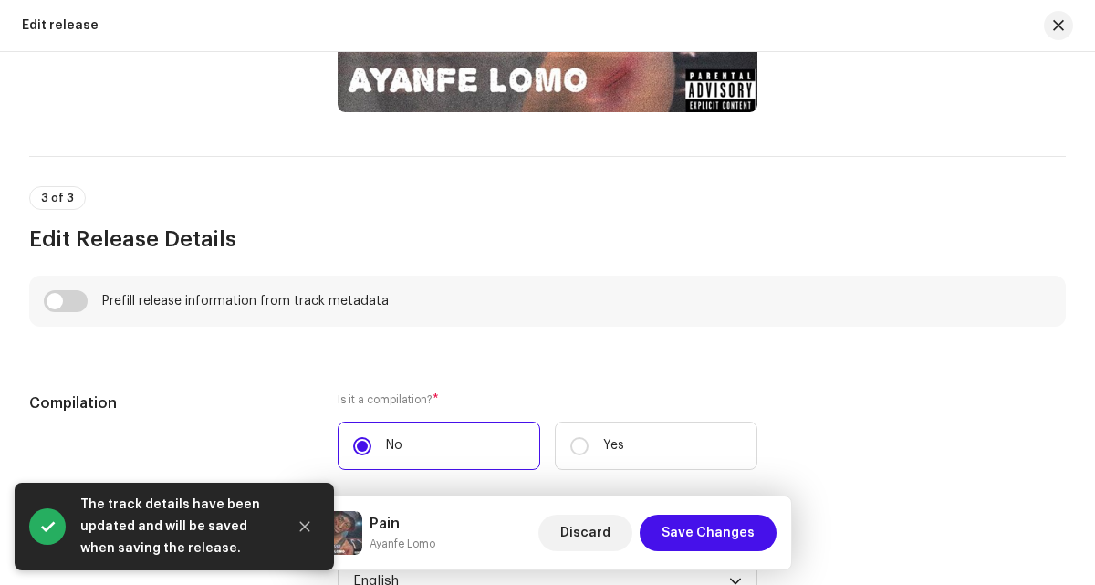
scroll to position [1186, 0]
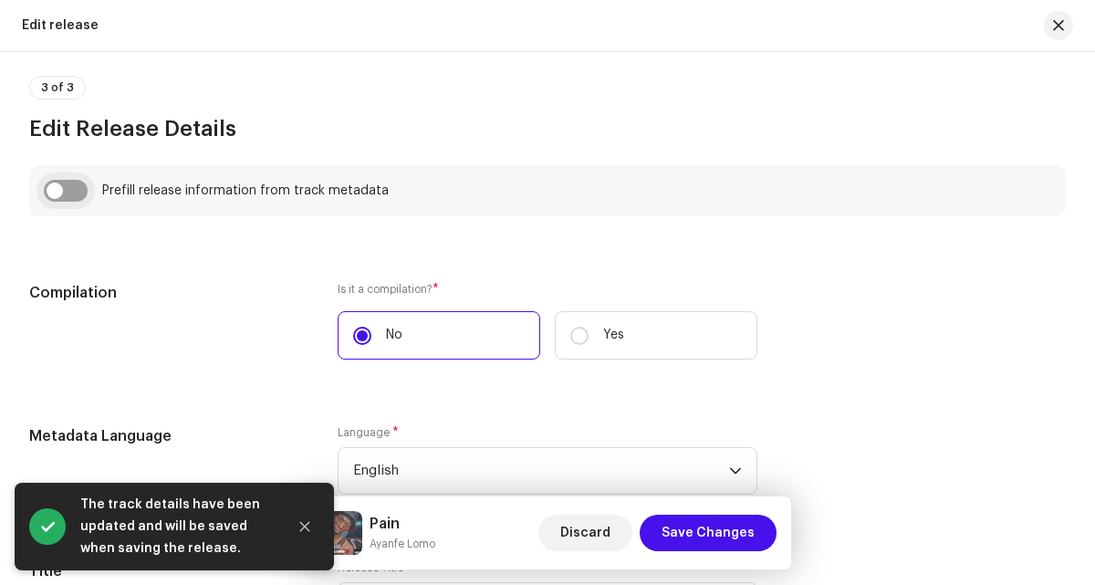
click at [74, 197] on input "checkbox" at bounding box center [66, 191] width 44 height 22
checkbox input "true"
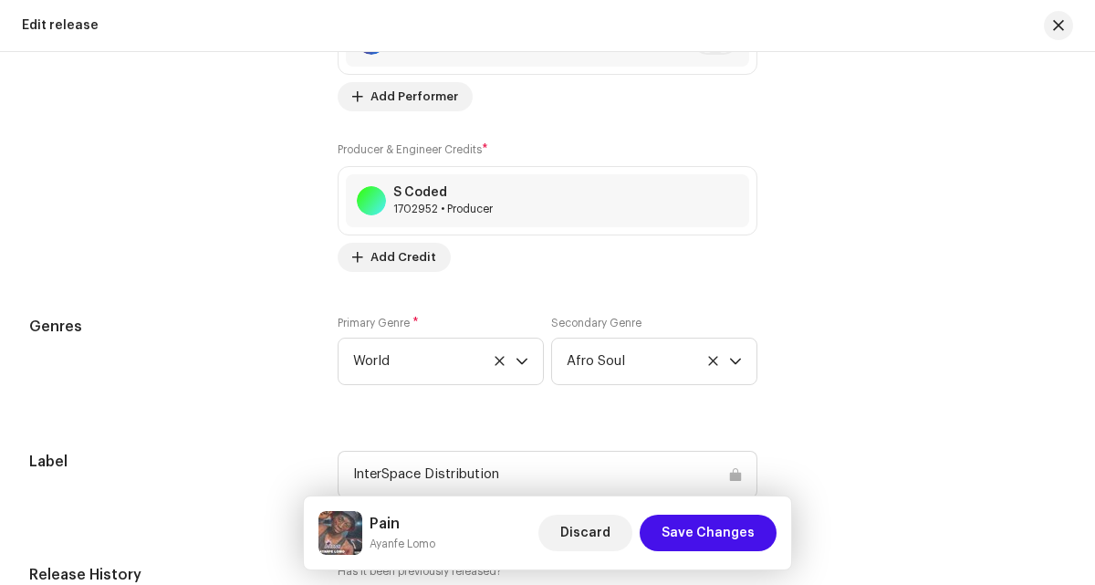
scroll to position [2410, 0]
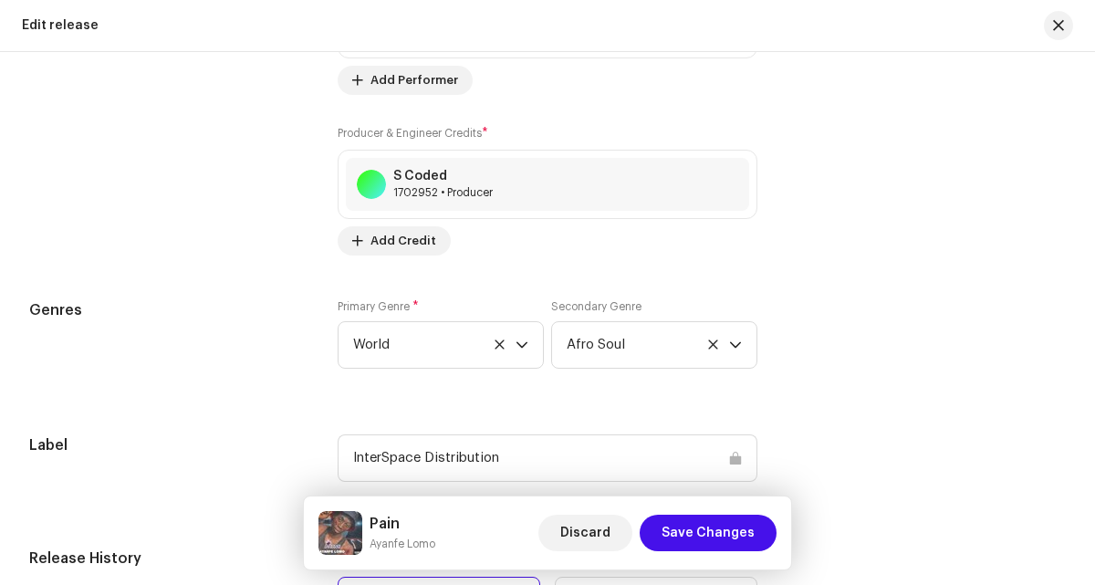
click at [746, 569] on p-card "Pain Ayanfe Lomo Discard Save Changes" at bounding box center [547, 533] width 489 height 75
click at [744, 535] on span "Save Changes" at bounding box center [708, 533] width 93 height 37
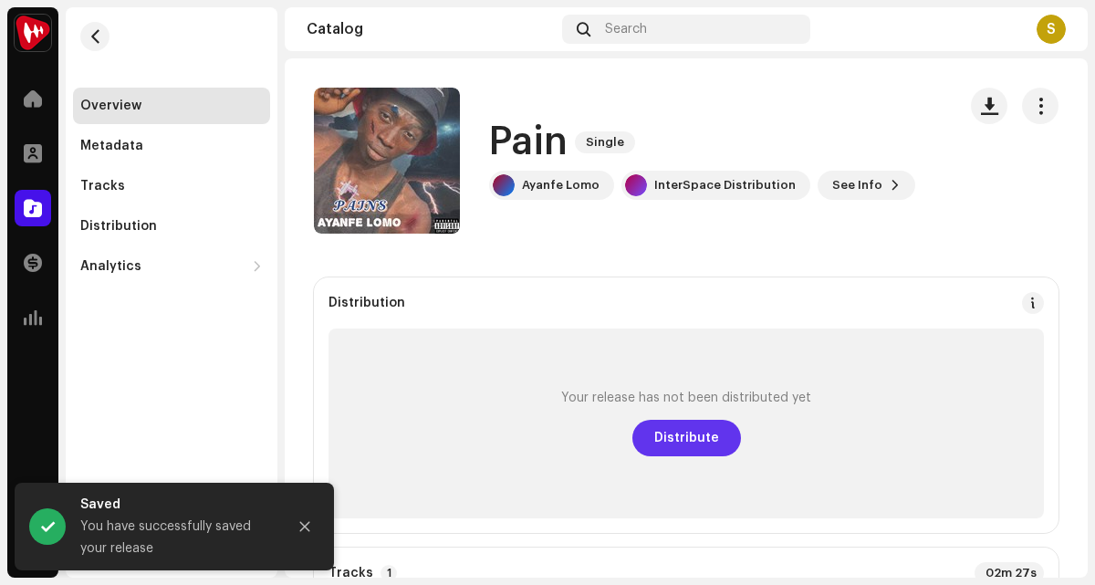
click at [646, 436] on button "Distribute" at bounding box center [686, 438] width 109 height 37
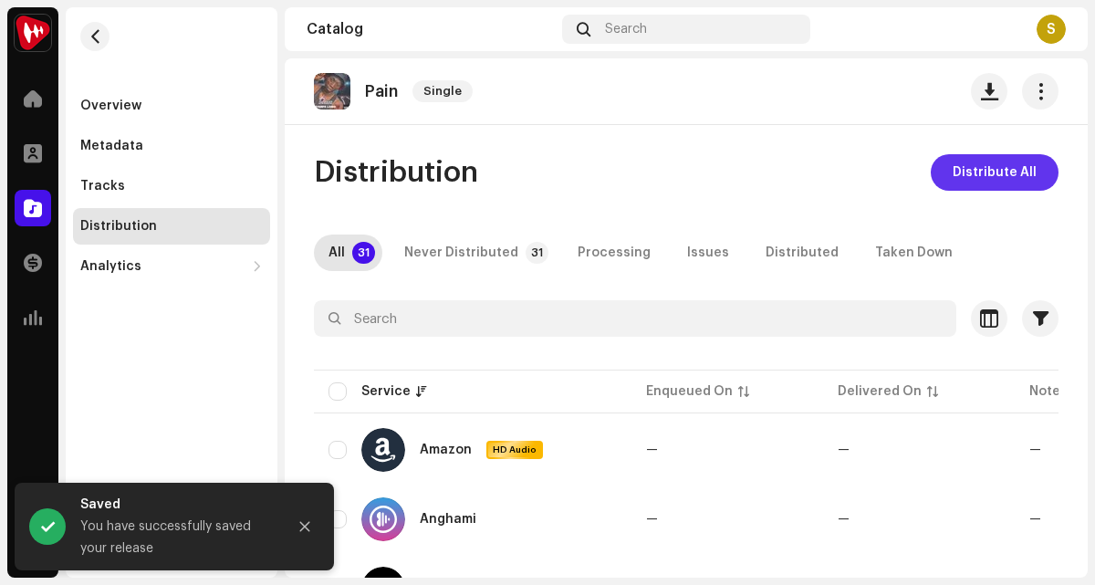
click at [984, 164] on span "Distribute All" at bounding box center [995, 172] width 84 height 37
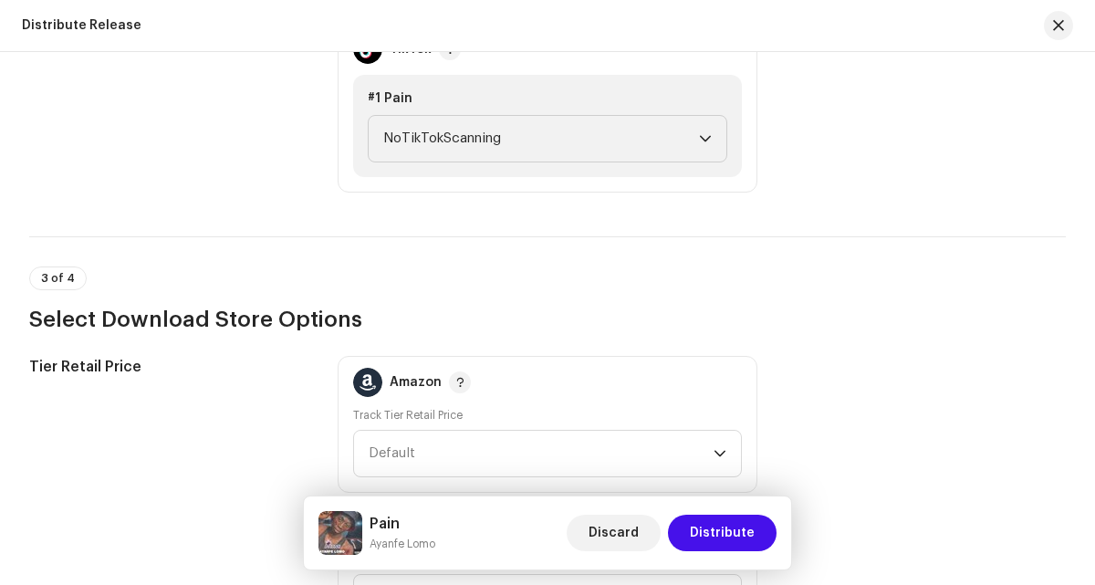
scroll to position [2299, 0]
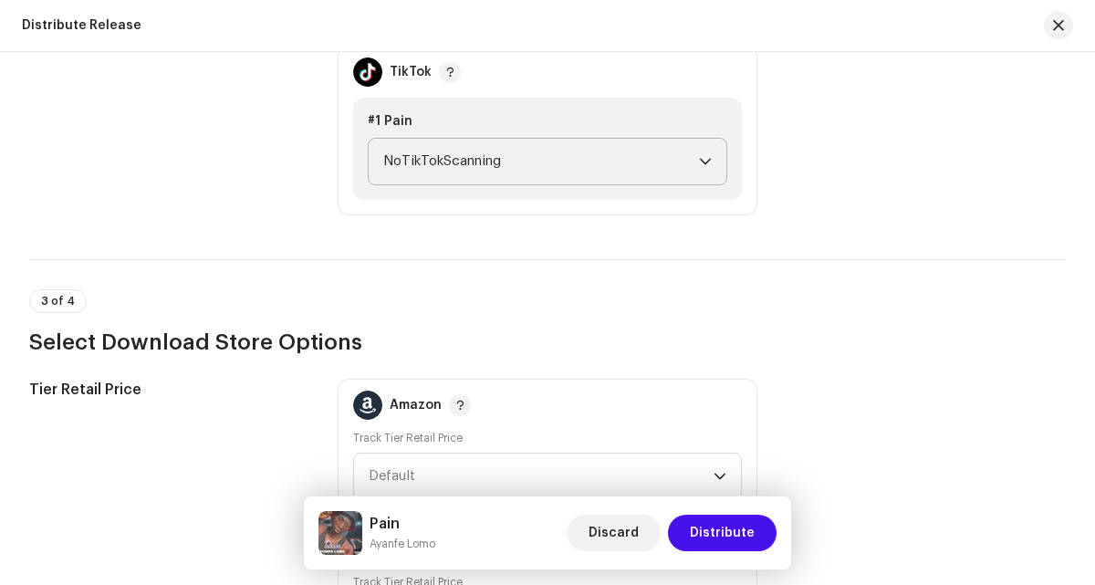
click at [517, 164] on span "NoTikTokScanning" at bounding box center [540, 162] width 315 height 46
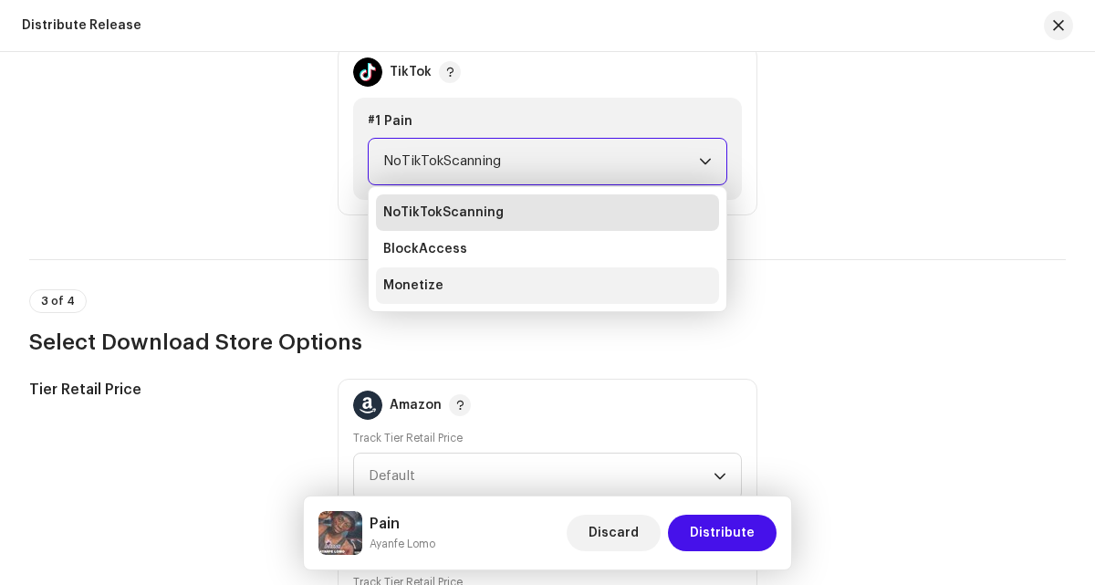
click at [508, 281] on li "Monetize" at bounding box center [547, 285] width 342 height 37
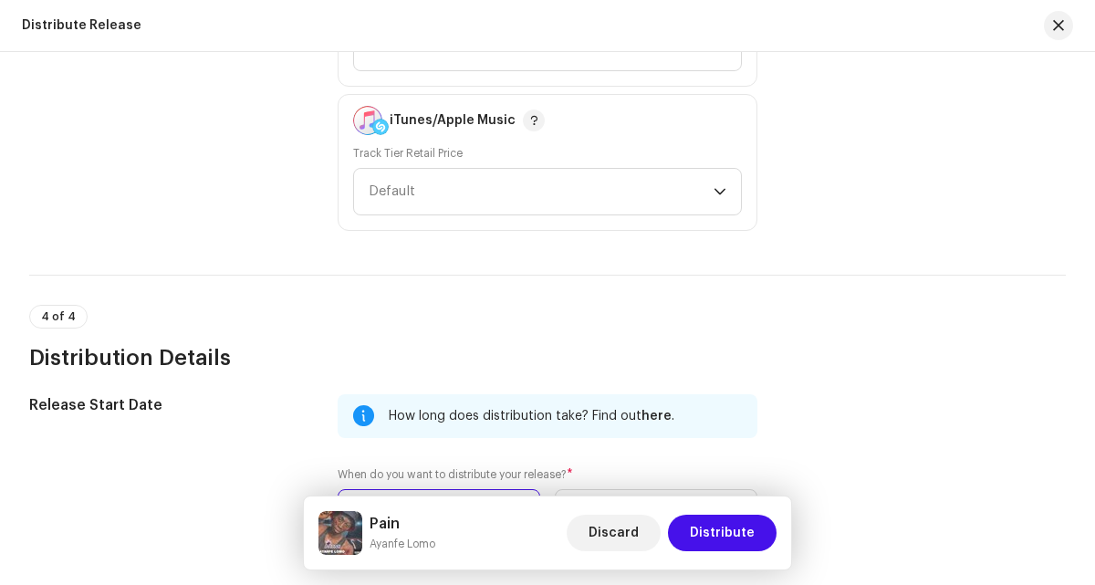
scroll to position [3015, 0]
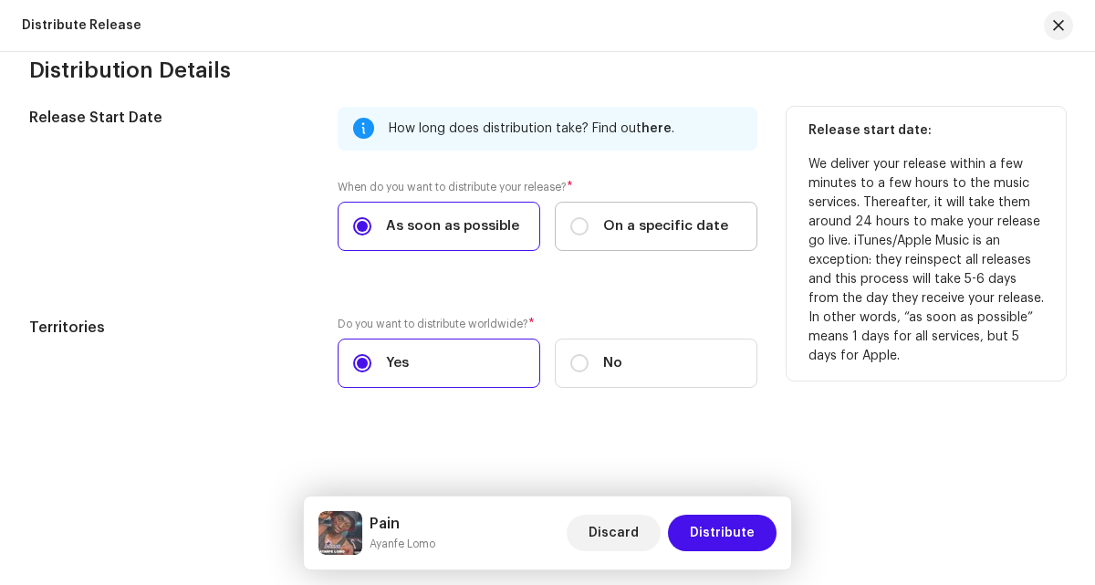
click at [634, 239] on label "On a specific date" at bounding box center [656, 226] width 203 height 49
click at [589, 235] on input "On a specific date" at bounding box center [579, 226] width 18 height 18
radio input "true"
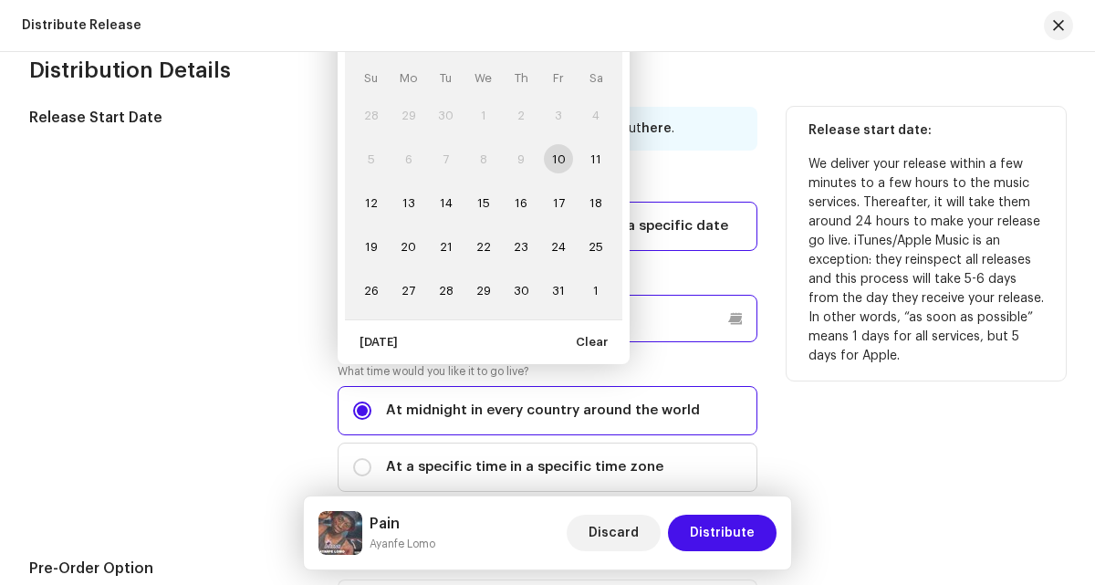
click at [594, 319] on p-datepicker "[DATE] Su Mo Tu We Th Fr Sa 28 29 30 1 2 3 4 5 6 7 8 9 10 11 12 13 14 15 16 17 …" at bounding box center [547, 318] width 419 height 47
click at [511, 203] on span "16" at bounding box center [520, 202] width 29 height 29
type input "[DATE]"
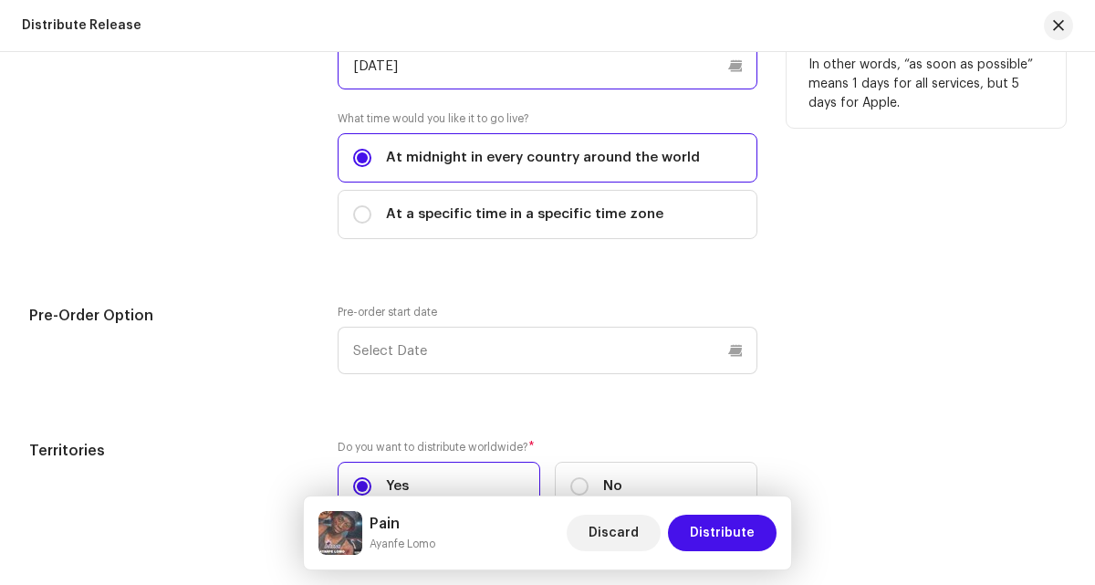
scroll to position [3391, 0]
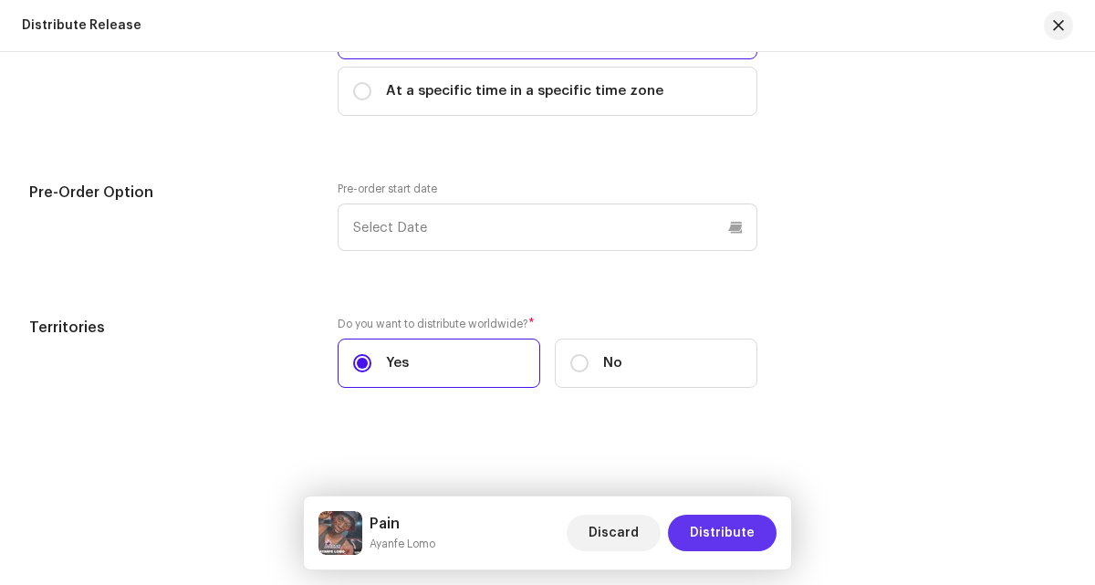
click at [694, 541] on span "Distribute" at bounding box center [722, 533] width 65 height 37
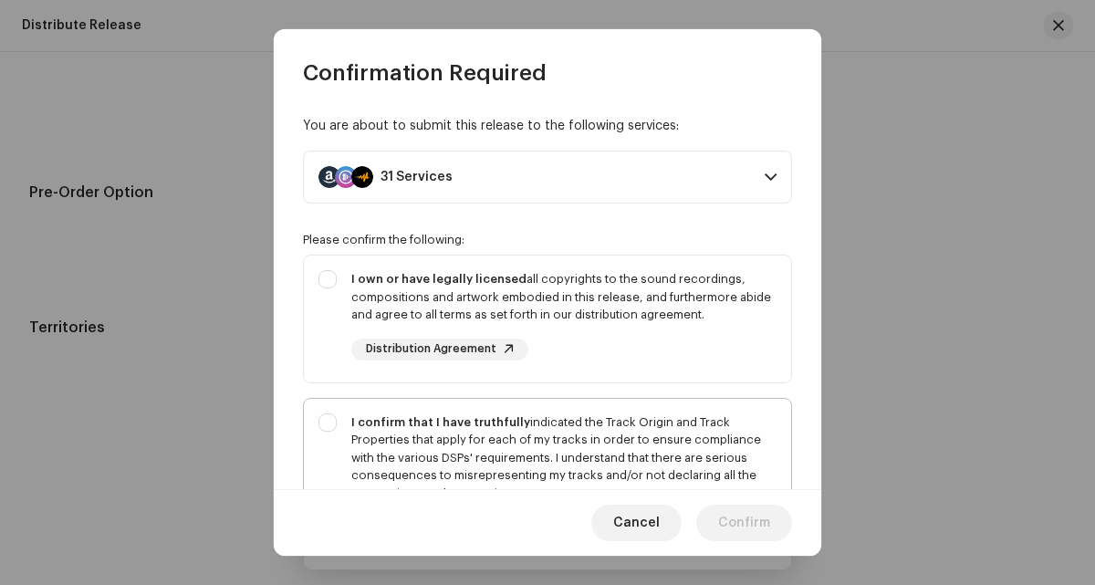
click at [665, 429] on div "I confirm that I have truthfully indicated the Track Origin and Track Propertie…" at bounding box center [563, 457] width 425 height 89
checkbox input "true"
click at [673, 333] on div "I own or have legally licensed all copyrights to the sound recordings, composit…" at bounding box center [563, 315] width 425 height 90
checkbox input "true"
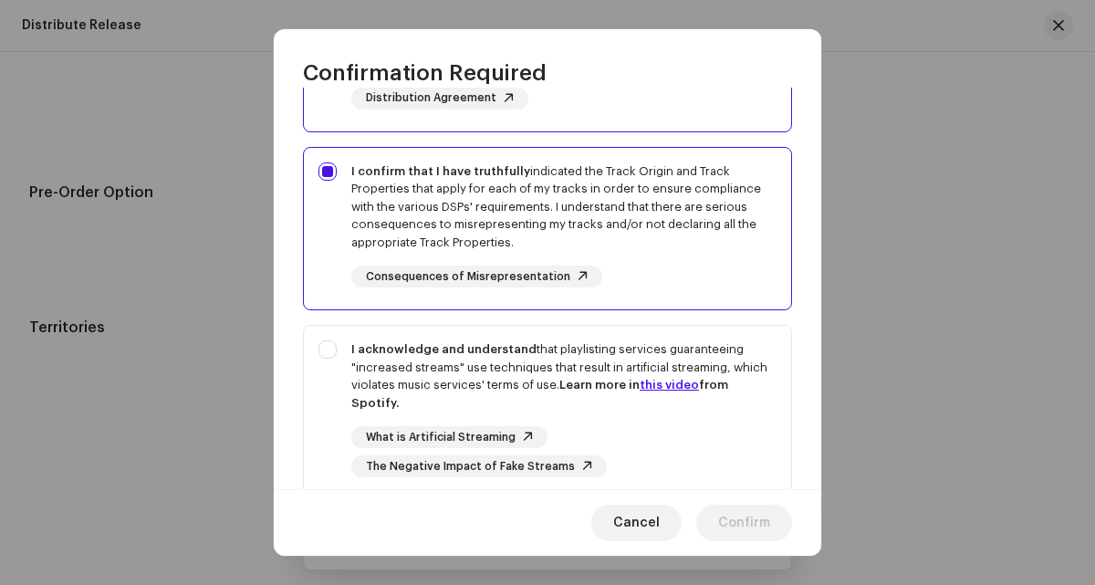
scroll to position [386, 0]
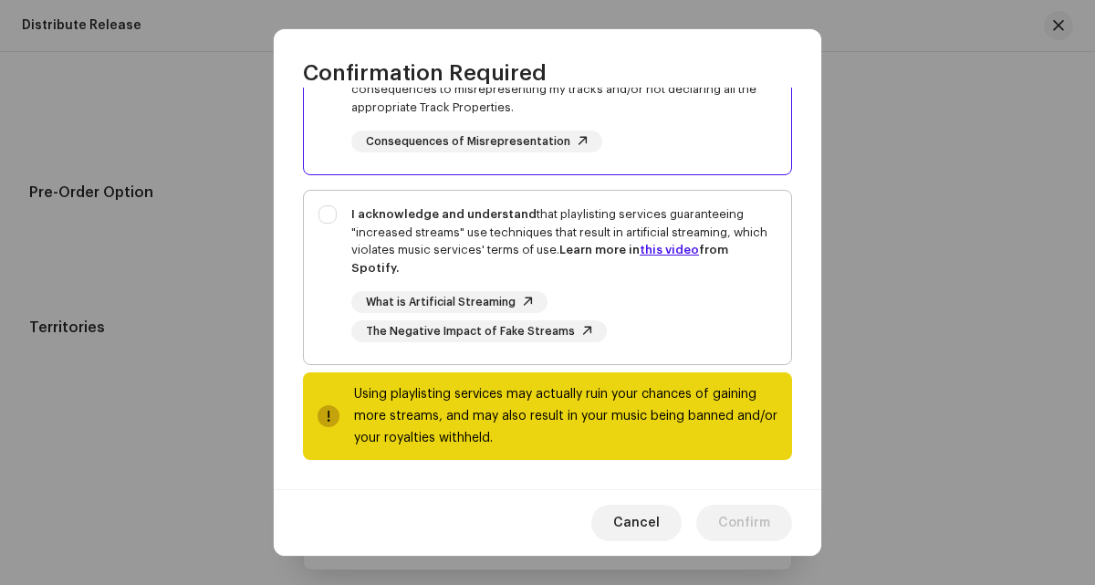
click at [664, 297] on div "What is Artificial Streaming The Negative Impact of Fake Streams" at bounding box center [563, 316] width 425 height 51
checkbox input "true"
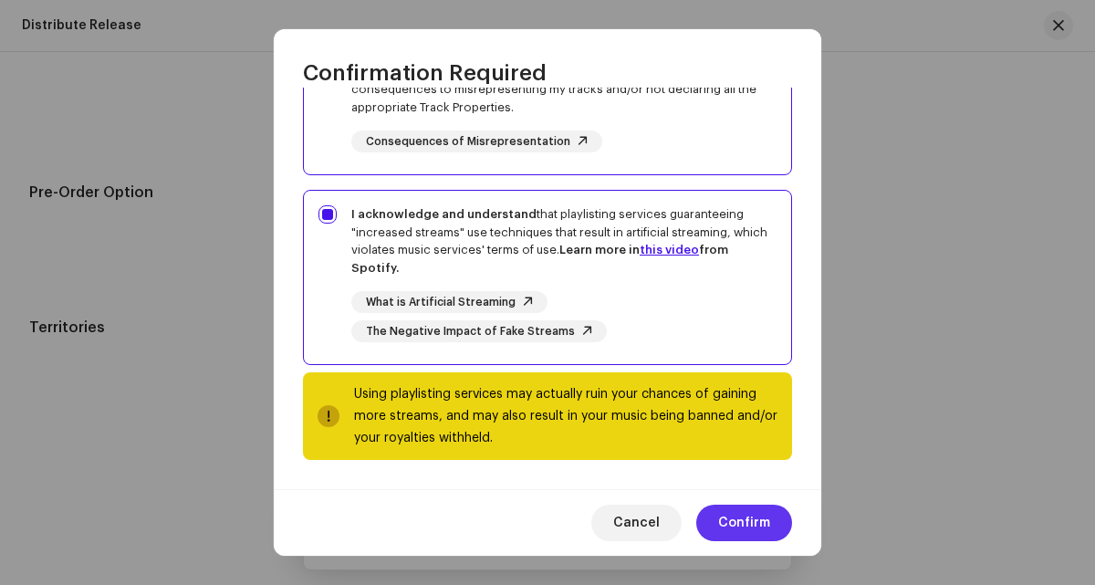
click at [739, 521] on span "Confirm" at bounding box center [744, 523] width 52 height 37
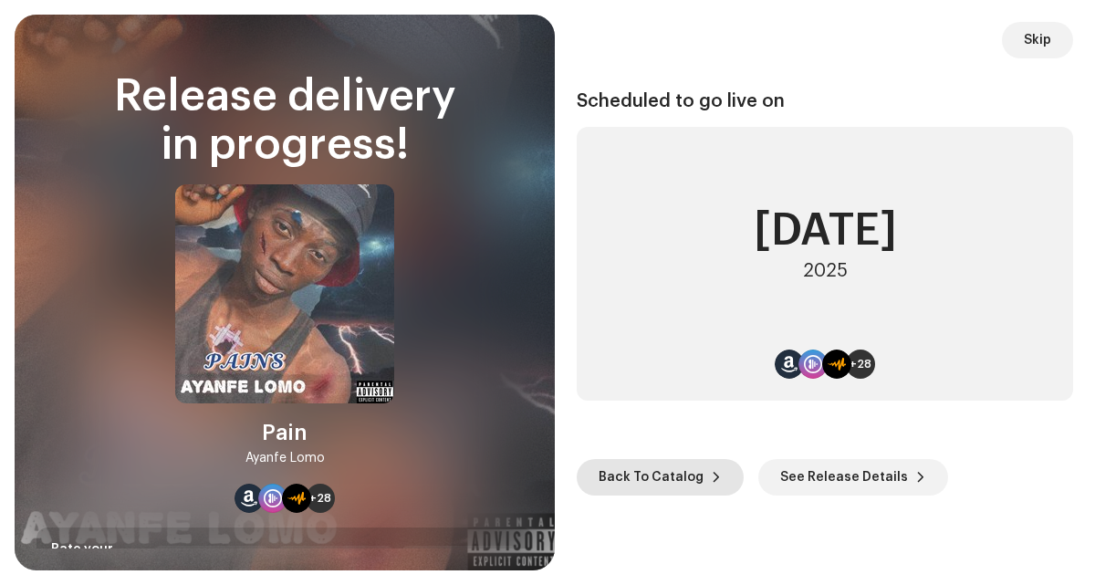
click at [695, 467] on span "Back To Catalog" at bounding box center [651, 477] width 105 height 37
